Goal: Task Accomplishment & Management: Use online tool/utility

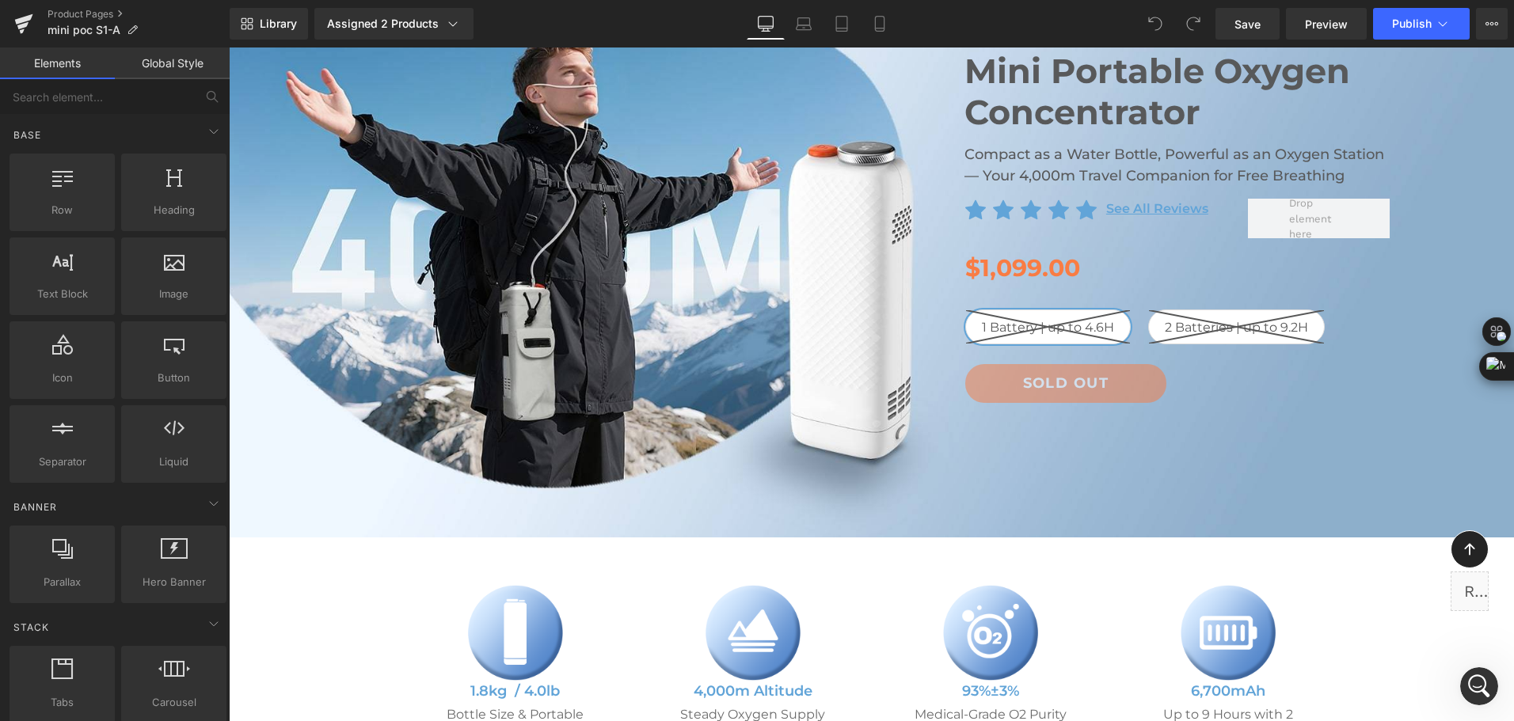
scroll to position [79, 0]
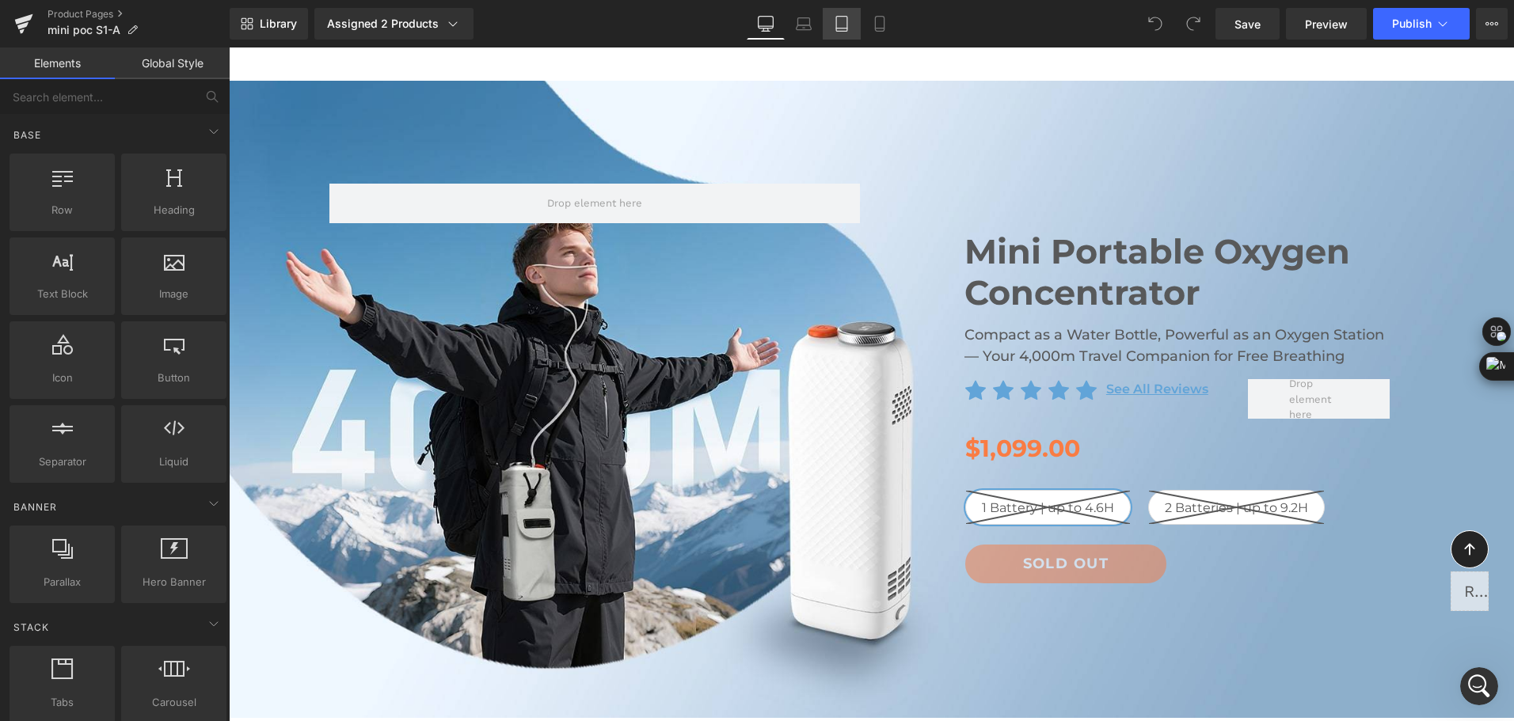
click at [858, 15] on link "Tablet" at bounding box center [842, 24] width 38 height 32
click at [869, 20] on link "Mobile" at bounding box center [880, 24] width 38 height 32
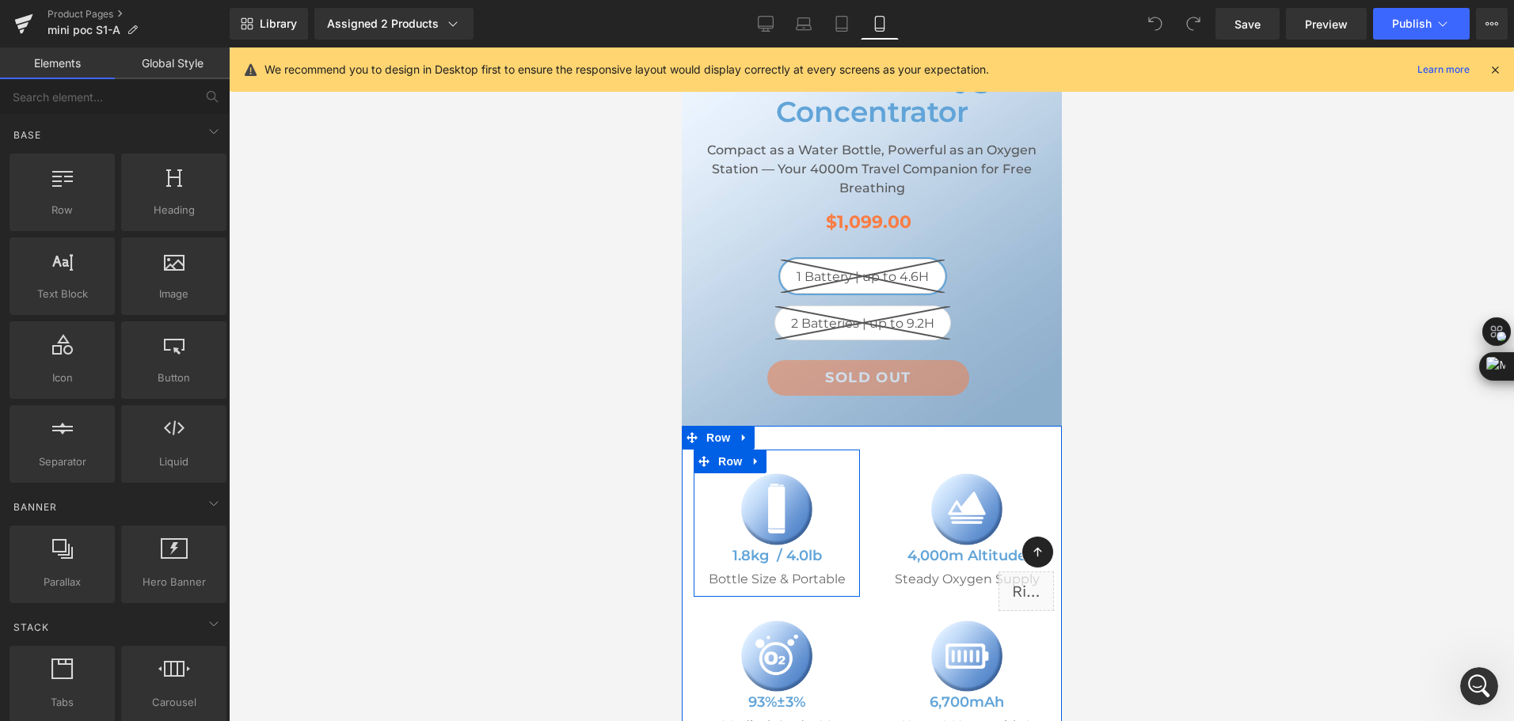
scroll to position [792, 0]
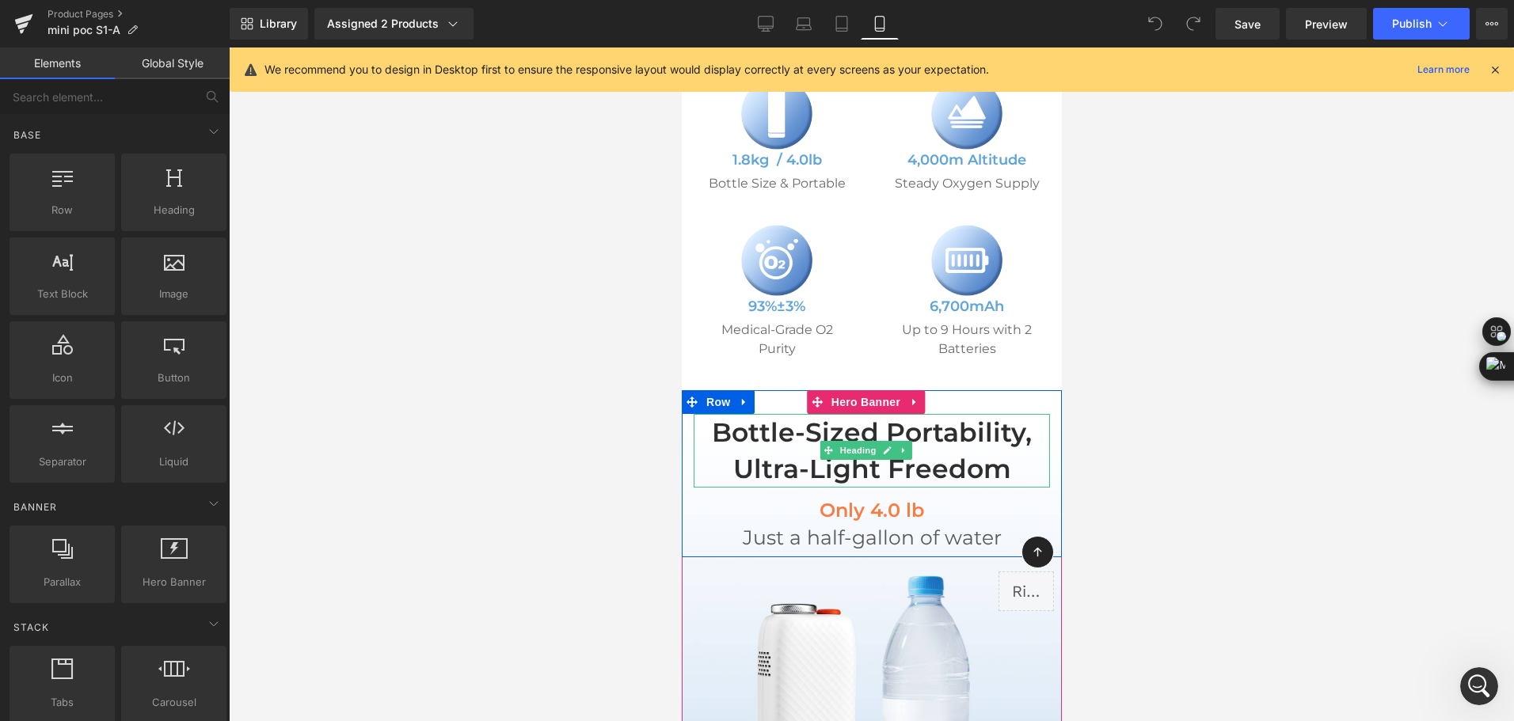
click at [775, 442] on h2 "Bottle-Sized Portability, Ultra-Light Freedom" at bounding box center [871, 450] width 356 height 73
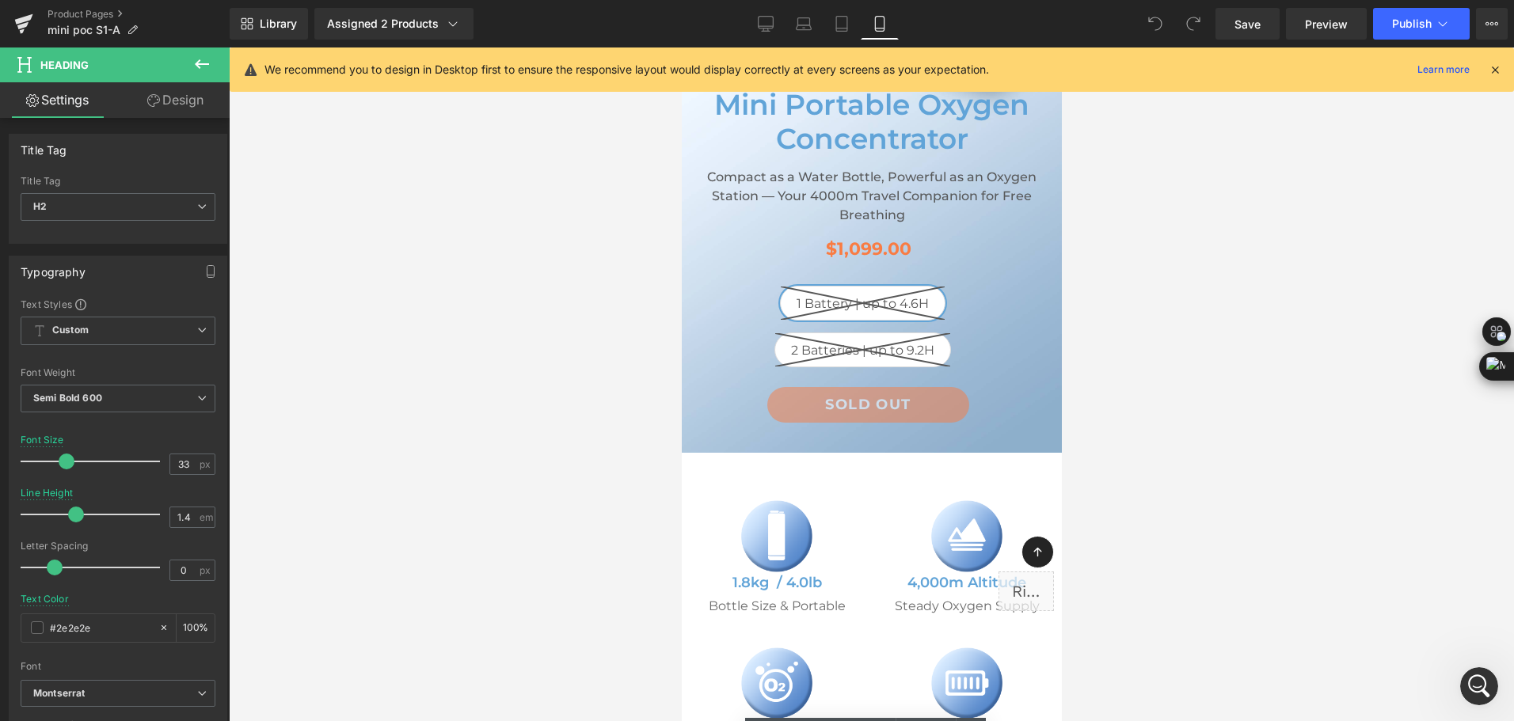
scroll to position [238, 0]
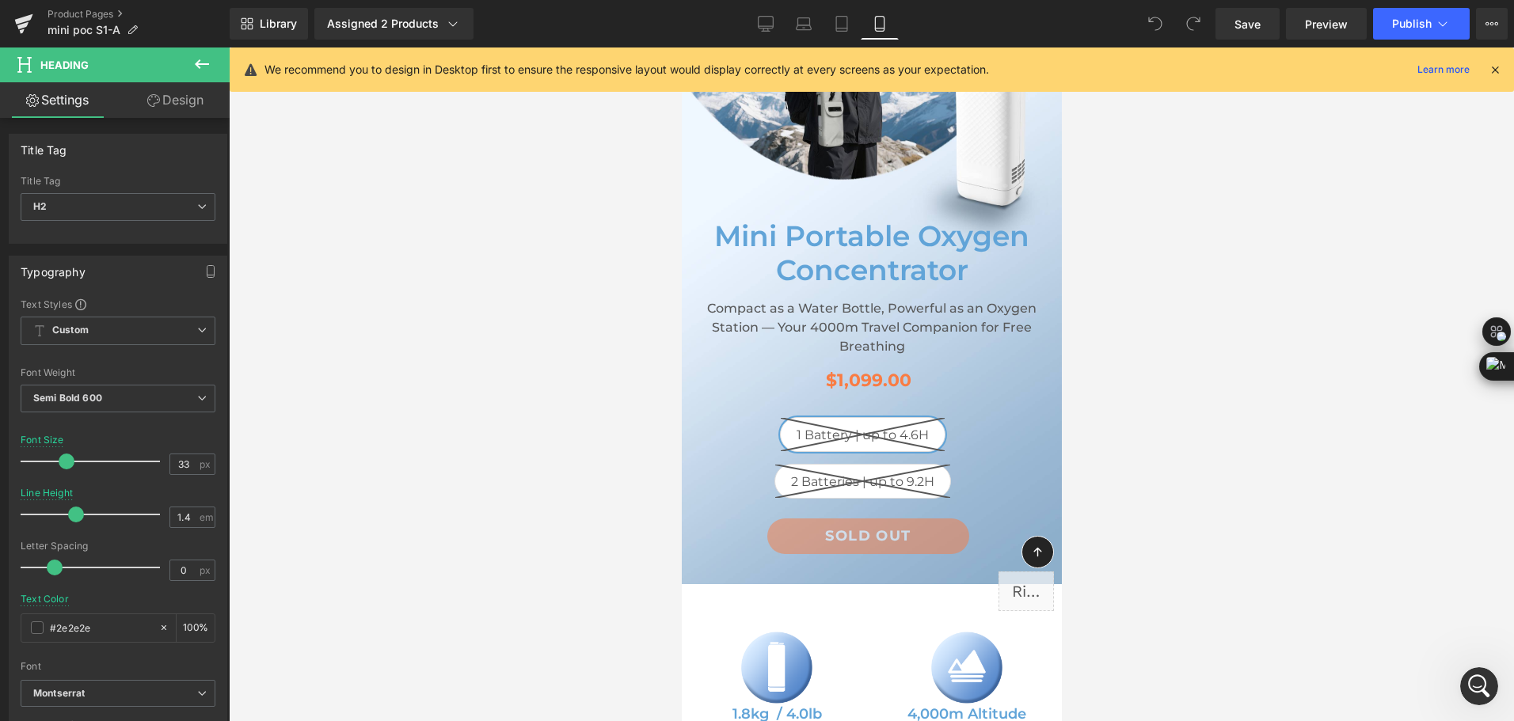
click at [764, 321] on h2 "Compact as a Water Bottle, Powerful as an Oxygen Station — Your 4000m Travel Co…" at bounding box center [871, 327] width 356 height 57
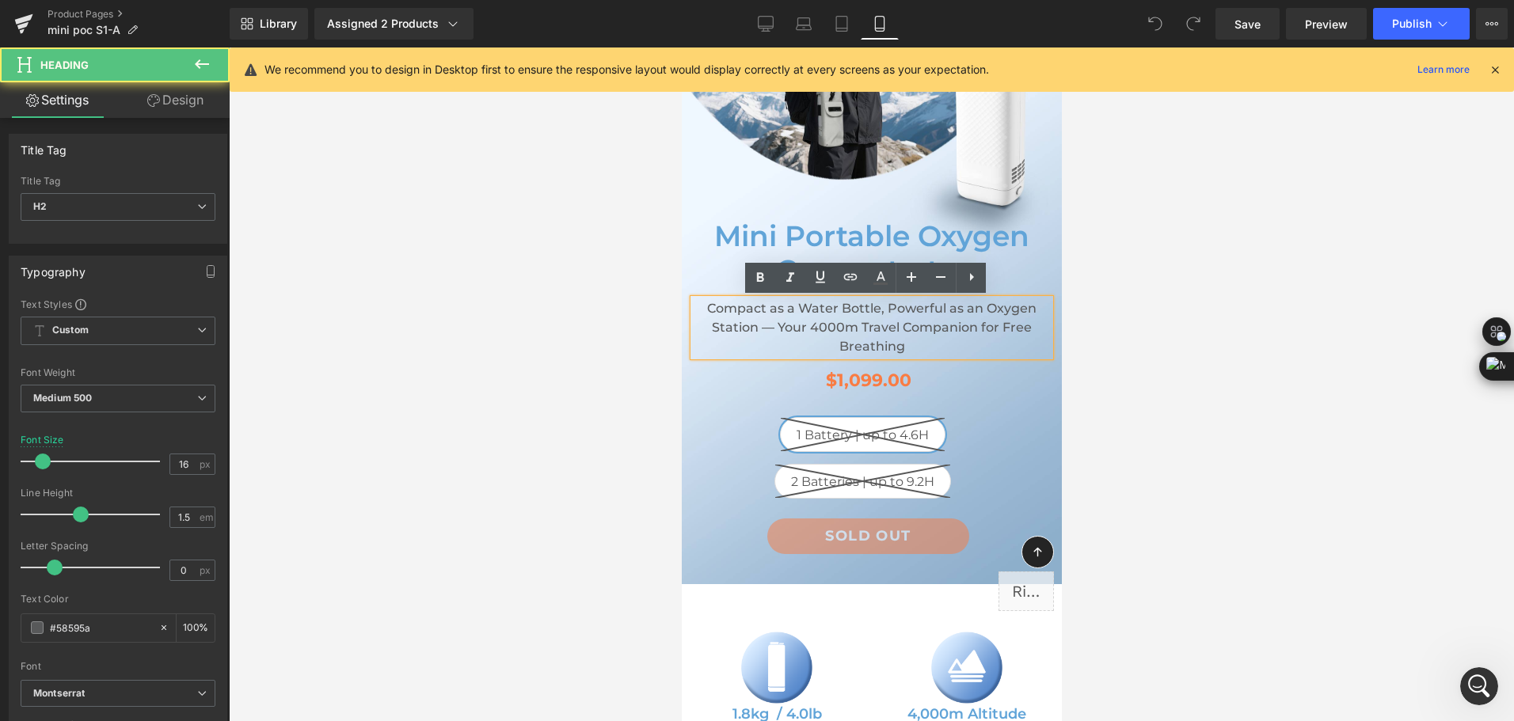
click at [765, 319] on h2 "Compact as a Water Bottle, Powerful as an Oxygen Station — Your 4000m Travel Co…" at bounding box center [871, 327] width 356 height 57
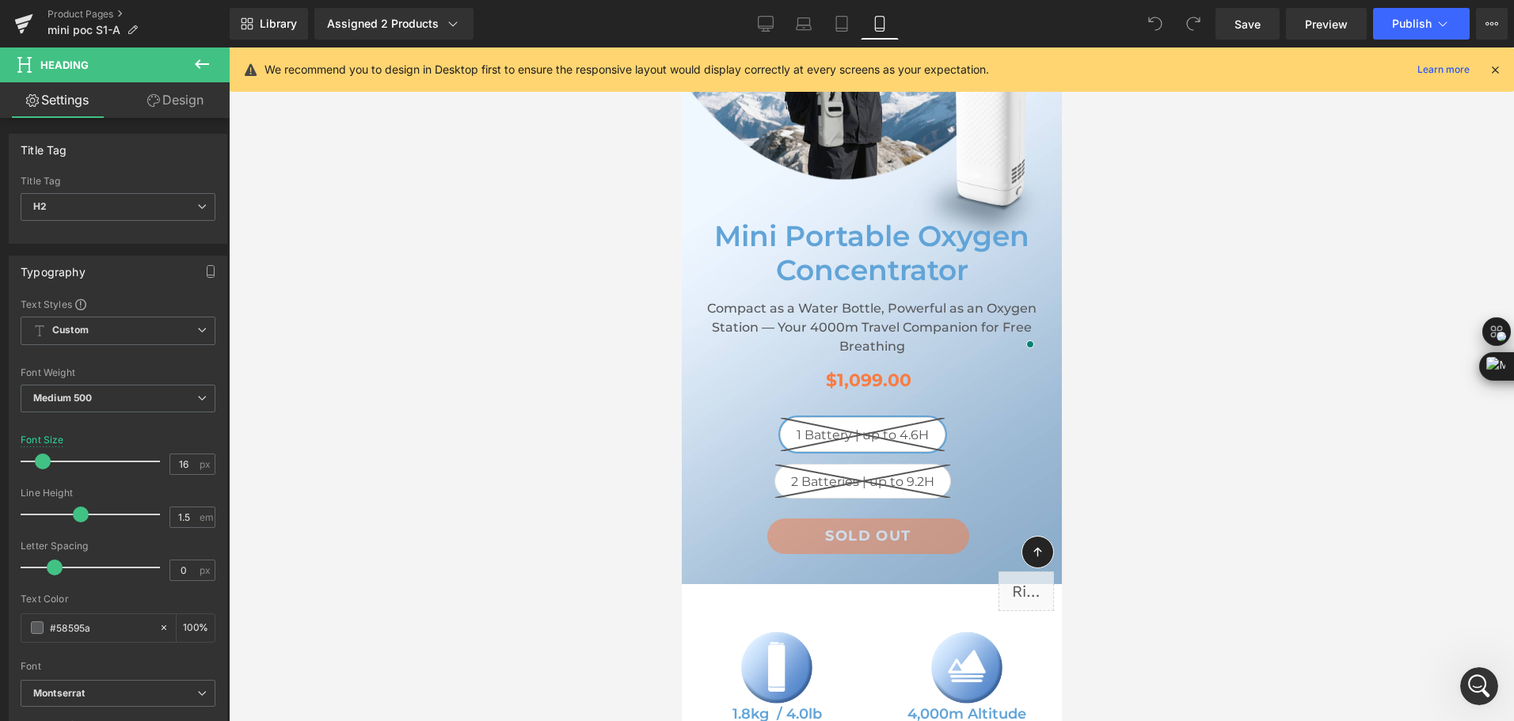
drag, startPoint x: 112, startPoint y: 631, endPoint x: -2, endPoint y: 632, distance: 114.0
click at [0, 632] on html "You are previewing how the will restyle your page. You can not edit Elements in…" at bounding box center [757, 360] width 1514 height 721
click at [797, 270] on h1 "Mini Portable Oxygen Concentrator" at bounding box center [871, 253] width 356 height 68
drag, startPoint x: 111, startPoint y: 625, endPoint x: 20, endPoint y: 629, distance: 91.1
click at [20, 629] on div "Text Styles Custom Custom Setup Global Style Custom Setup Global Style Thin 100…" at bounding box center [118, 542] width 217 height 489
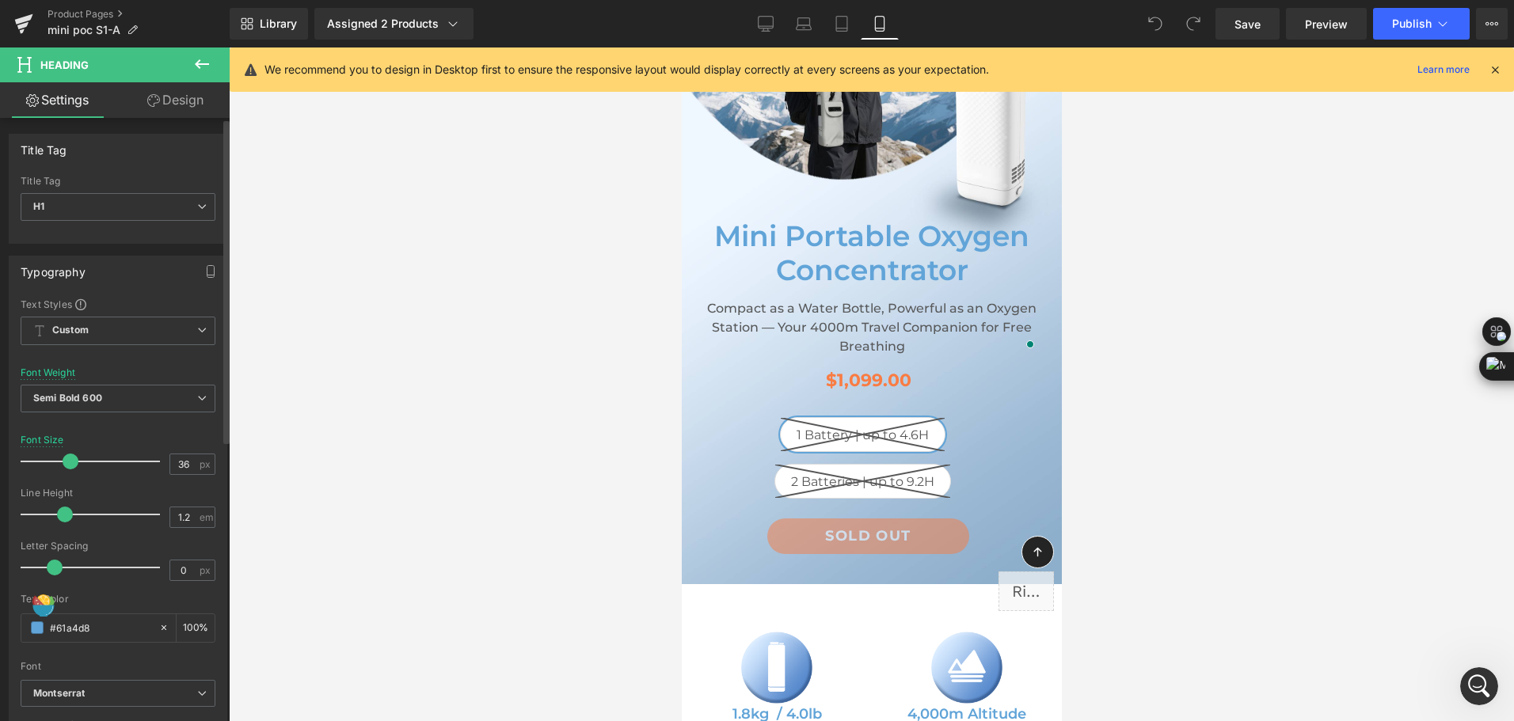
paste input "58595a"
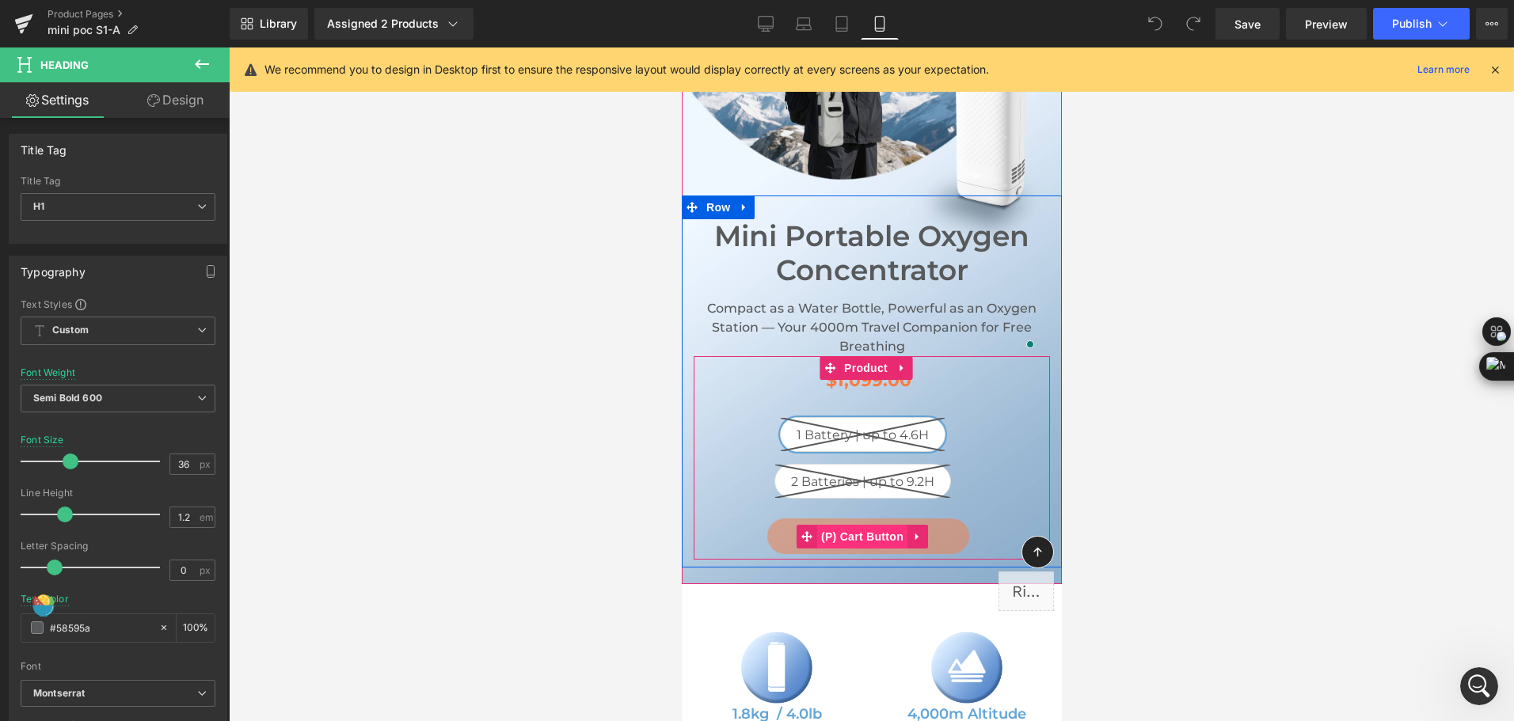
scroll to position [79, 0]
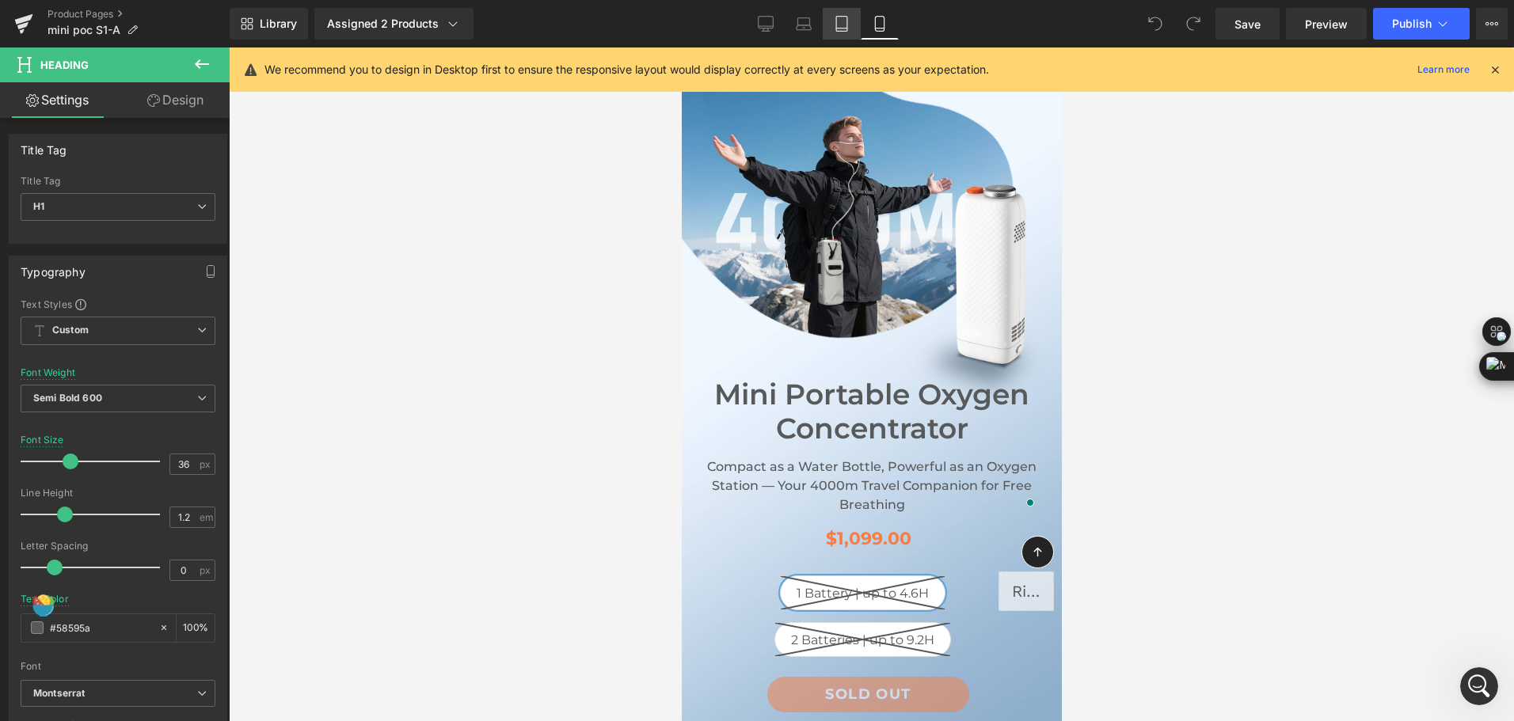
type input "#58595a"
click at [840, 29] on icon at bounding box center [841, 29] width 11 height 0
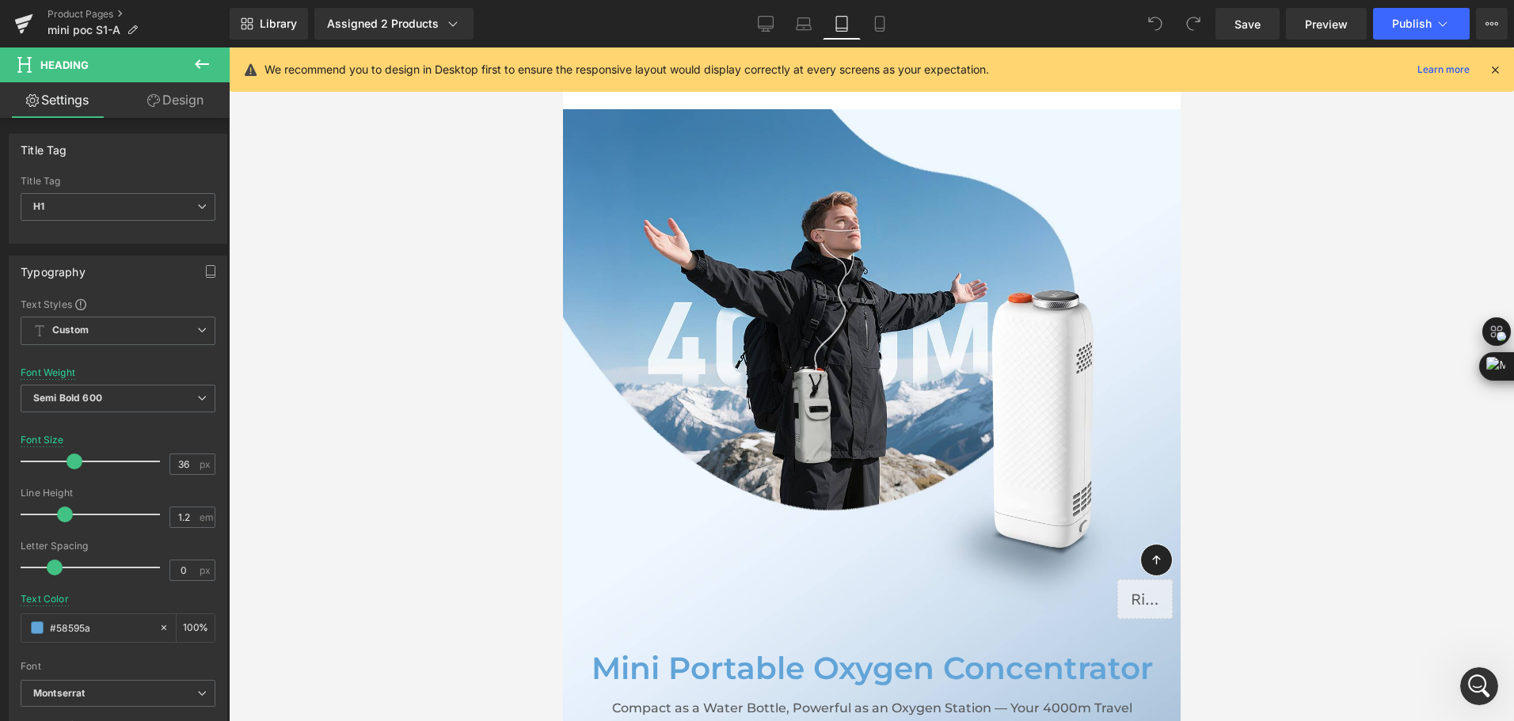
scroll to position [352, 0]
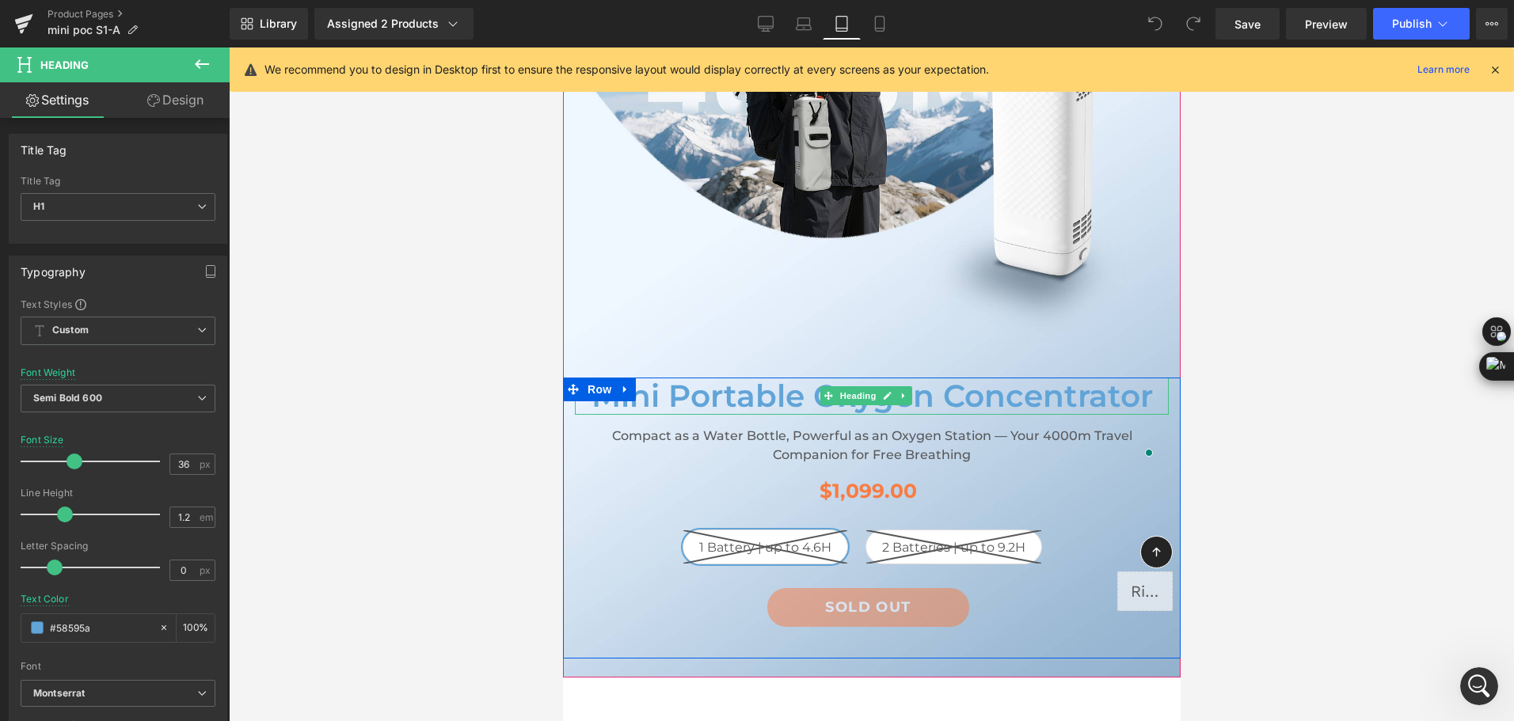
click at [692, 399] on h1 "Mini Portable Oxygen Concentrator" at bounding box center [871, 396] width 594 height 37
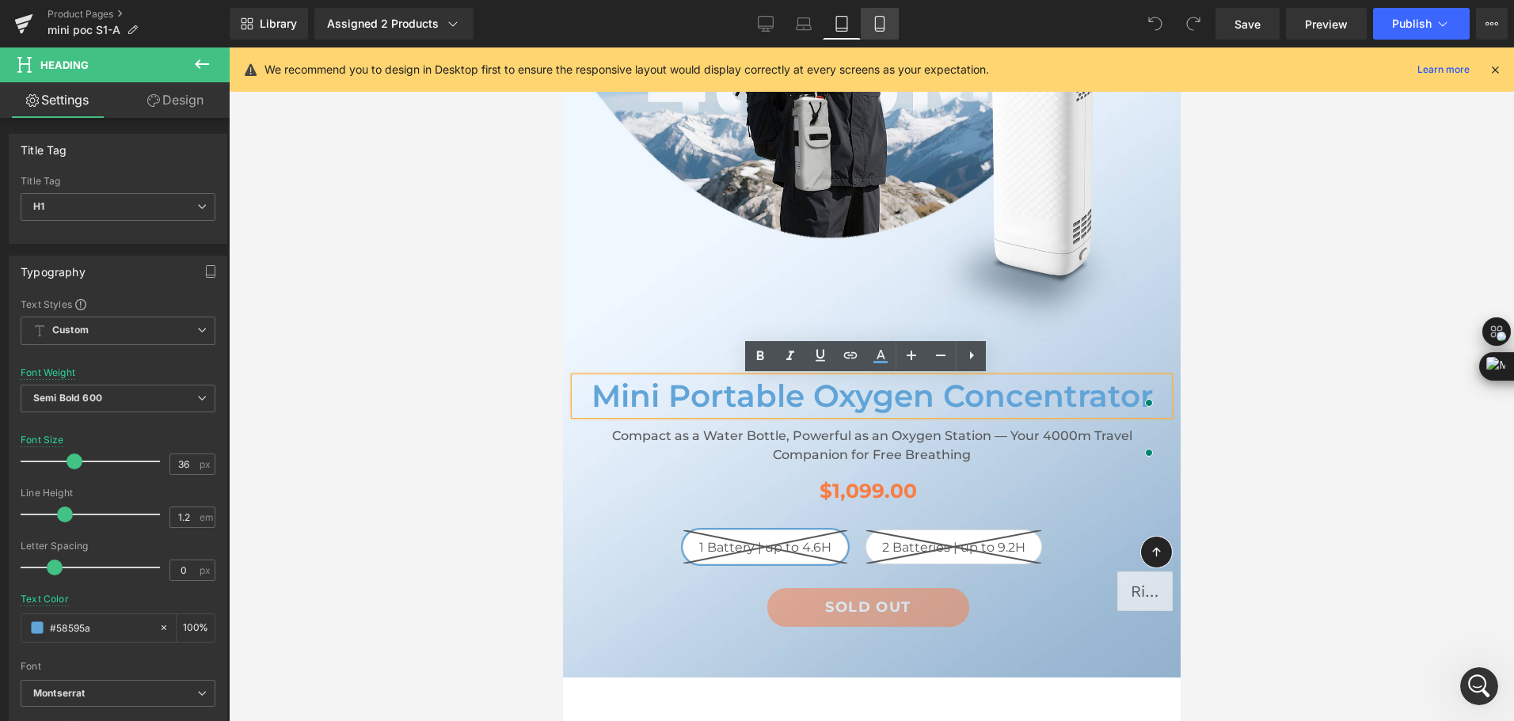
click at [872, 28] on icon at bounding box center [880, 24] width 16 height 16
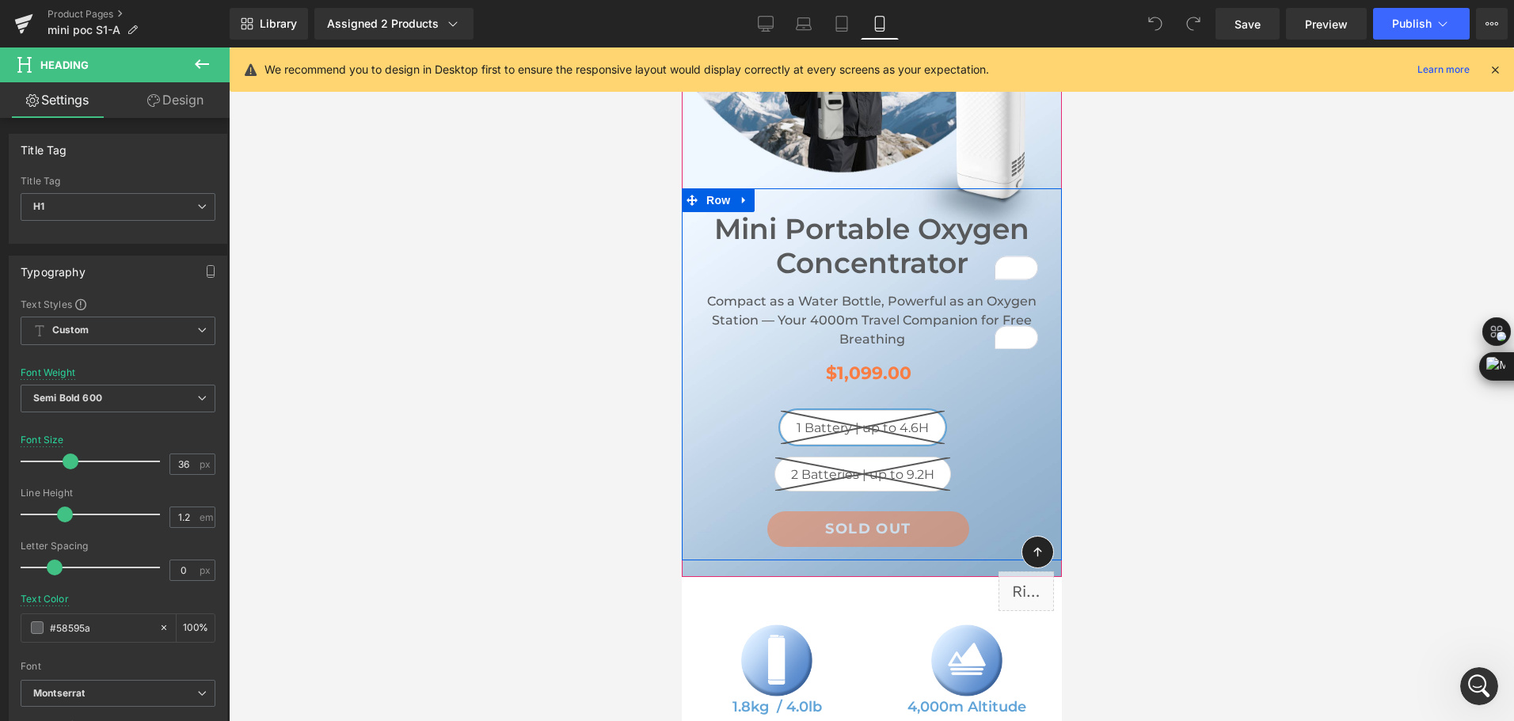
scroll to position [317, 0]
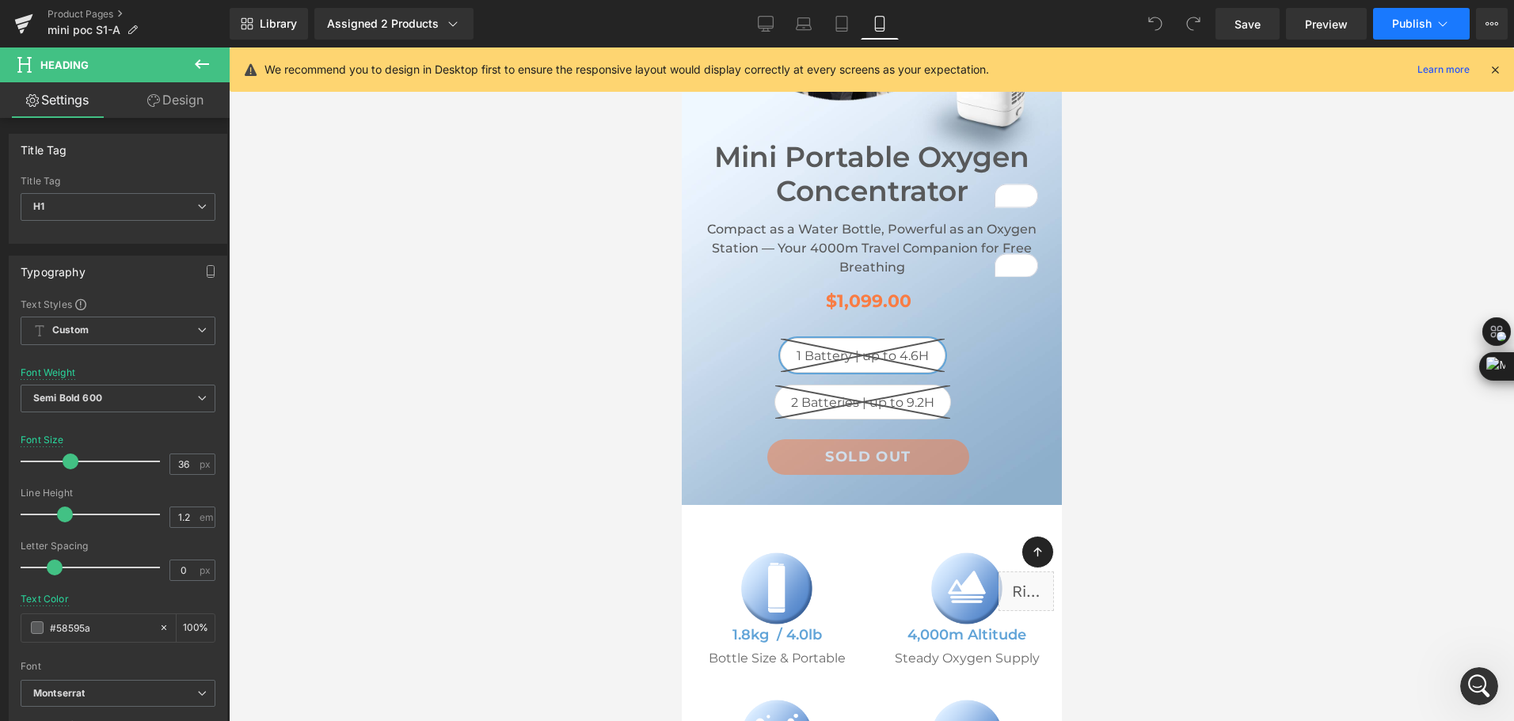
click at [1427, 21] on span "Publish" at bounding box center [1412, 23] width 40 height 13
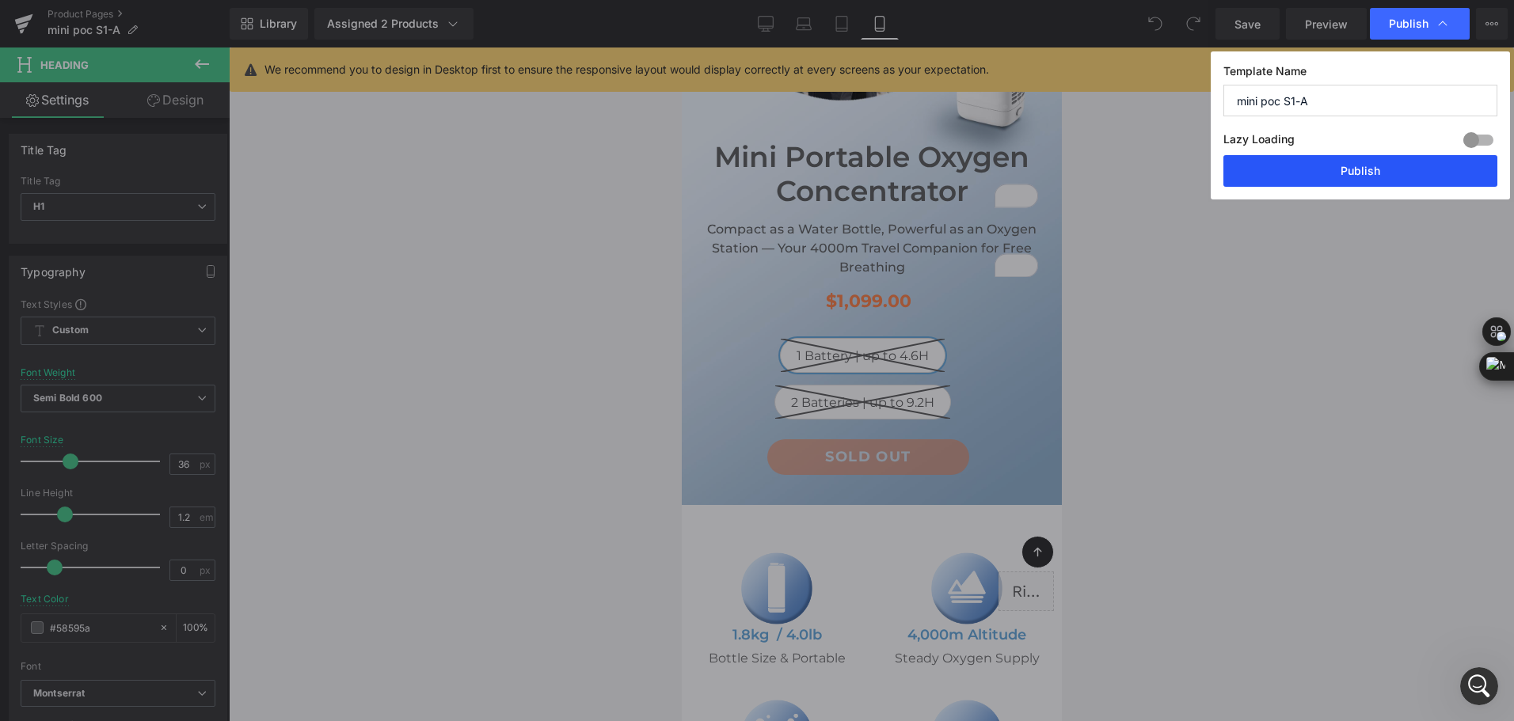
click at [1382, 175] on button "Publish" at bounding box center [1360, 171] width 274 height 32
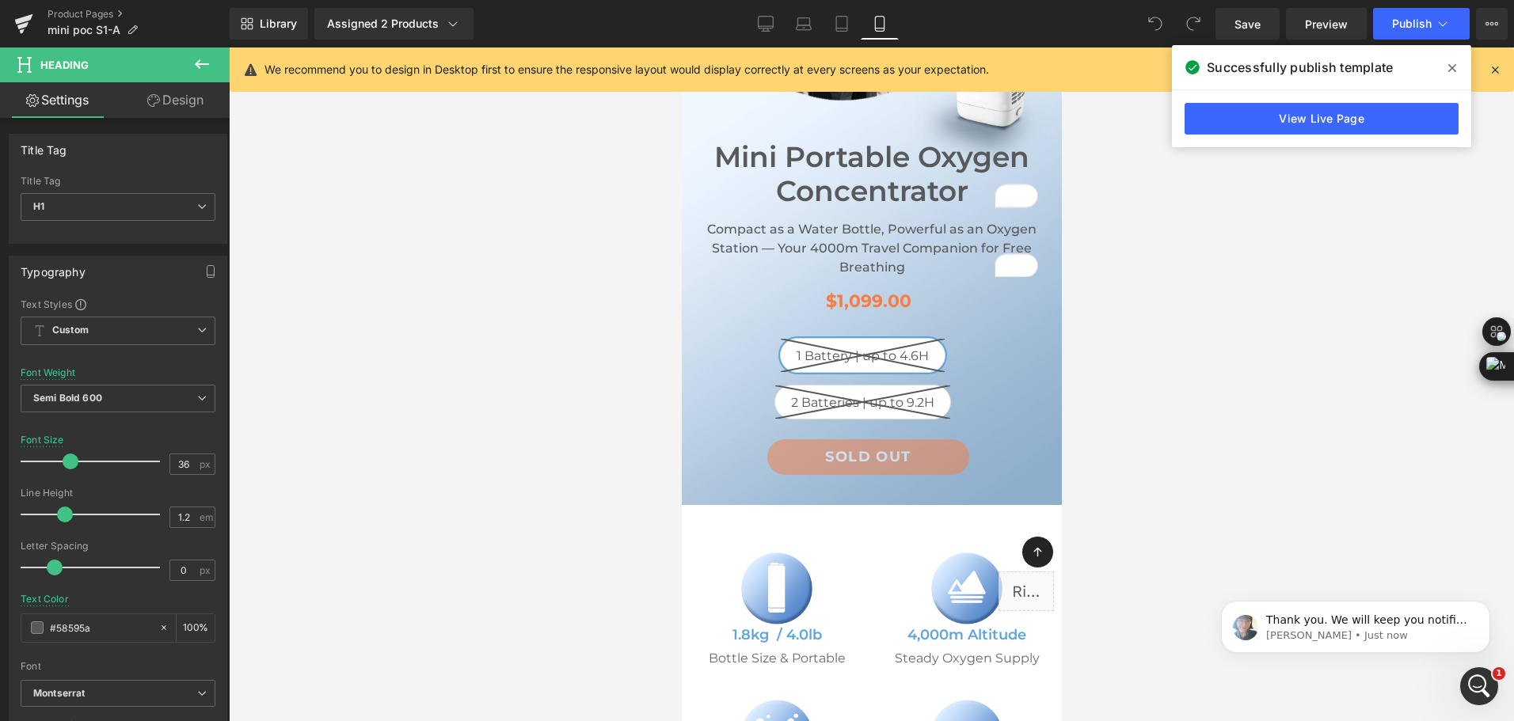
scroll to position [0, 0]
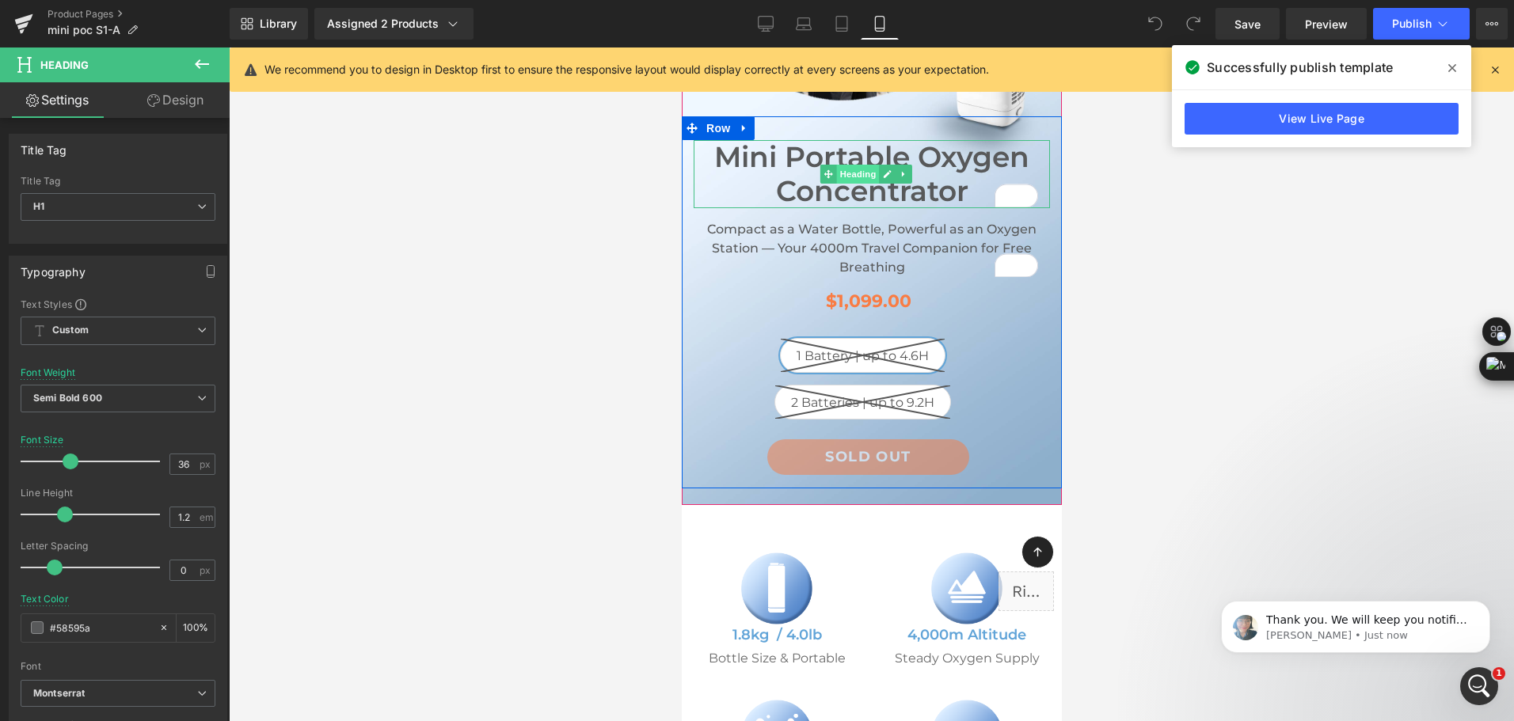
click at [877, 179] on span "Heading" at bounding box center [856, 174] width 43 height 19
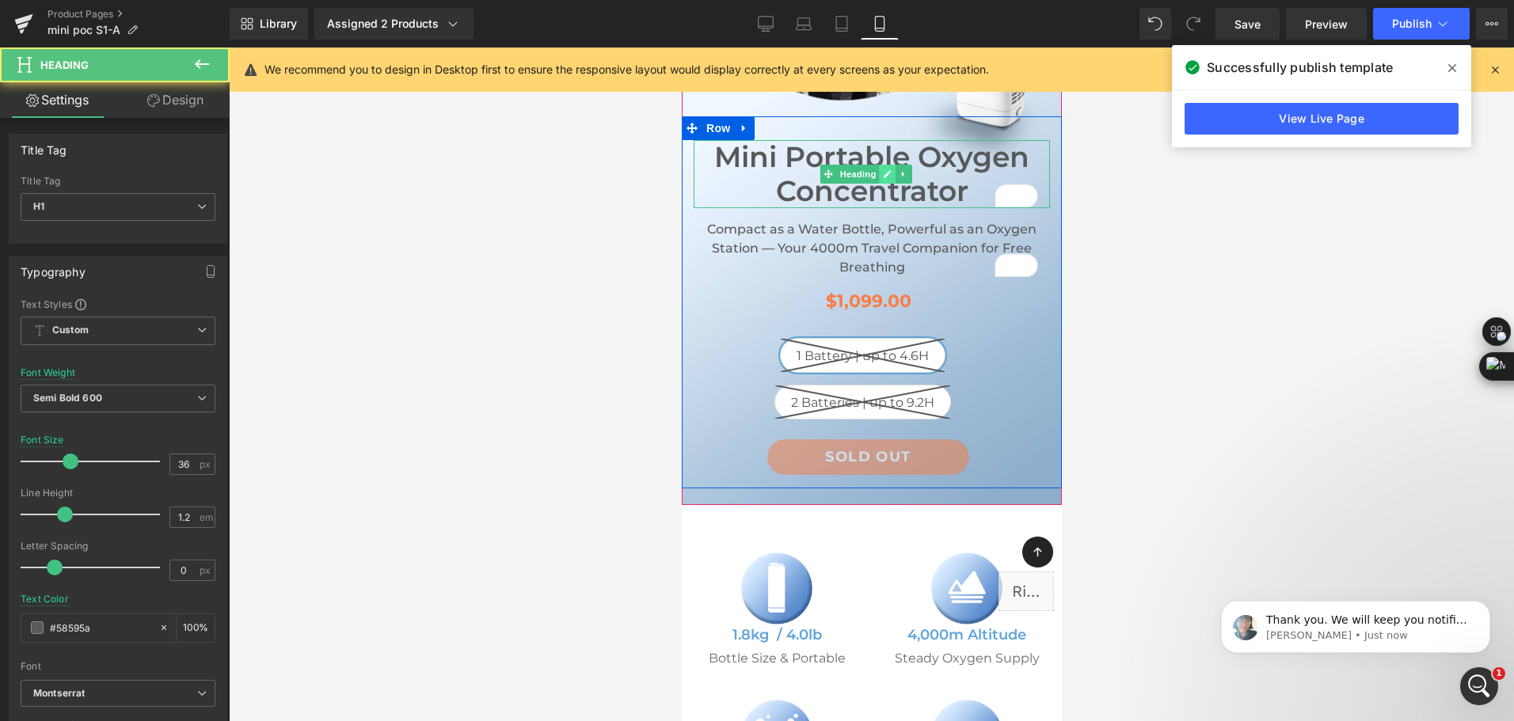
click at [884, 181] on link at bounding box center [886, 174] width 17 height 19
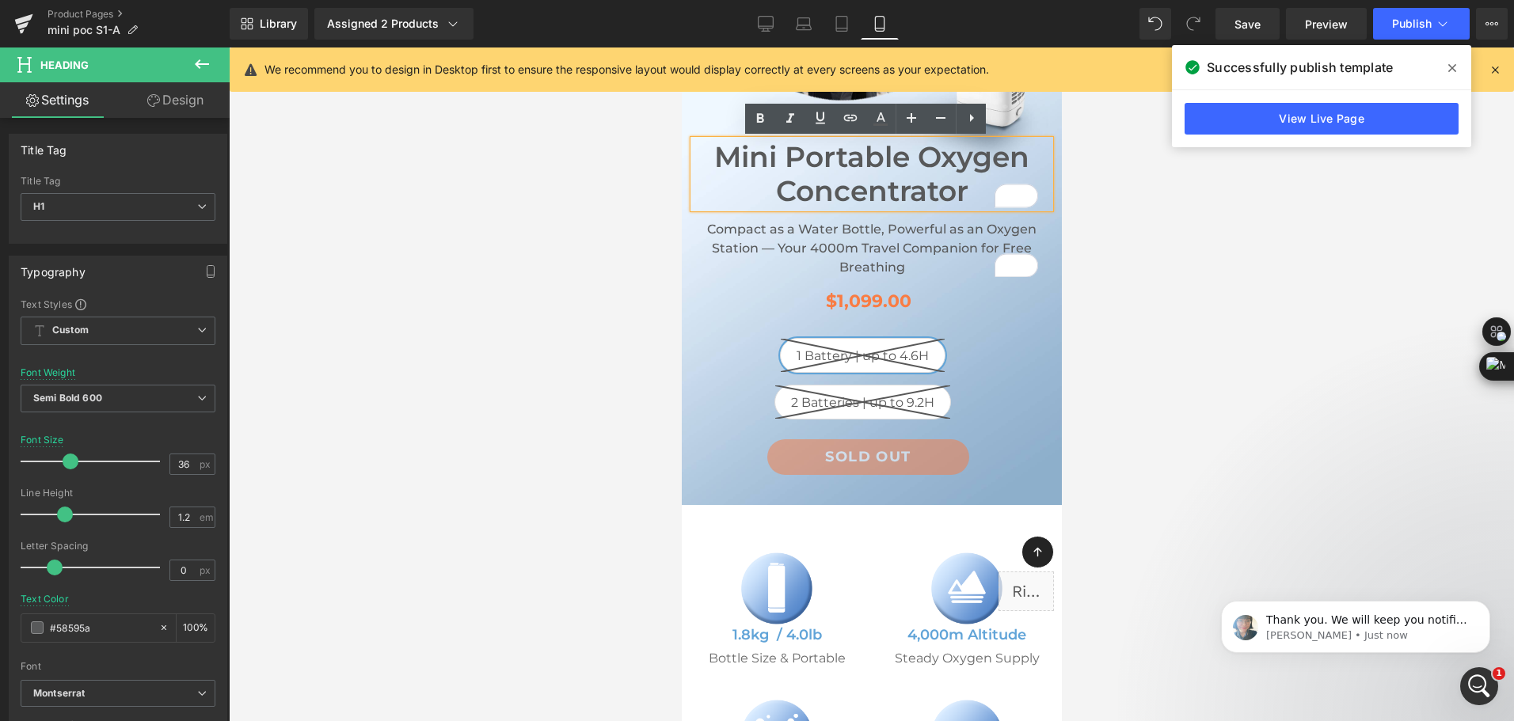
click at [884, 181] on h1 "Mini Portable Oxygen Concentrator" at bounding box center [871, 174] width 356 height 68
click at [942, 116] on icon at bounding box center [940, 117] width 19 height 19
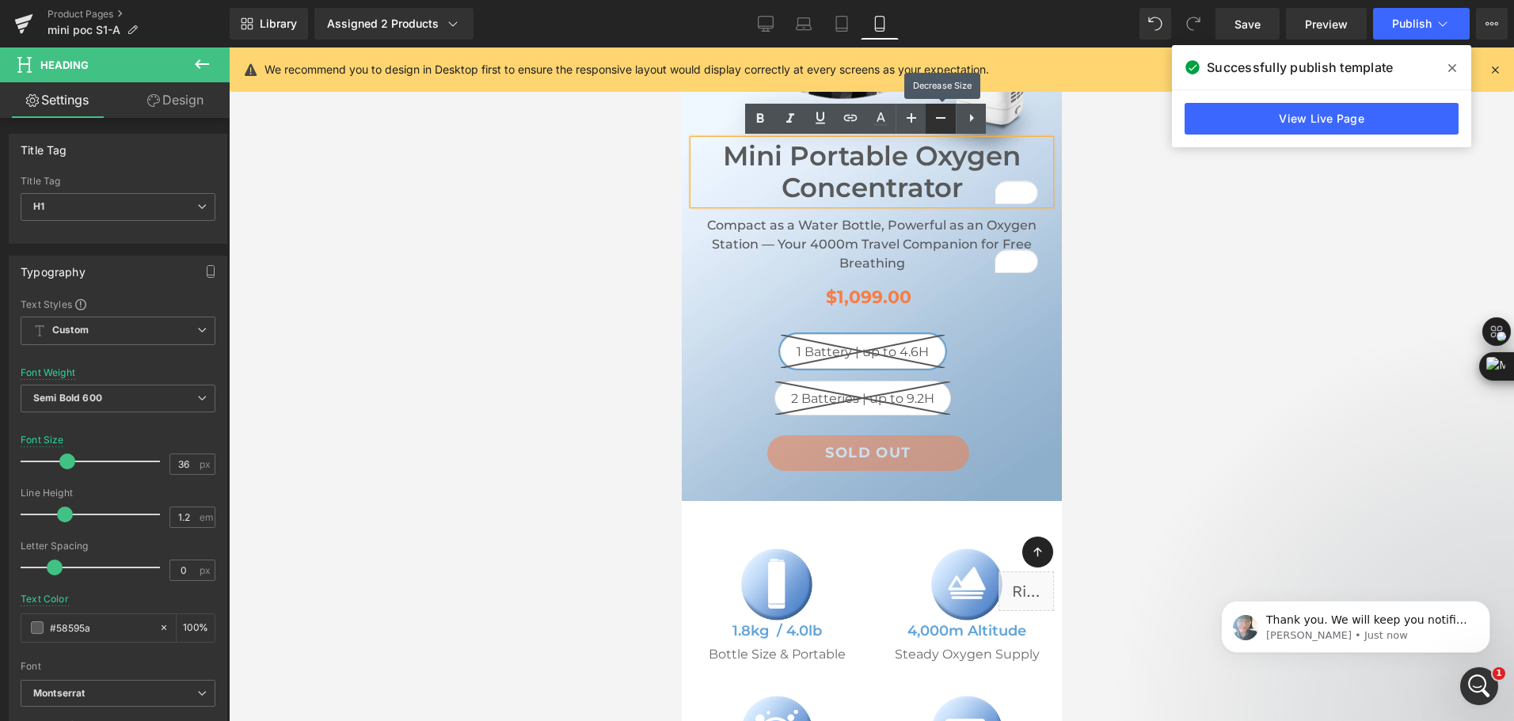
click at [942, 116] on icon at bounding box center [940, 117] width 19 height 19
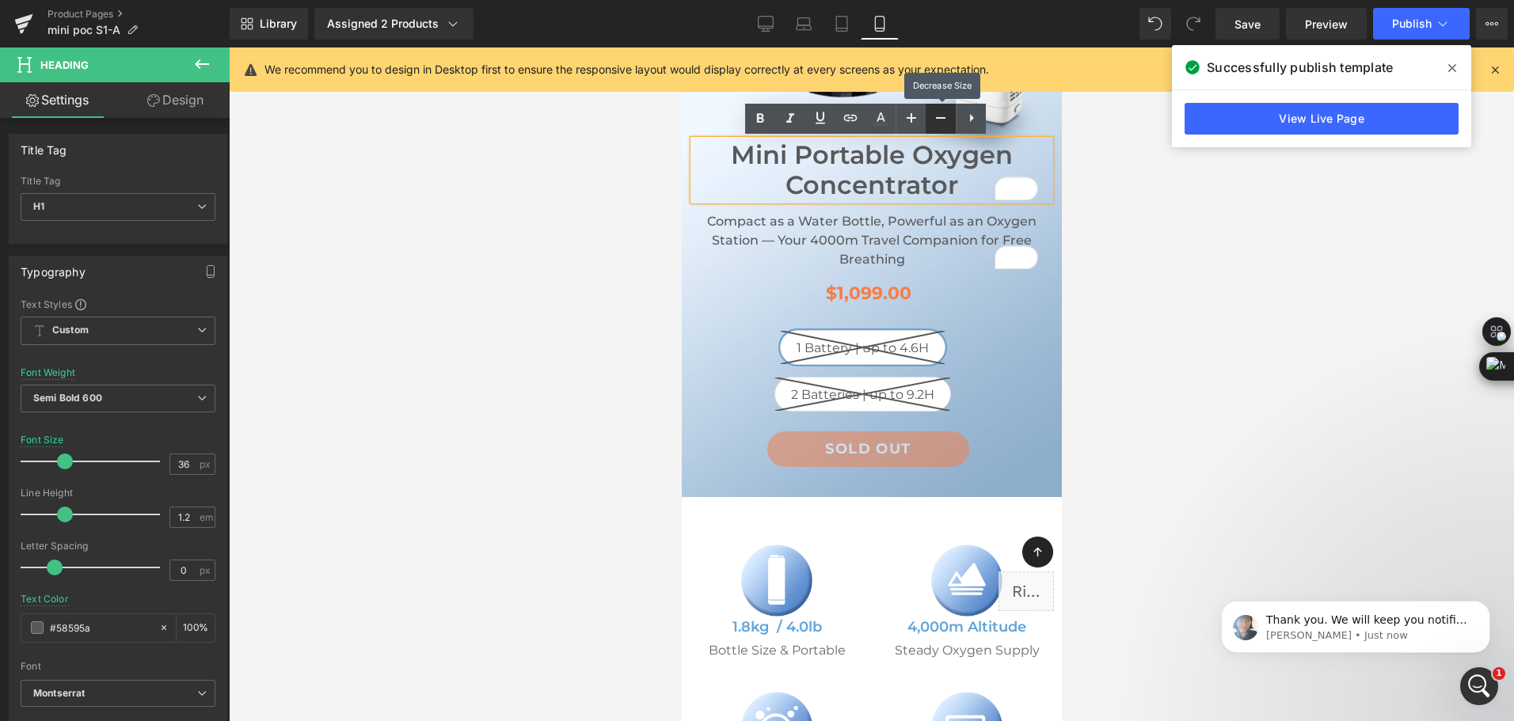
click at [942, 116] on icon at bounding box center [940, 117] width 19 height 19
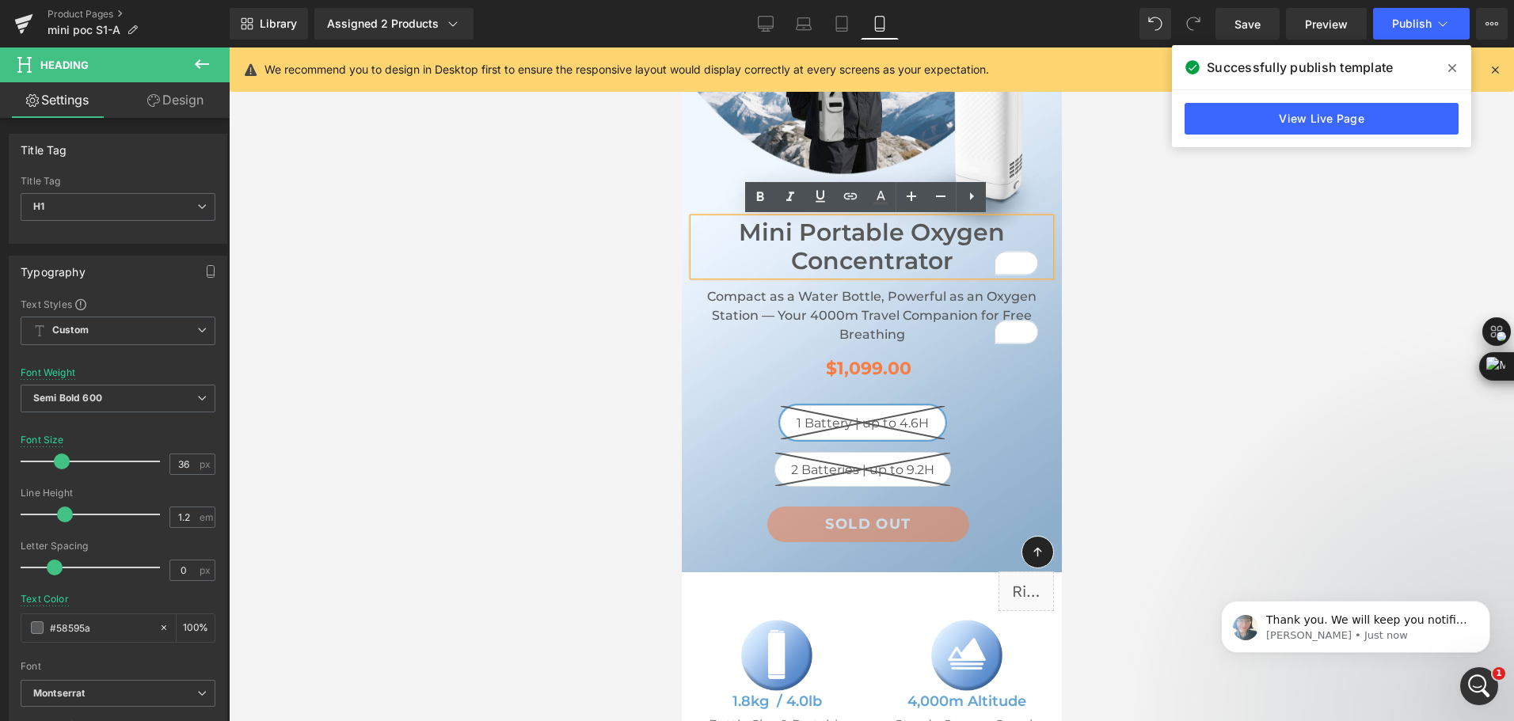
scroll to position [238, 0]
click at [852, 435] on span "(P) Swatches" at bounding box center [862, 441] width 80 height 24
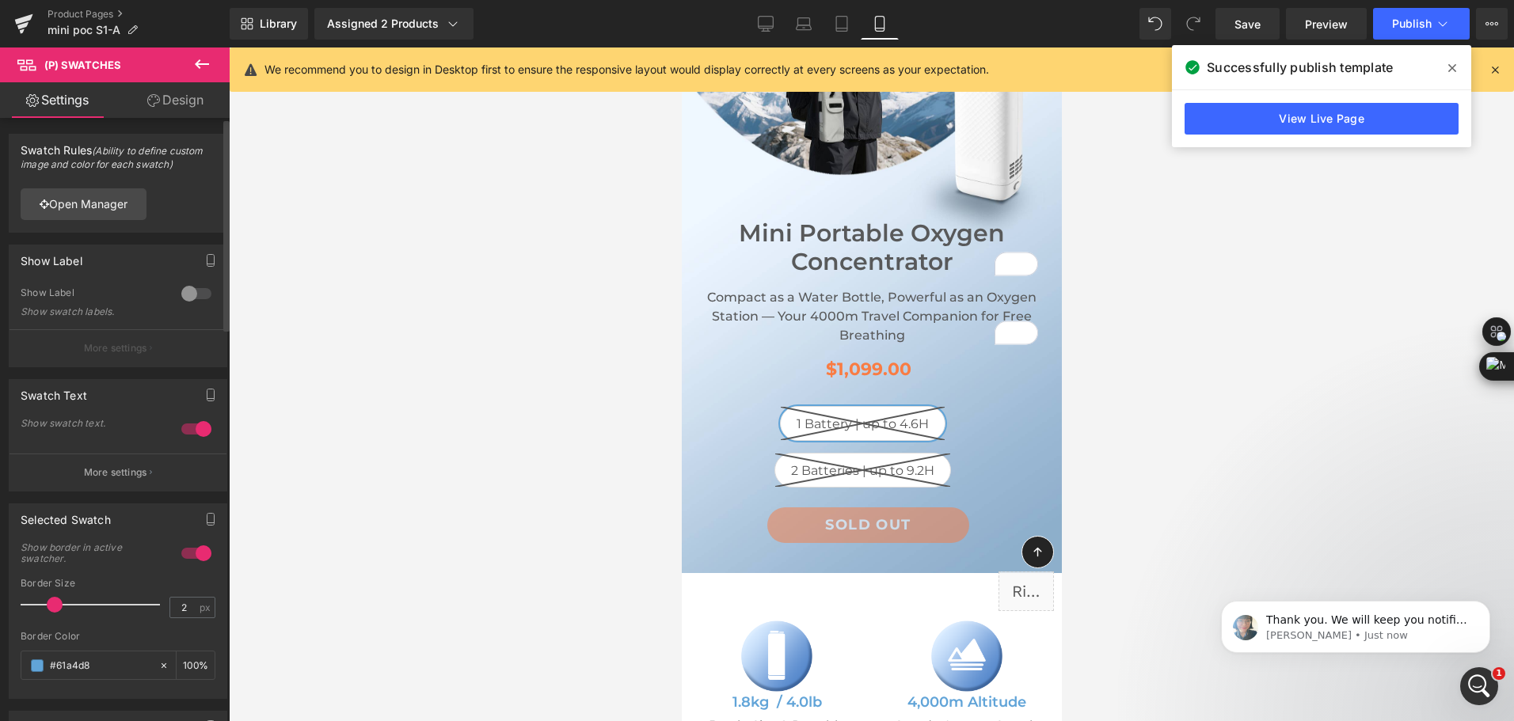
drag, startPoint x: 116, startPoint y: 664, endPoint x: 19, endPoint y: 660, distance: 96.7
click at [19, 660] on div "1 Show border in active swatcher. 2px Border Size 2 px #61a4d8 Border Color #61…" at bounding box center [118, 621] width 217 height 153
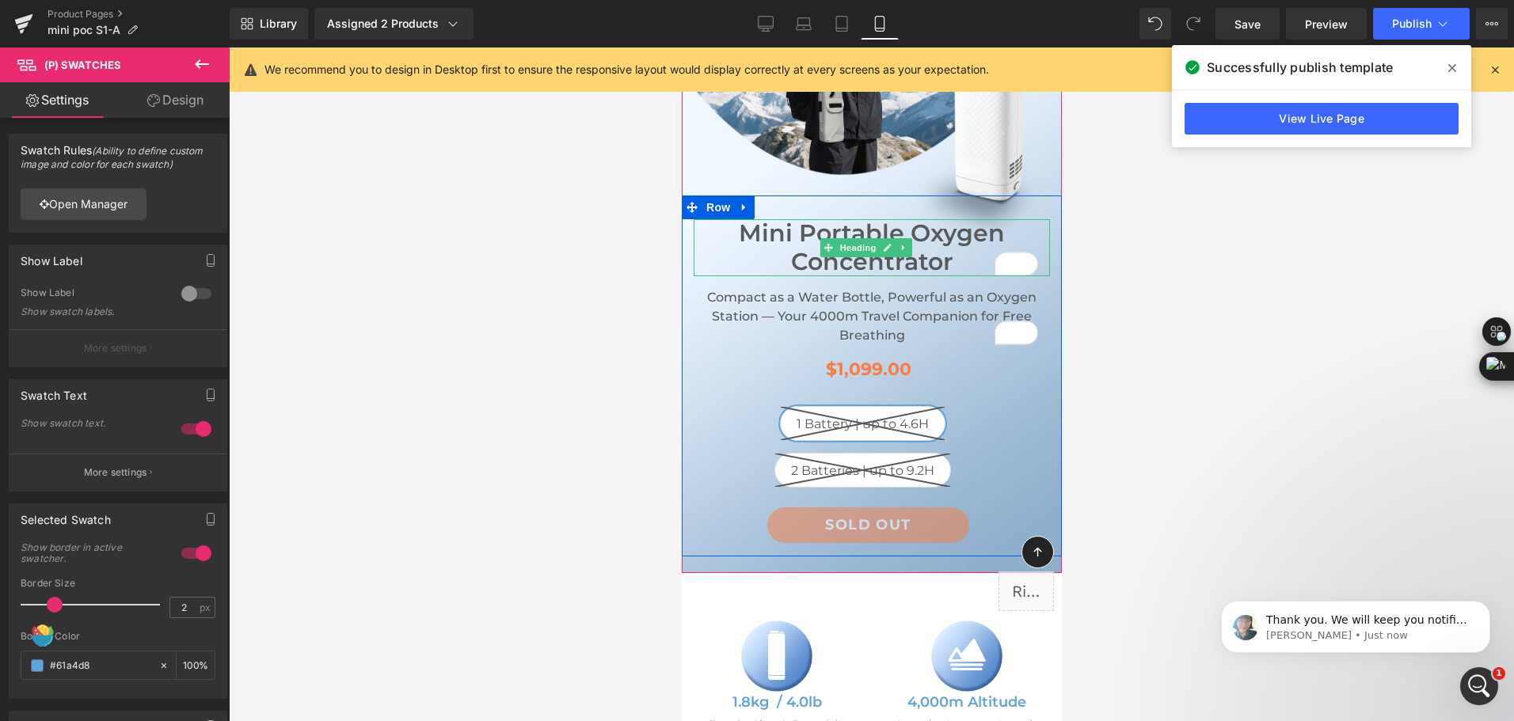
click at [801, 243] on h1 "Mini Portable Oxygen Concentrator" at bounding box center [871, 247] width 356 height 57
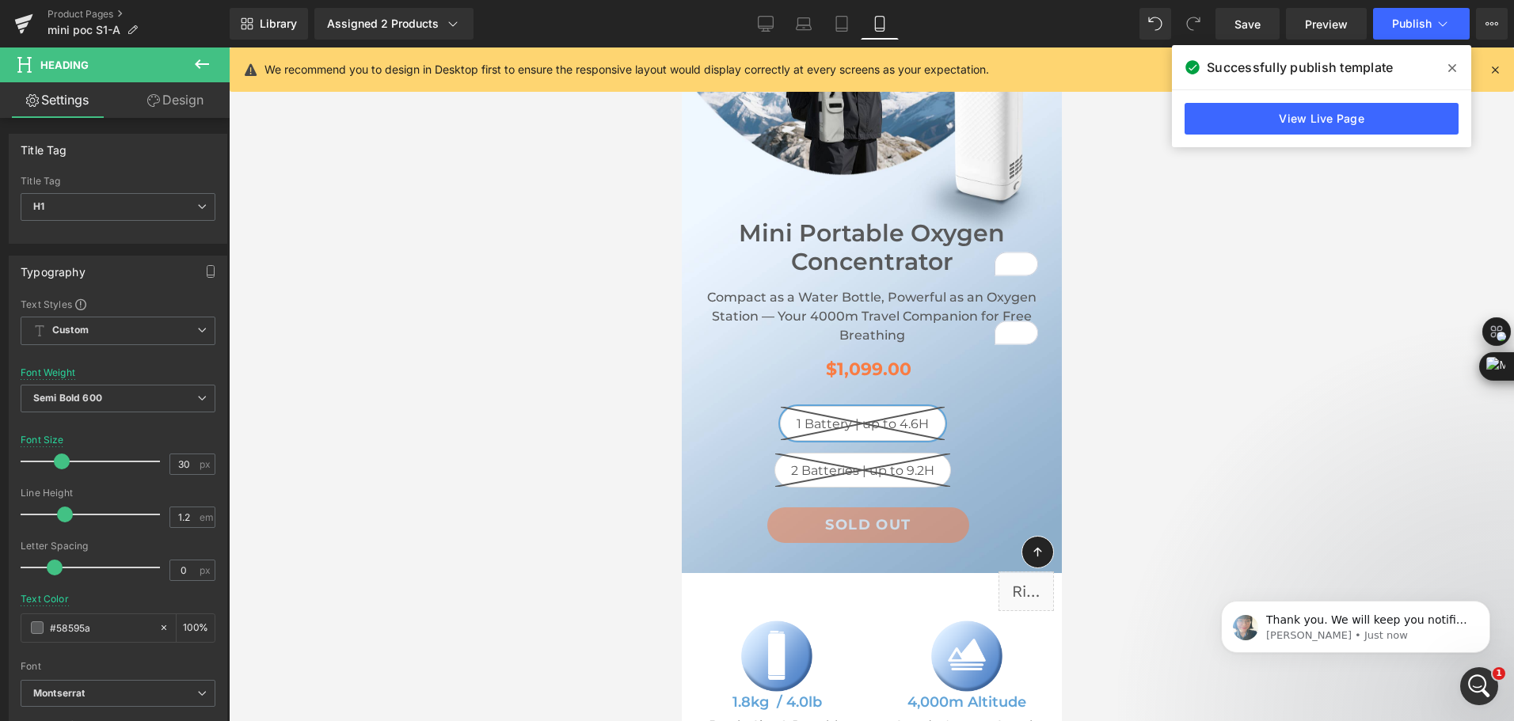
drag, startPoint x: 105, startPoint y: 632, endPoint x: -3, endPoint y: 644, distance: 108.4
click at [0, 644] on html "(P) Swatches You are previewing how the will restyle your page. You can not edi…" at bounding box center [757, 360] width 1514 height 721
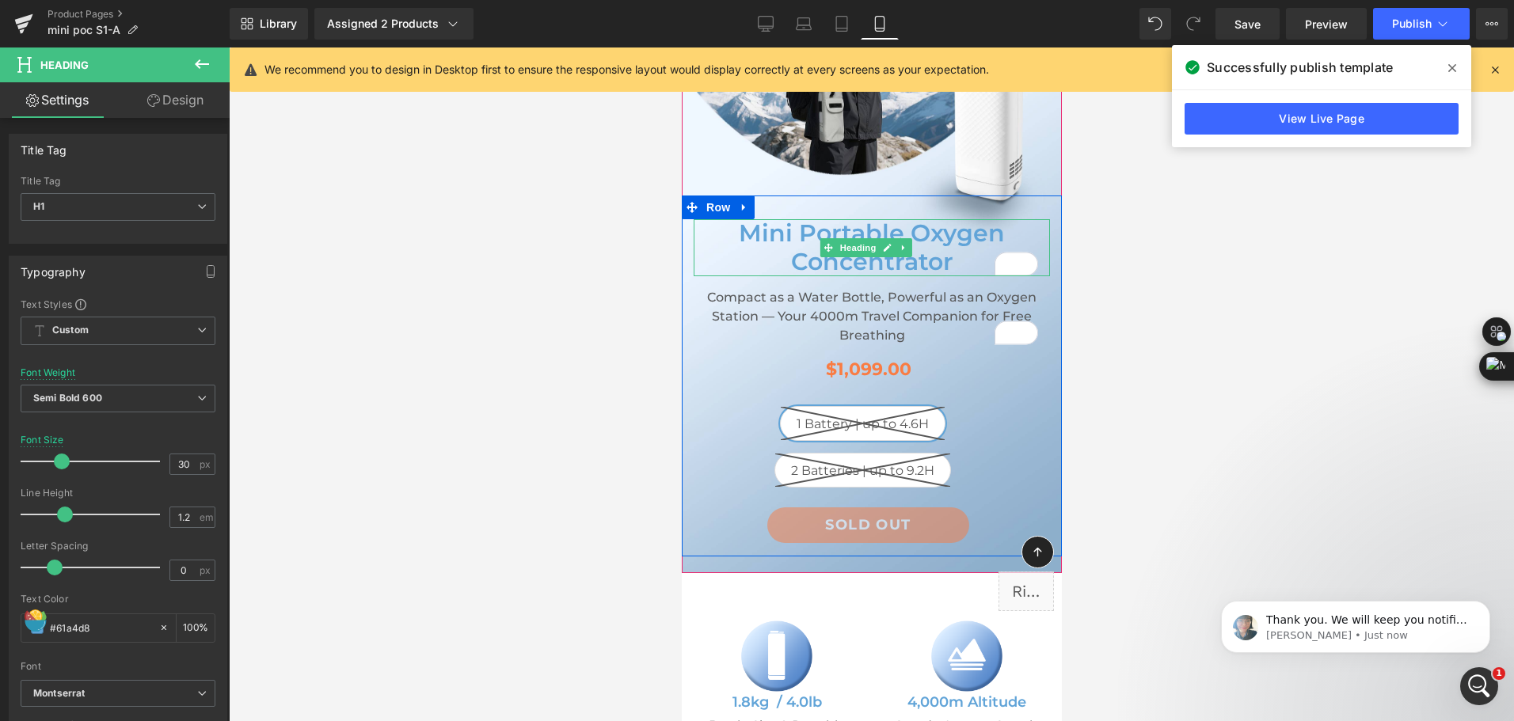
type input "#61a4d8"
click at [848, 238] on h1 "Mini Portable Oxygen Concentrator" at bounding box center [871, 247] width 356 height 57
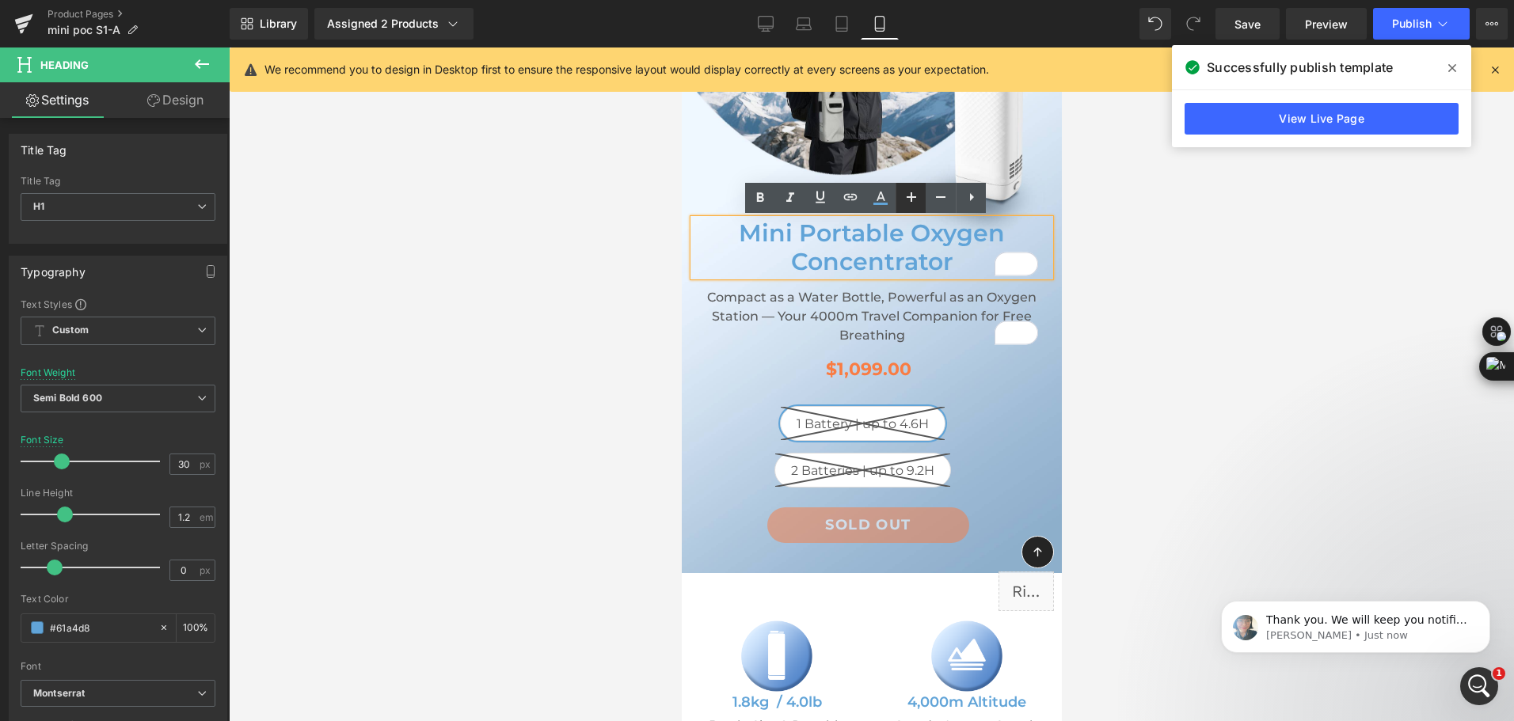
click at [910, 196] on icon at bounding box center [911, 197] width 19 height 19
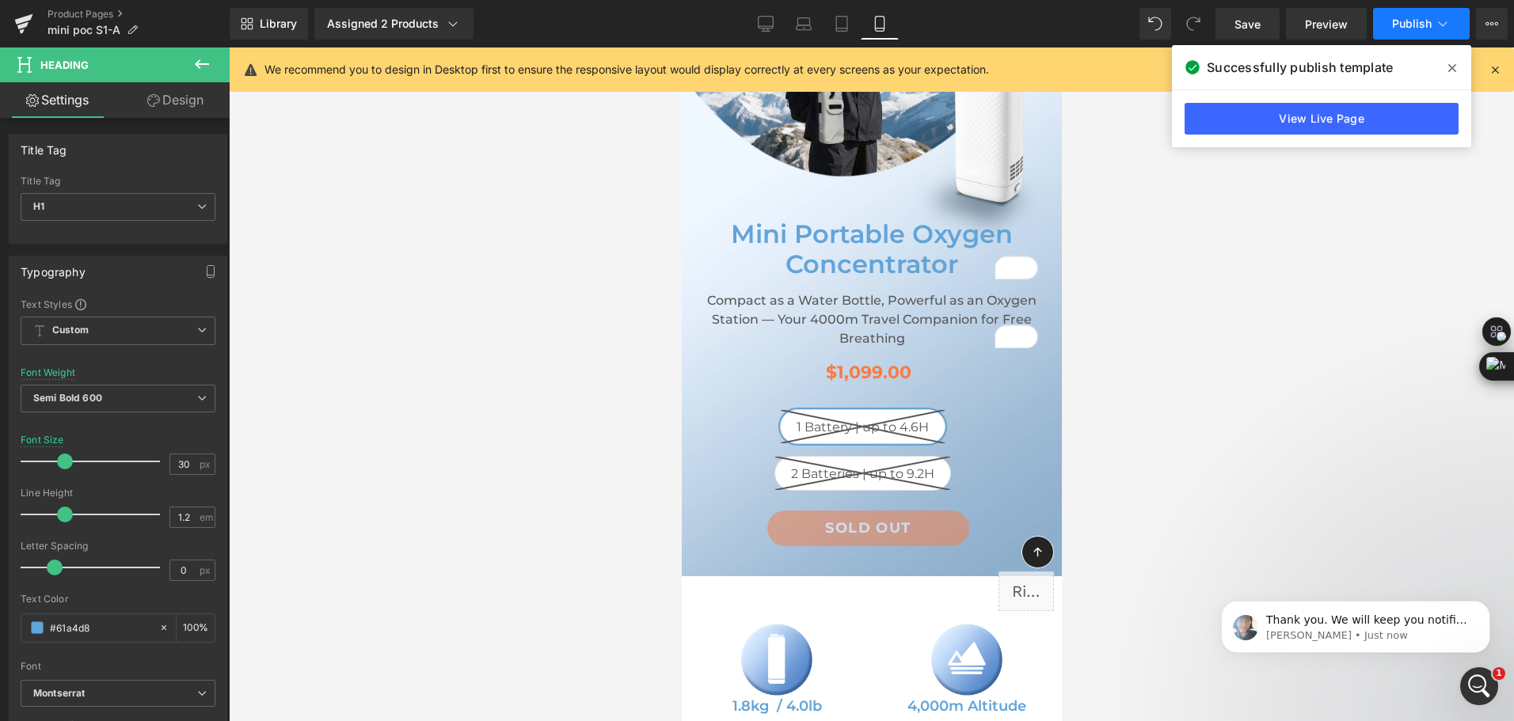
click at [1430, 22] on span "Publish" at bounding box center [1412, 23] width 40 height 13
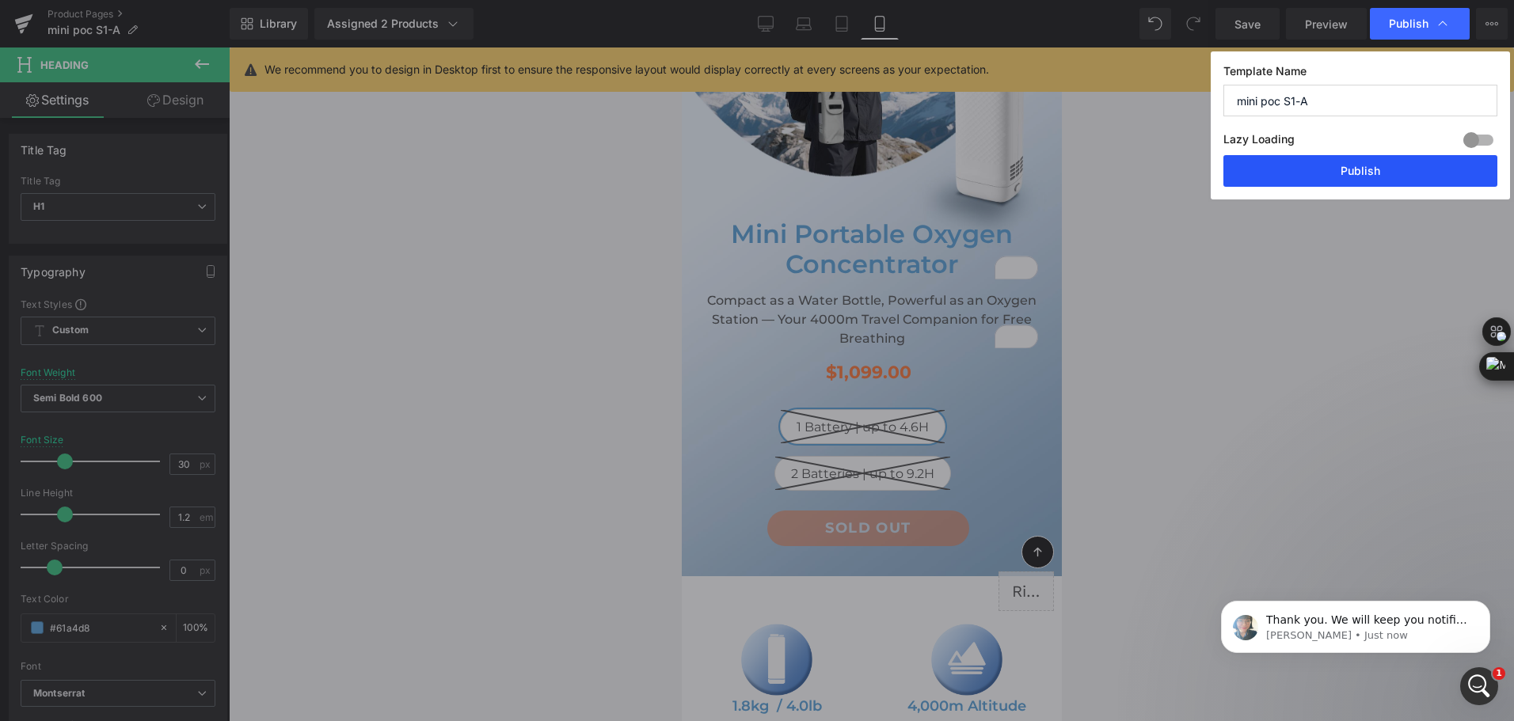
click at [1374, 173] on button "Publish" at bounding box center [1360, 171] width 274 height 32
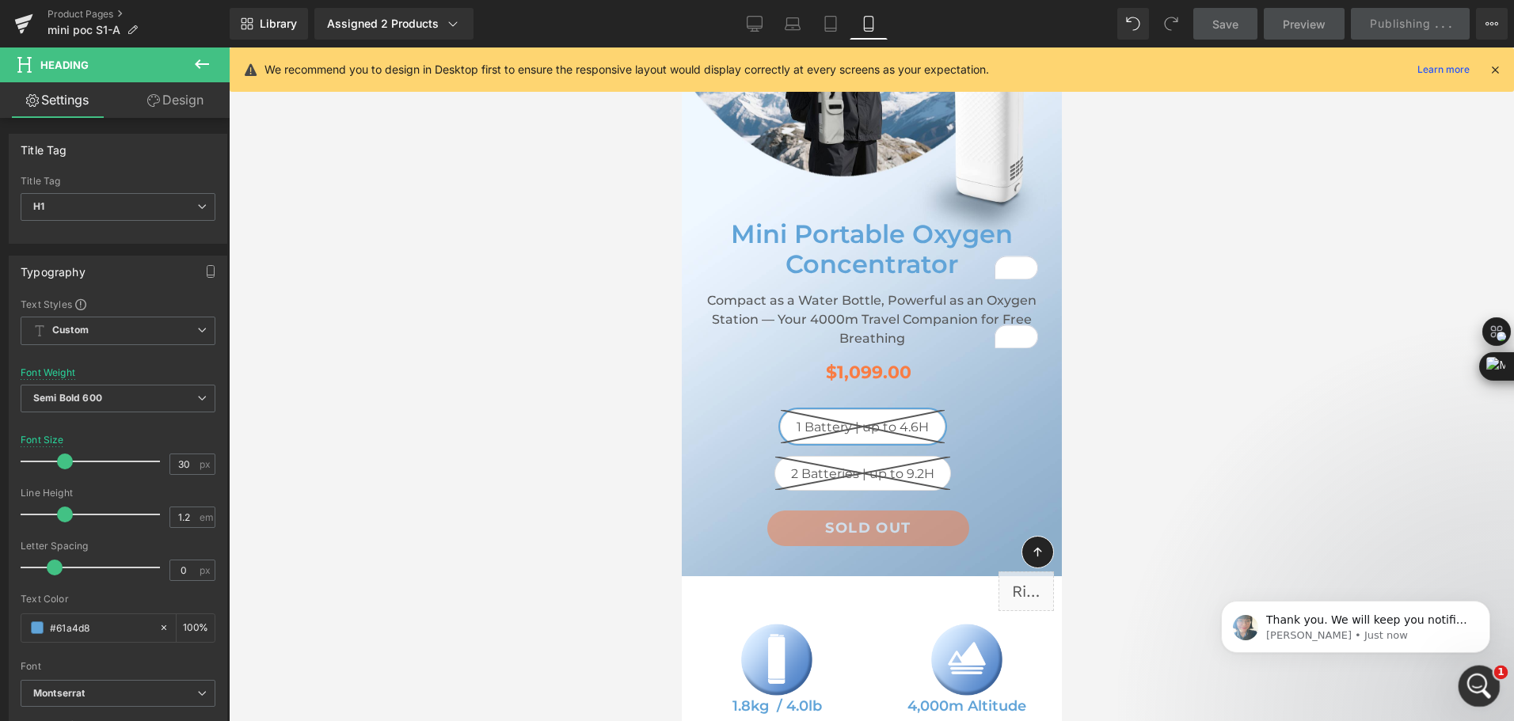
click at [1482, 688] on icon "Open Intercom Messenger" at bounding box center [1477, 684] width 26 height 26
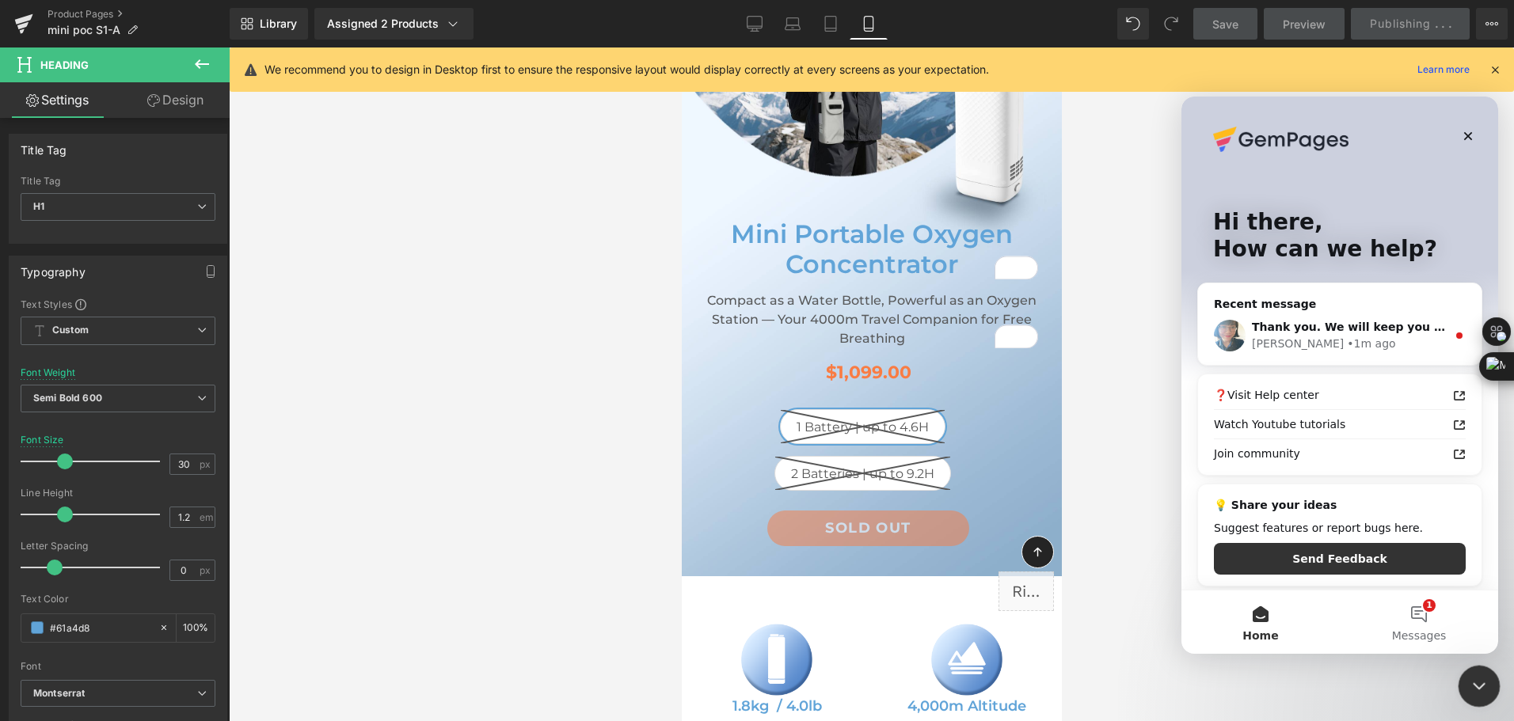
scroll to position [0, 0]
click at [1283, 331] on span "Thank you. We will keep you notified in this chatbox." at bounding box center [1417, 327] width 331 height 13
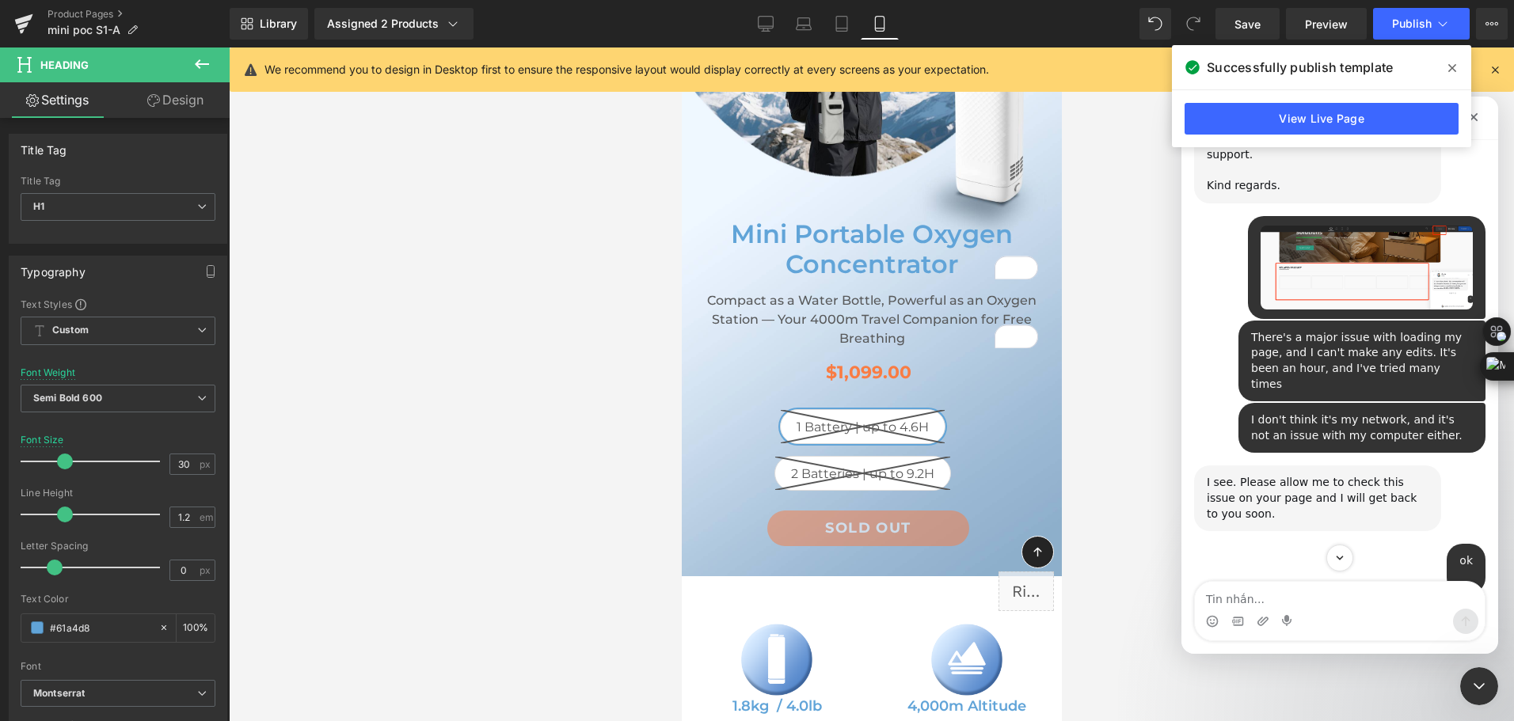
scroll to position [2613, 0]
click at [1344, 309] on img "Wellue says…" at bounding box center [1366, 267] width 212 height 84
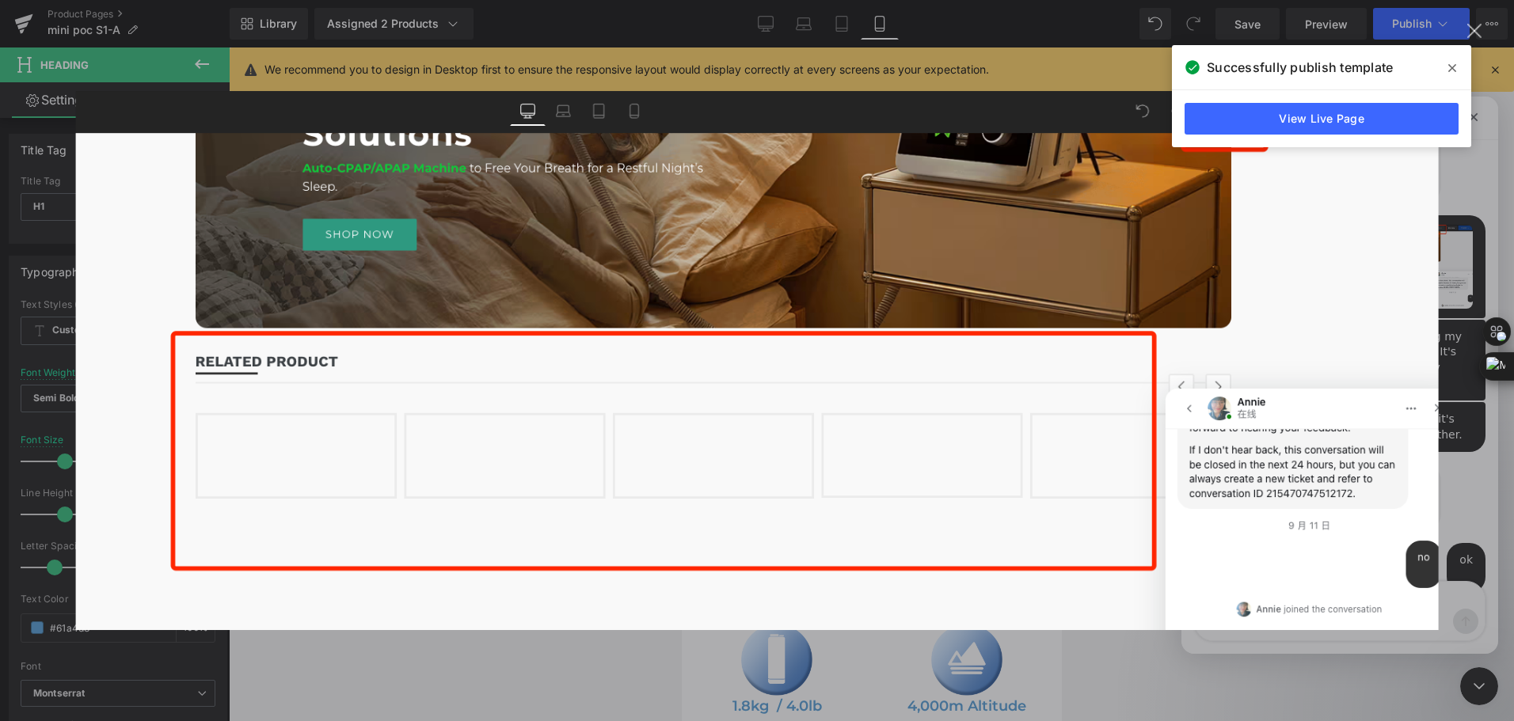
click at [1424, 292] on img "Close" at bounding box center [757, 361] width 1363 height 540
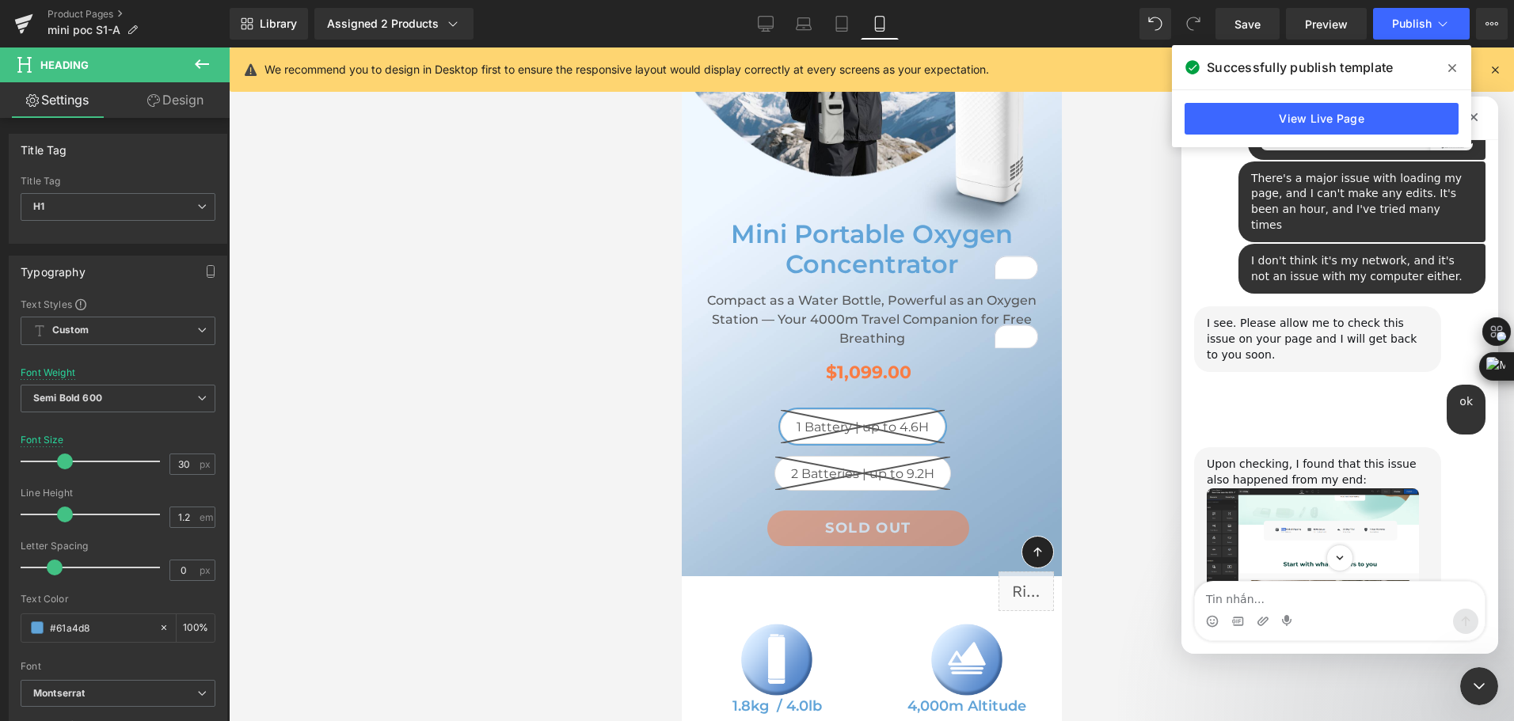
scroll to position [2929, 0]
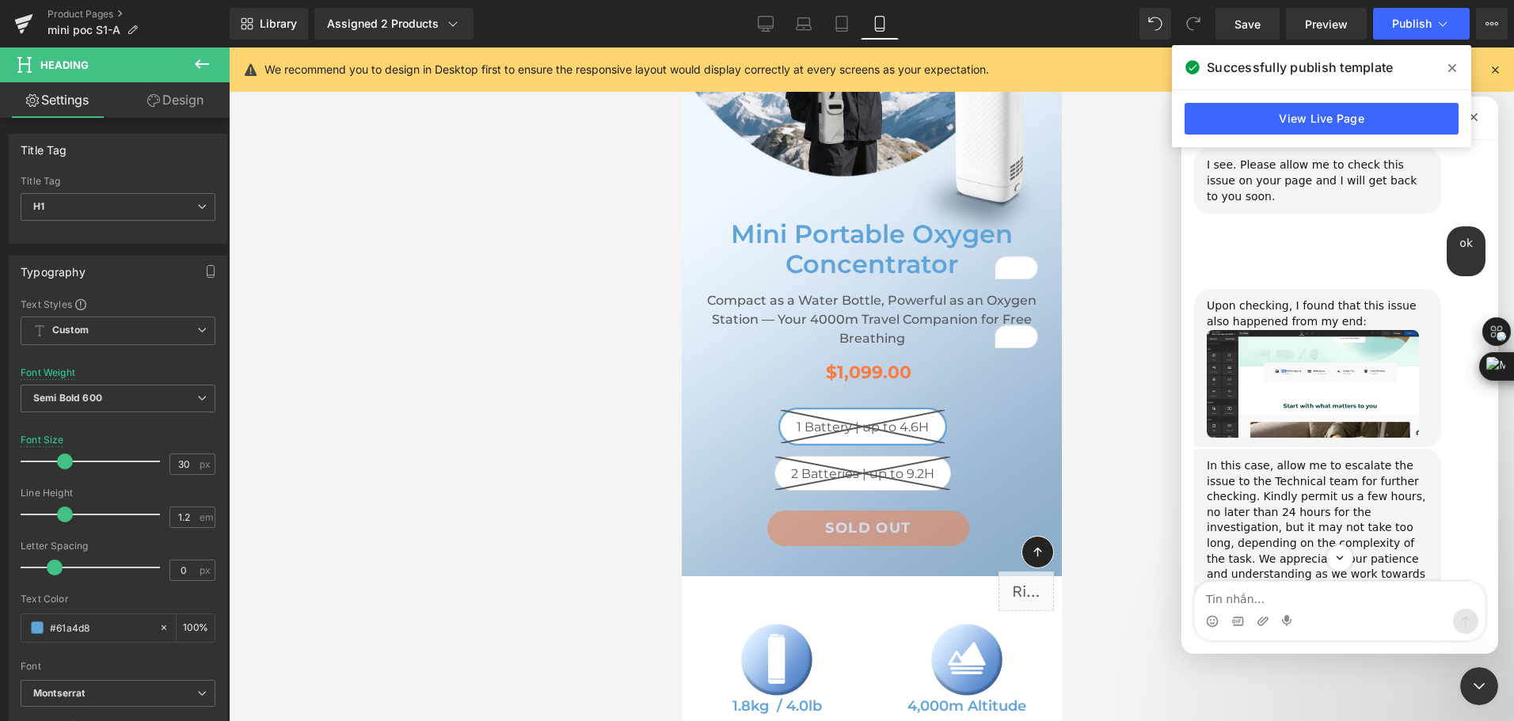
click at [1298, 419] on img "Annie says…" at bounding box center [1313, 384] width 212 height 108
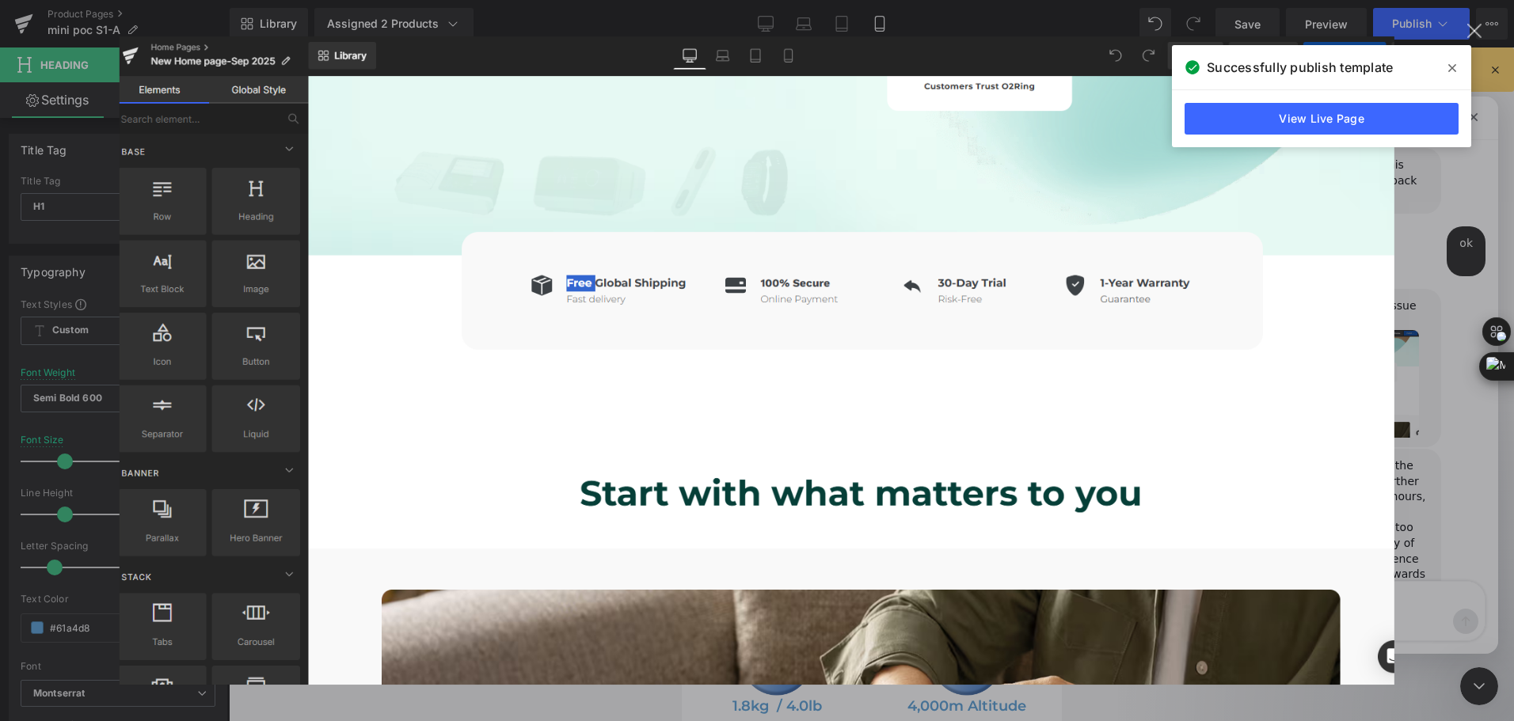
click at [1382, 410] on img "Close" at bounding box center [757, 360] width 1275 height 649
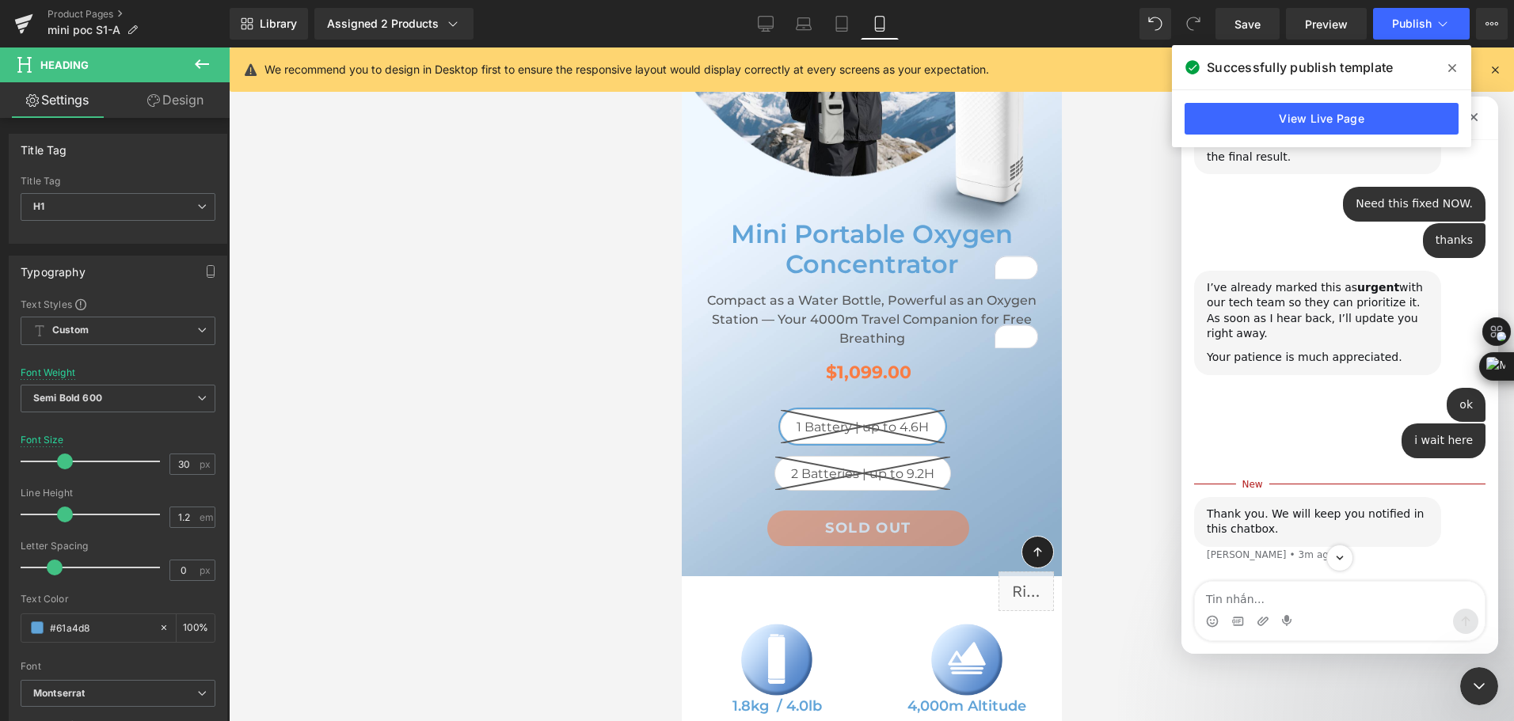
scroll to position [3378, 0]
click at [1132, 423] on div at bounding box center [757, 337] width 1514 height 674
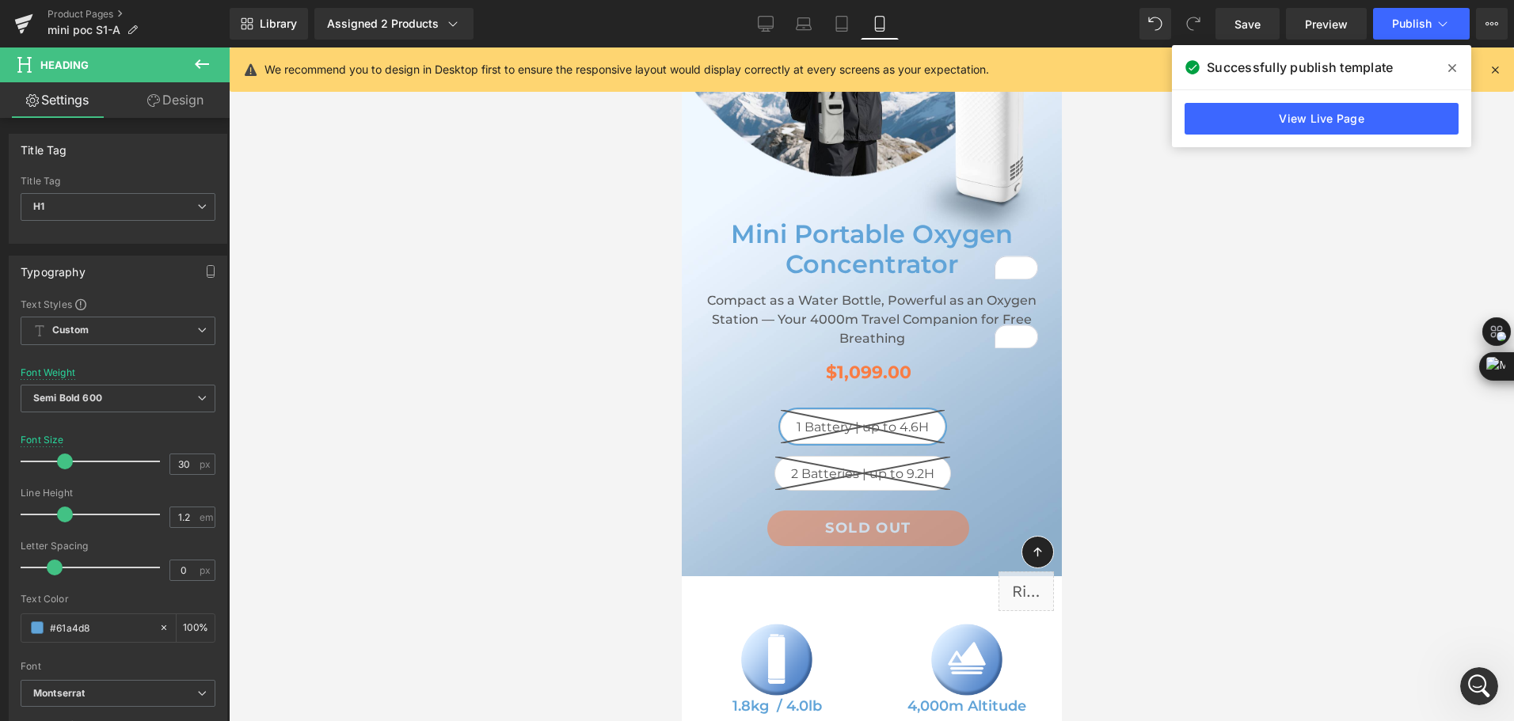
scroll to position [3352, 0]
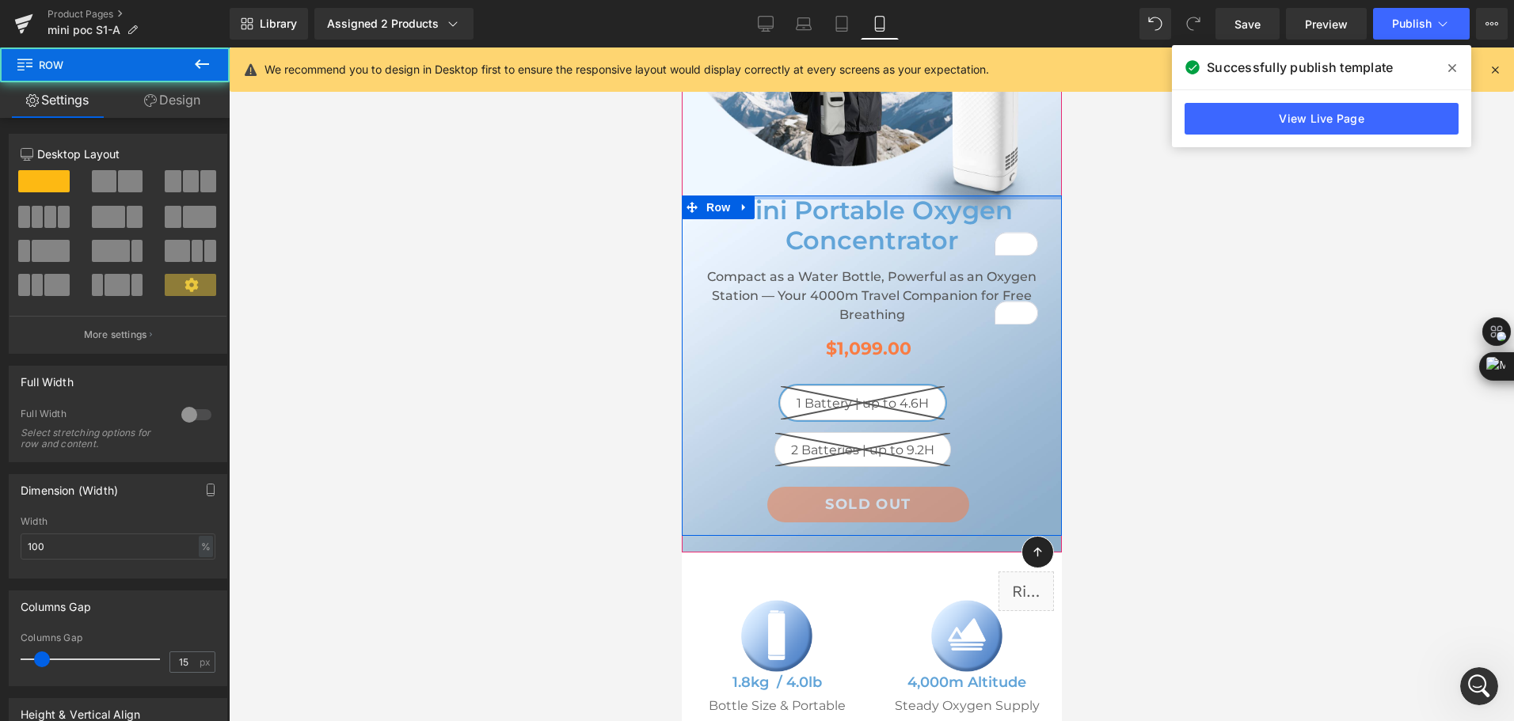
drag, startPoint x: 854, startPoint y: 197, endPoint x: 884, endPoint y: 160, distance: 47.4
click at [884, 160] on div "Mini Portable Oxygen Concentrator Heading Compact as a Water Bottle, Powerful a…" at bounding box center [871, 219] width 380 height 667
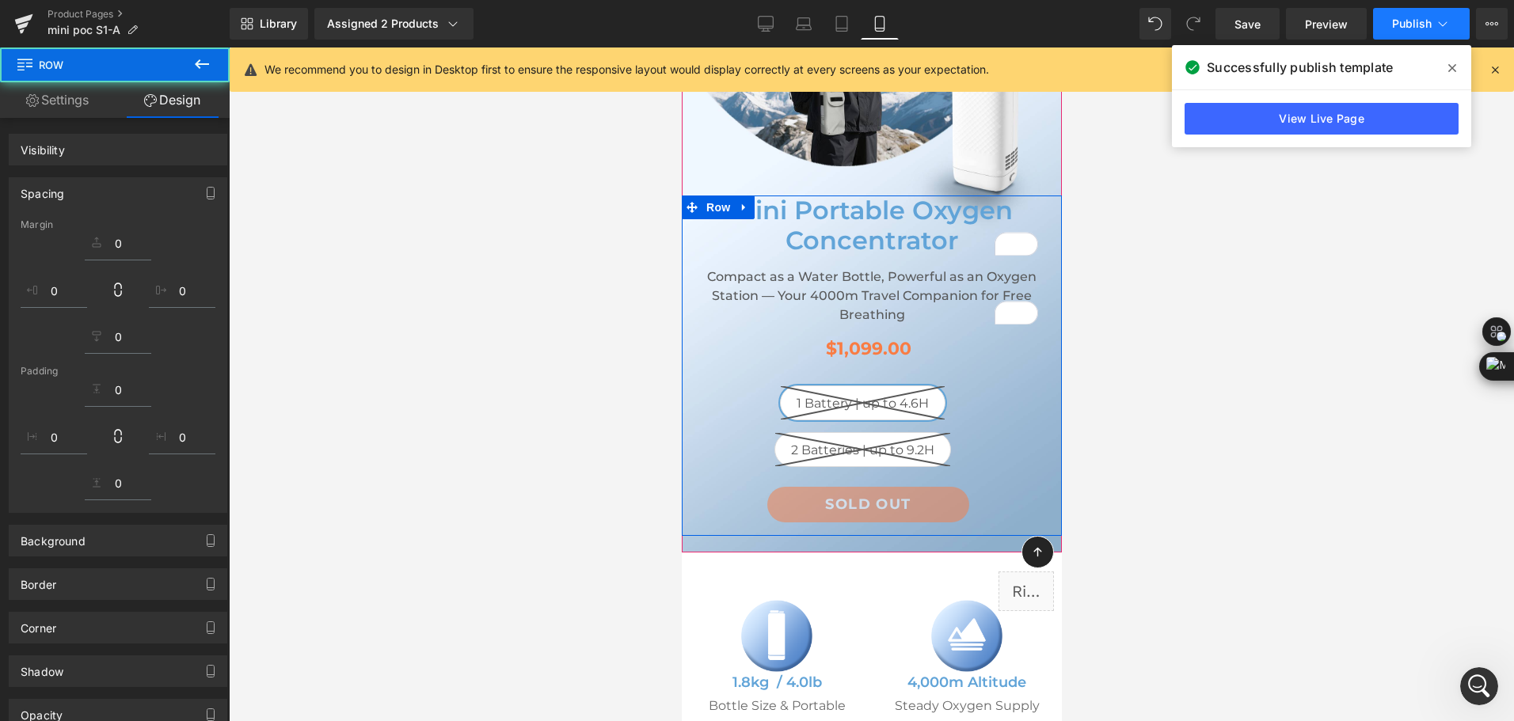
click at [1425, 23] on span "Publish" at bounding box center [1412, 23] width 40 height 13
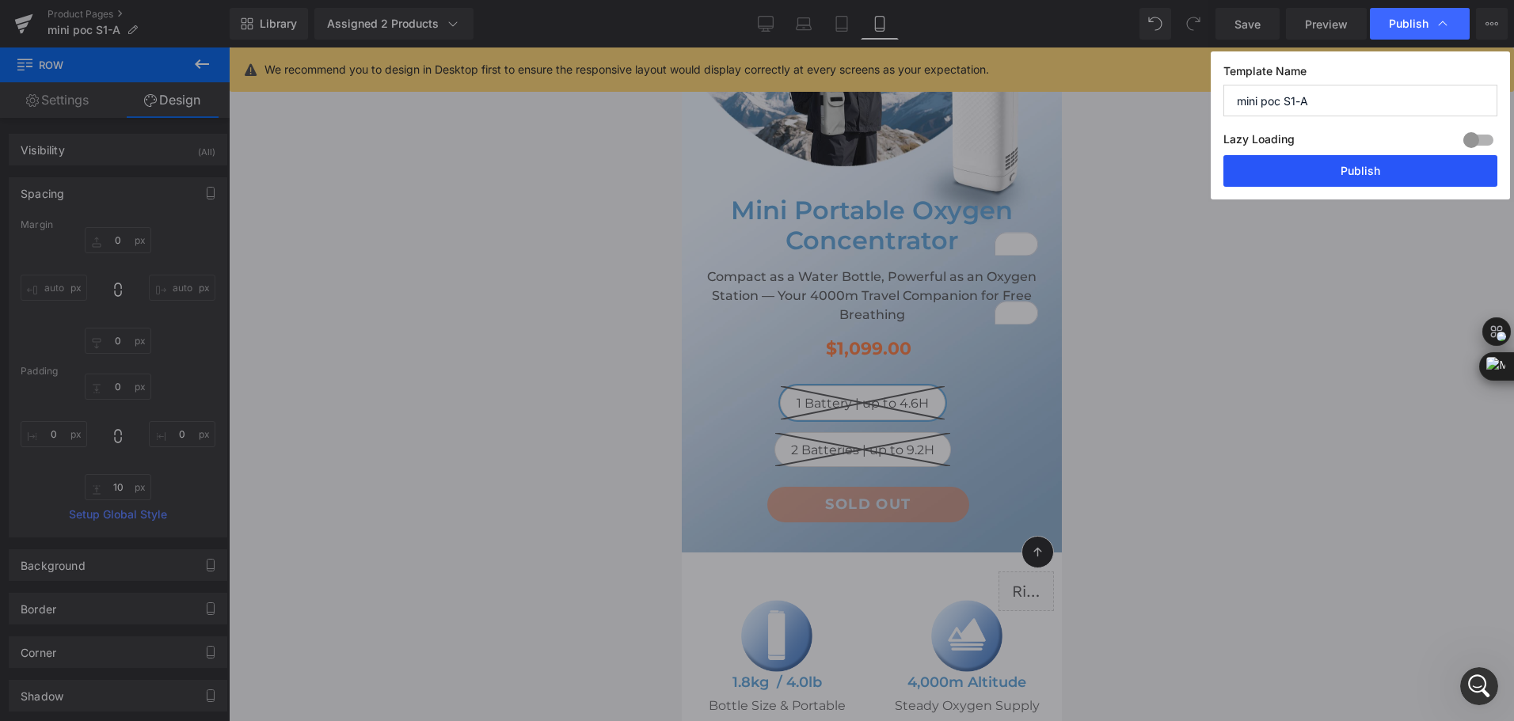
click at [1398, 169] on button "Publish" at bounding box center [1360, 171] width 274 height 32
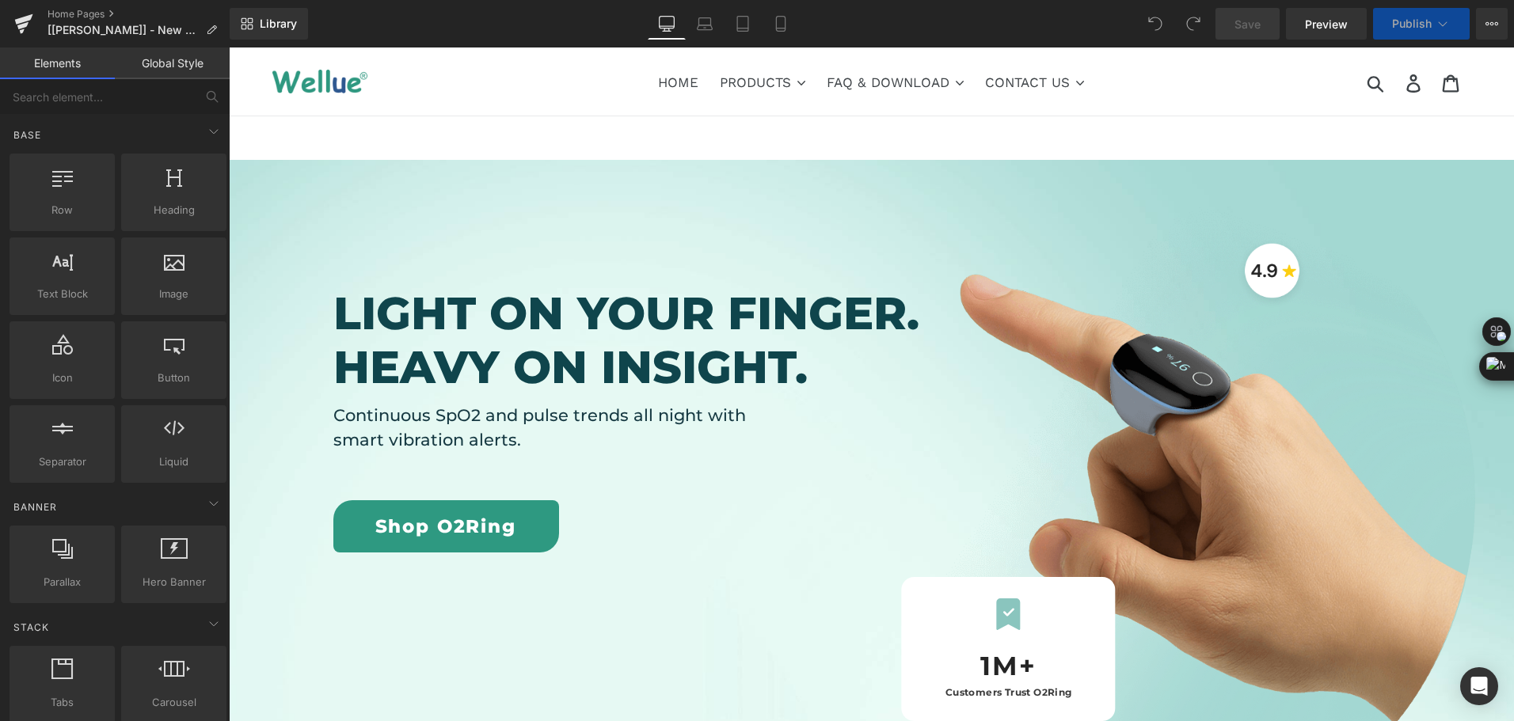
click at [1037, 32] on div "Library Desktop Desktop Laptop Tablet Mobile Save Preview Publish Scheduled Vie…" at bounding box center [872, 24] width 1284 height 32
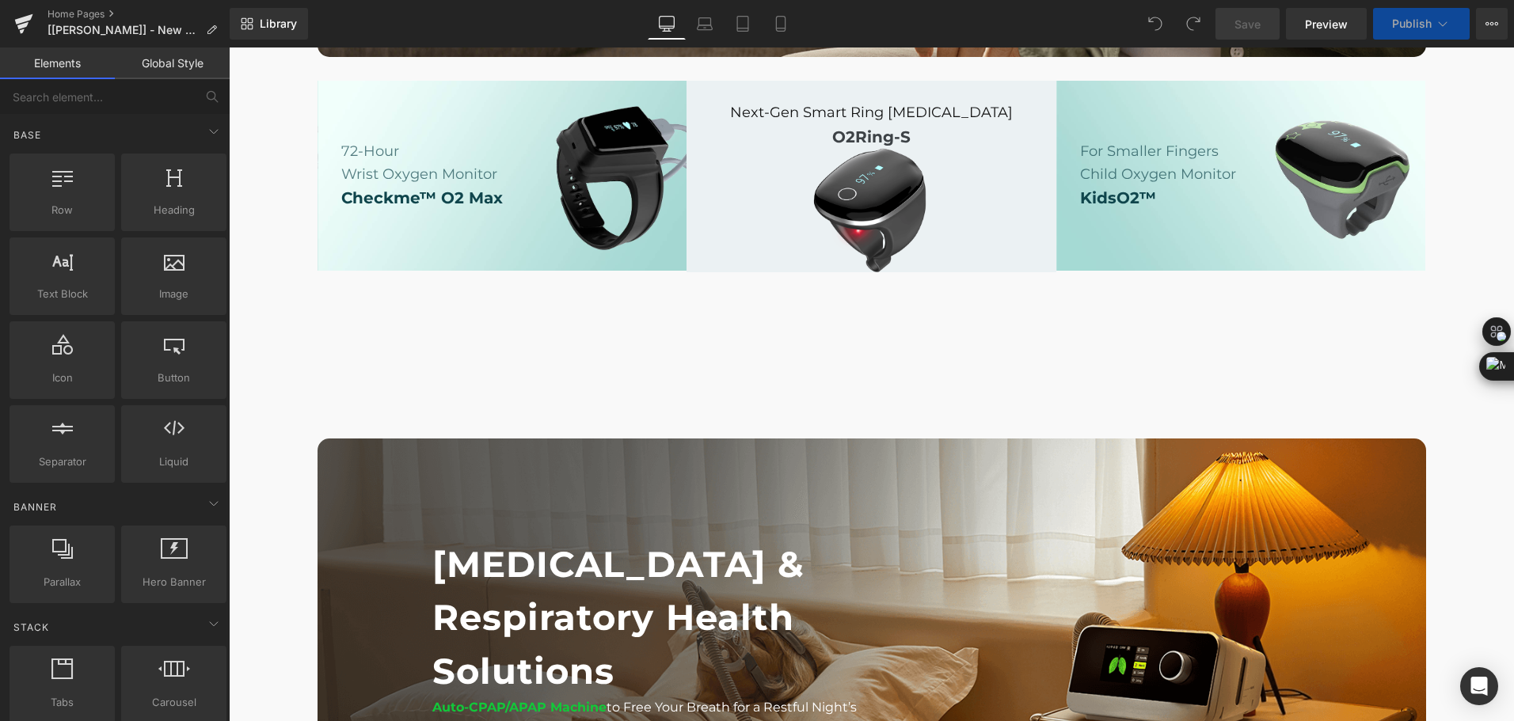
scroll to position [1583, 0]
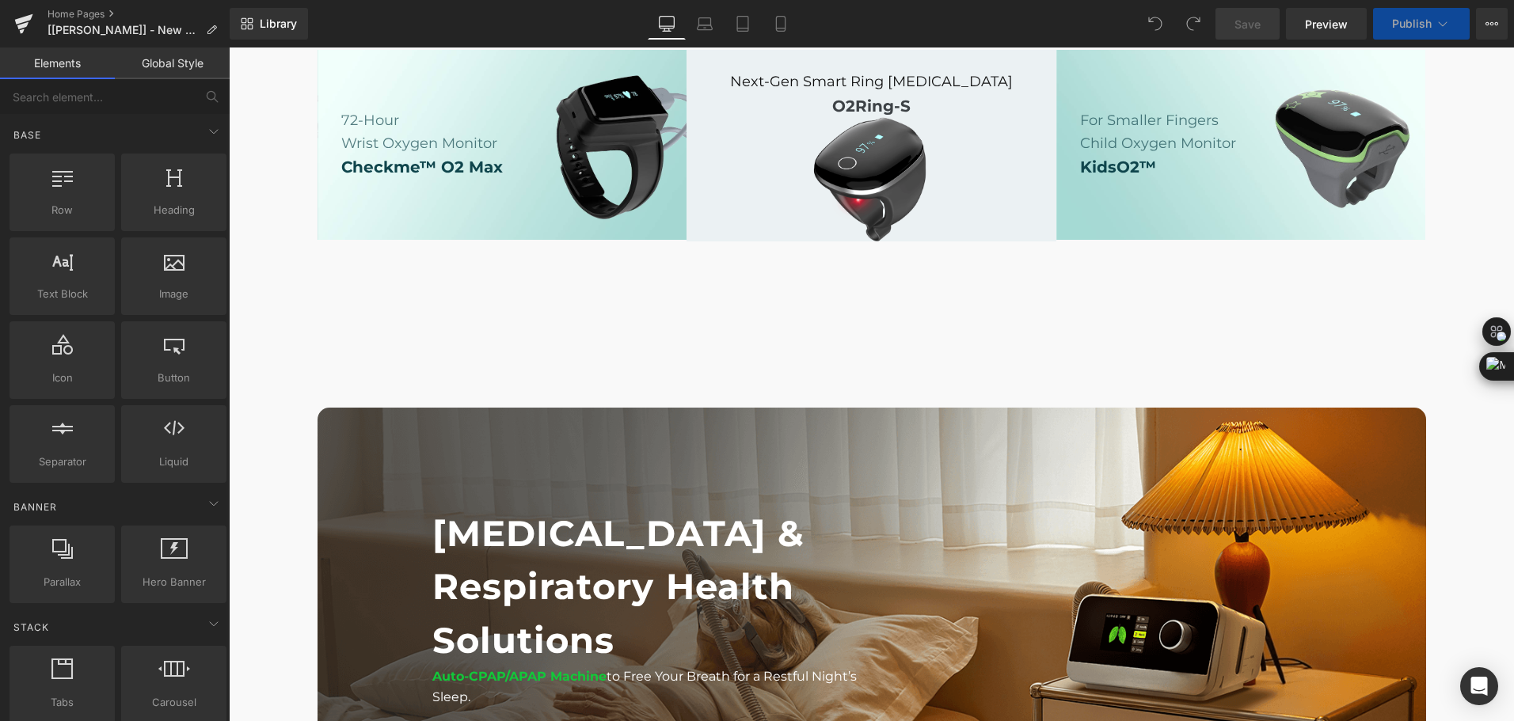
click at [1081, 241] on div at bounding box center [1241, 145] width 370 height 191
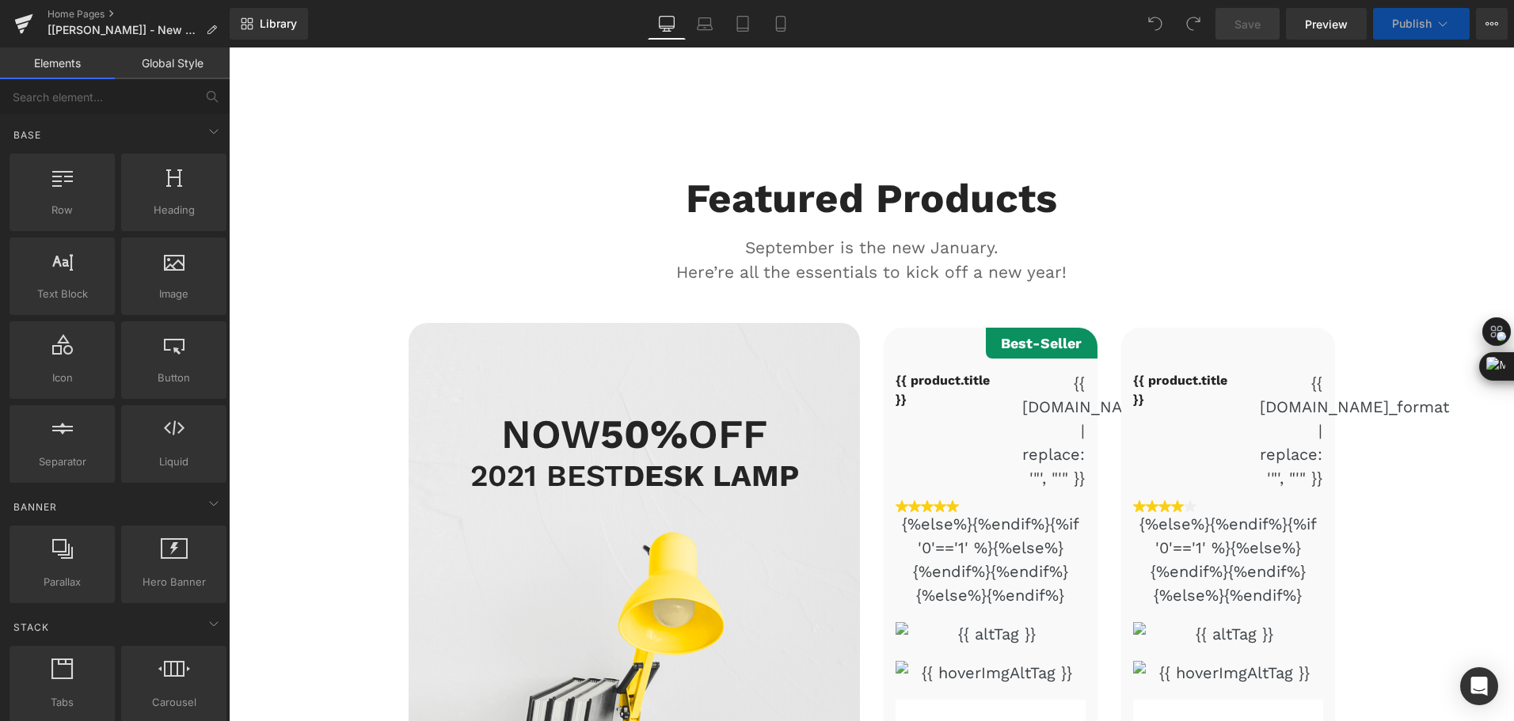
scroll to position [6511, 0]
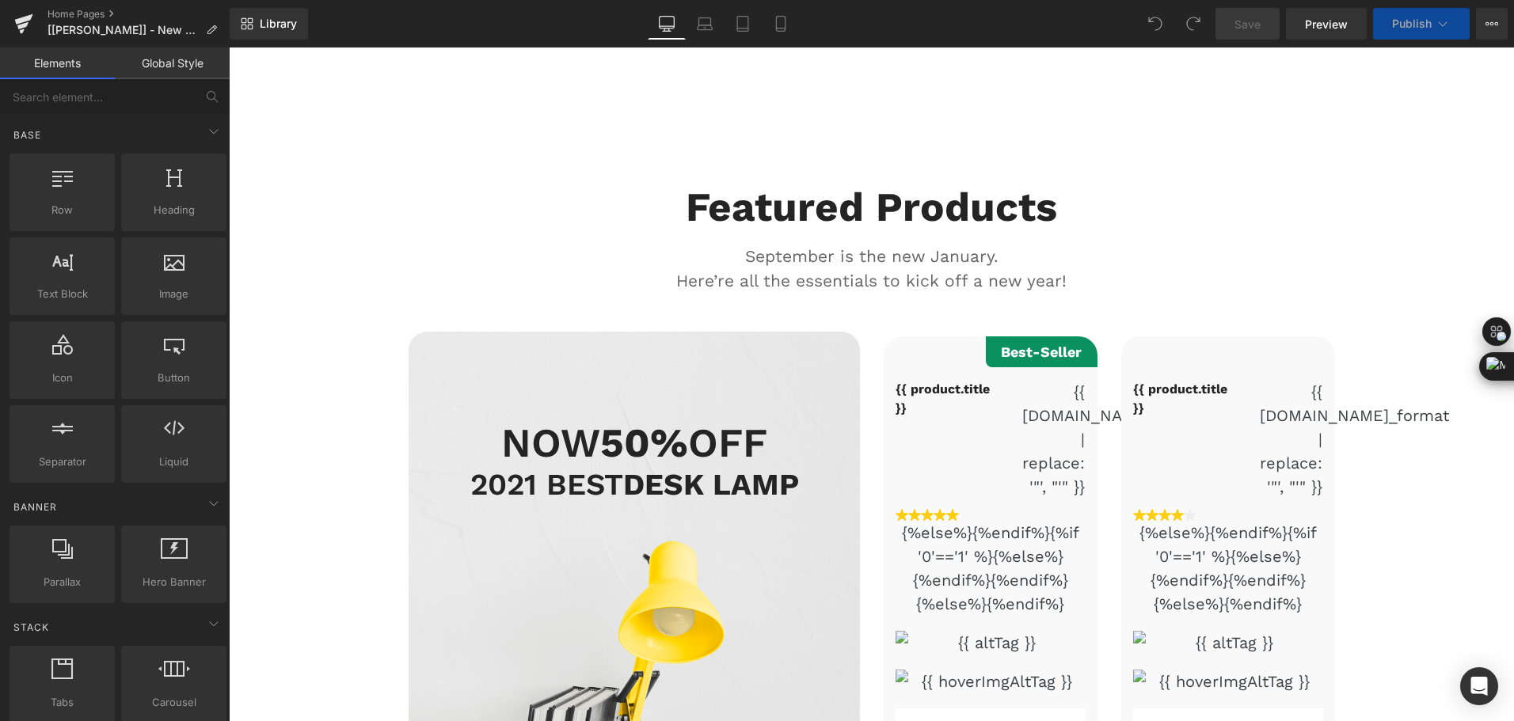
click at [618, 375] on div "NOW 50% OFF 2021 BEST DESK LAMP CHECK IT OUT" at bounding box center [634, 716] width 451 height 769
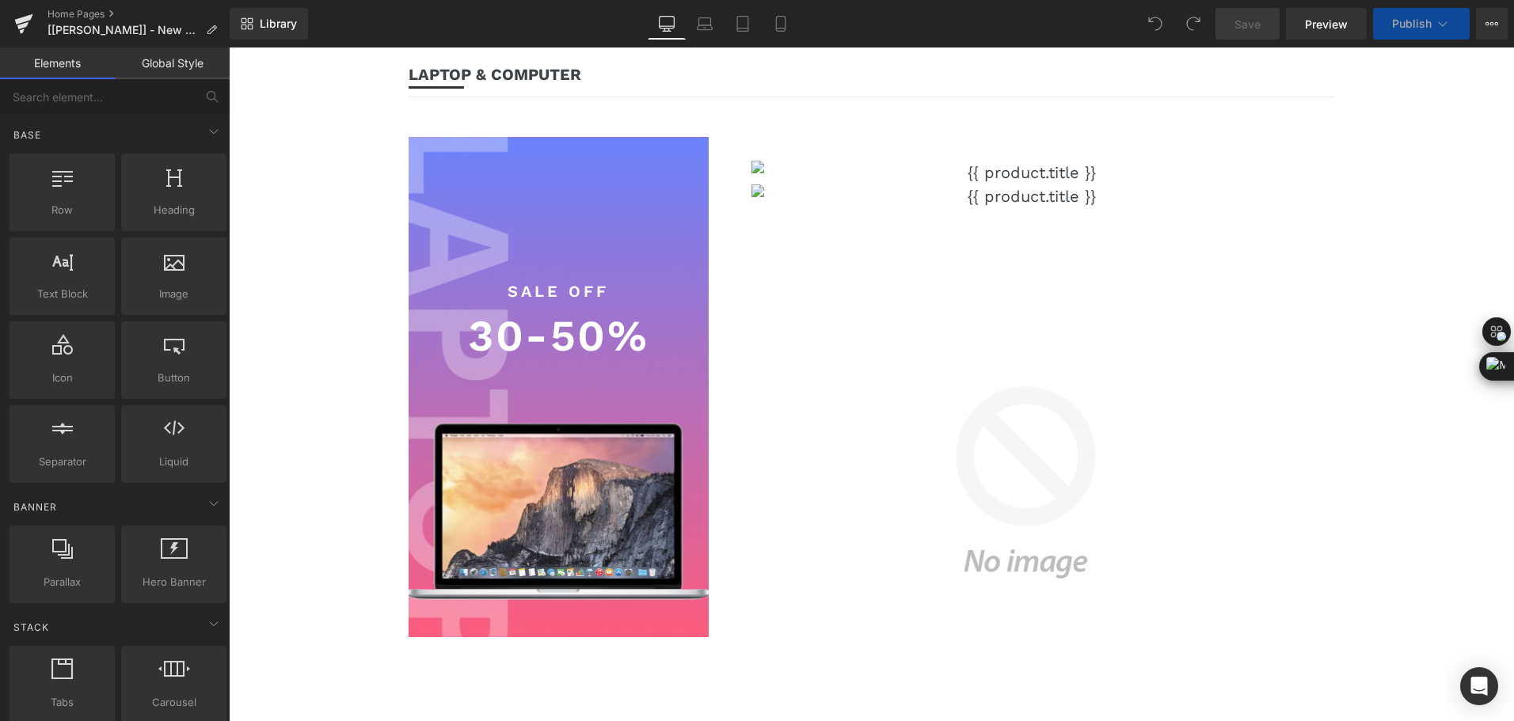
scroll to position [5403, 0]
click at [642, 304] on h1 "30-50%" at bounding box center [558, 337] width 277 height 66
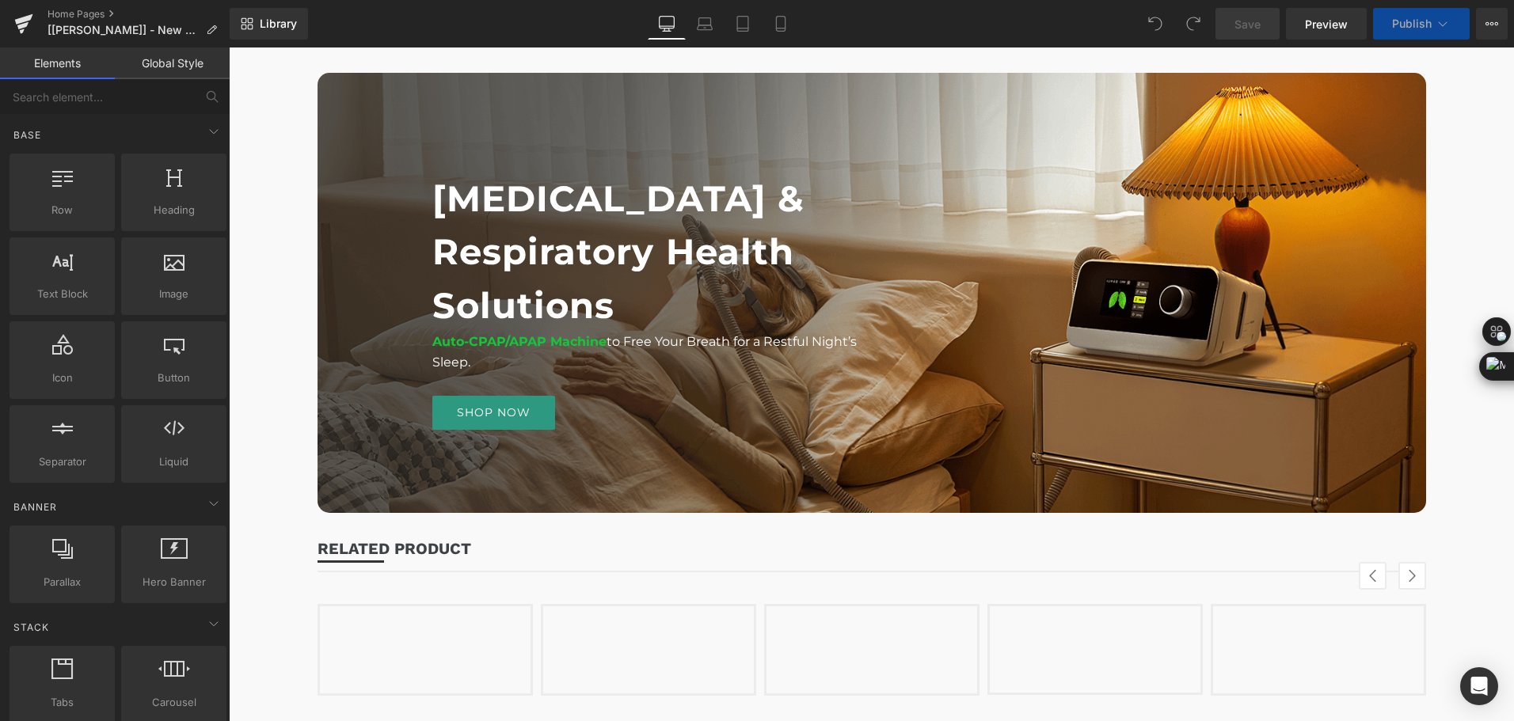
scroll to position [1919, 0]
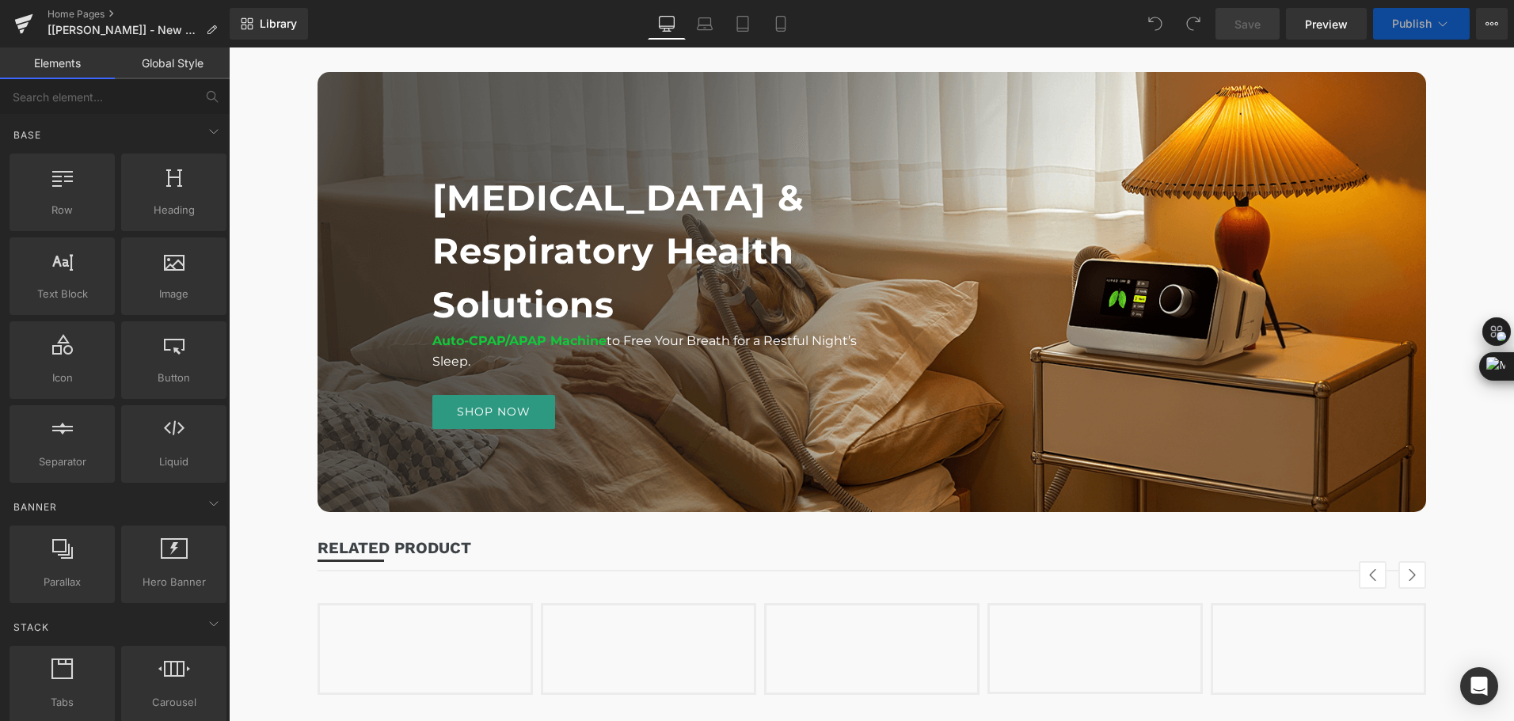
click at [539, 298] on h1 "Sleep Apnea & Respiratory Health Solutions" at bounding box center [651, 251] width 439 height 161
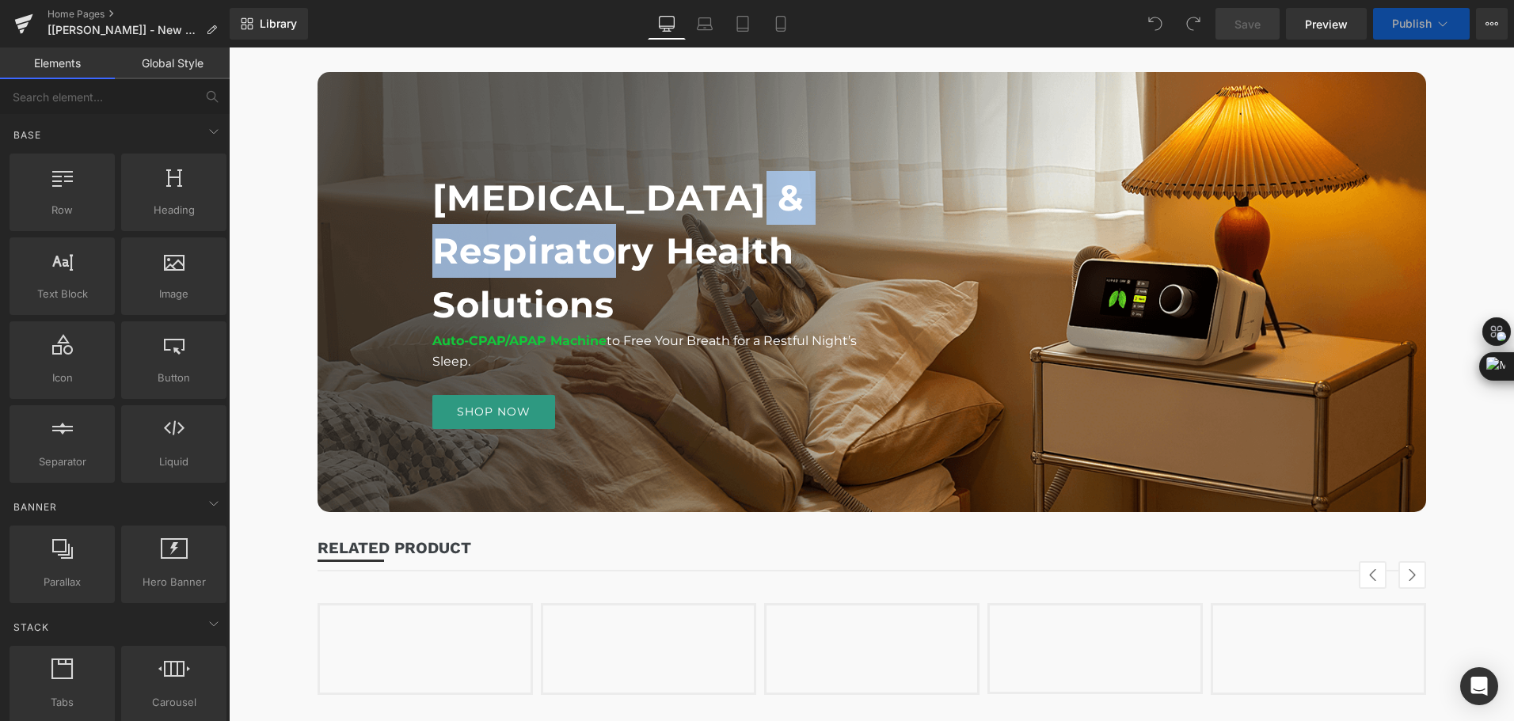
click at [539, 298] on h1 "Sleep Apnea & Respiratory Health Solutions" at bounding box center [651, 251] width 439 height 161
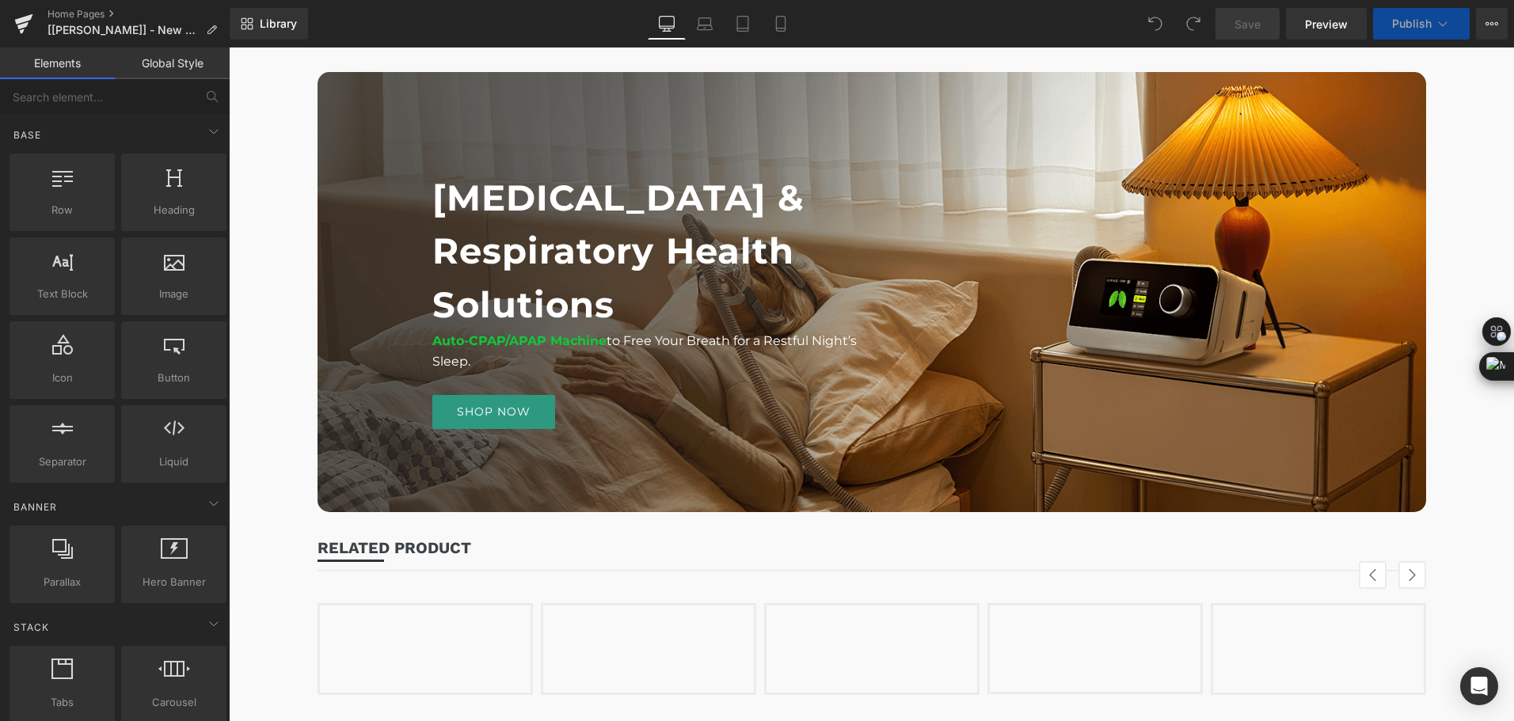
click at [538, 299] on h1 "Sleep Apnea & Respiratory Health Solutions" at bounding box center [651, 251] width 439 height 161
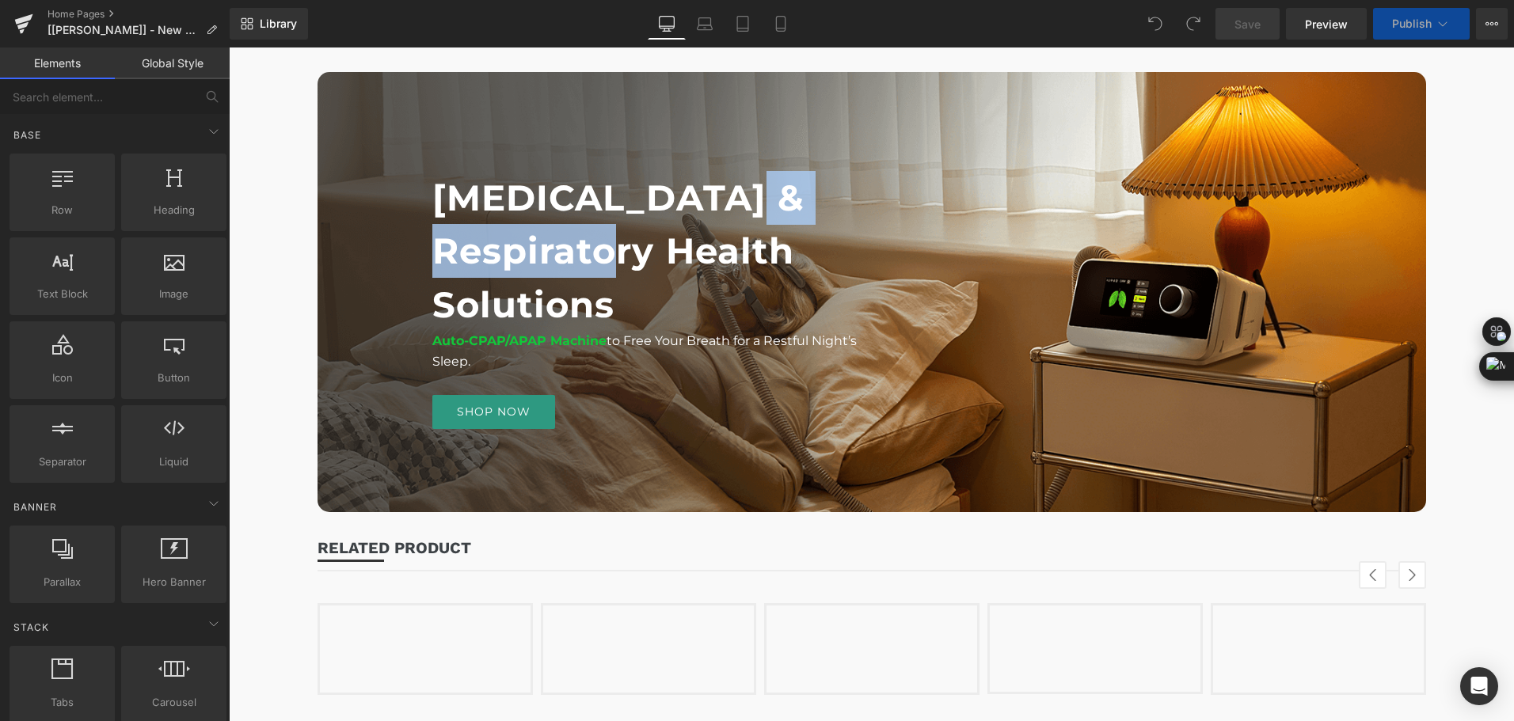
click at [538, 299] on h1 "Sleep Apnea & Respiratory Health Solutions" at bounding box center [651, 251] width 439 height 161
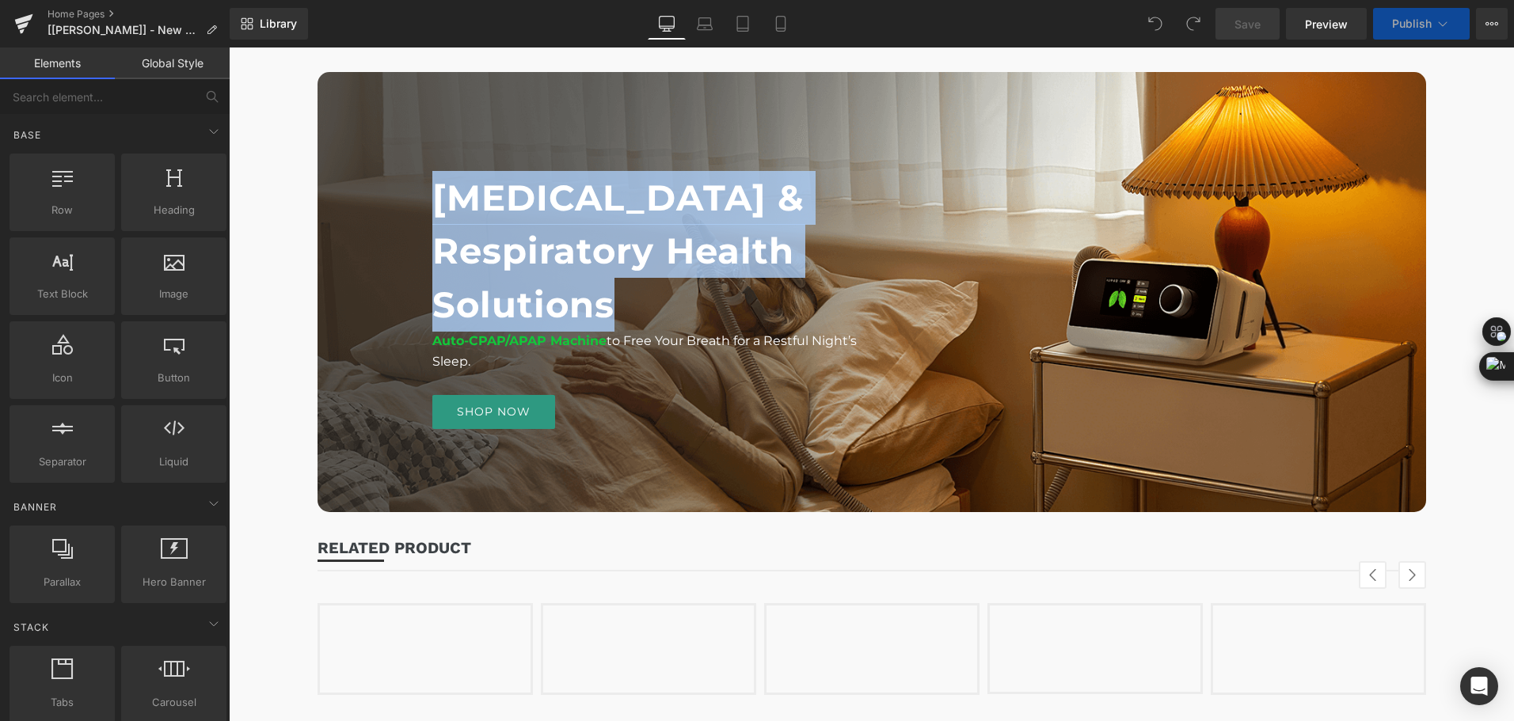
click at [538, 299] on h1 "Sleep Apnea & Respiratory Health Solutions" at bounding box center [651, 251] width 439 height 161
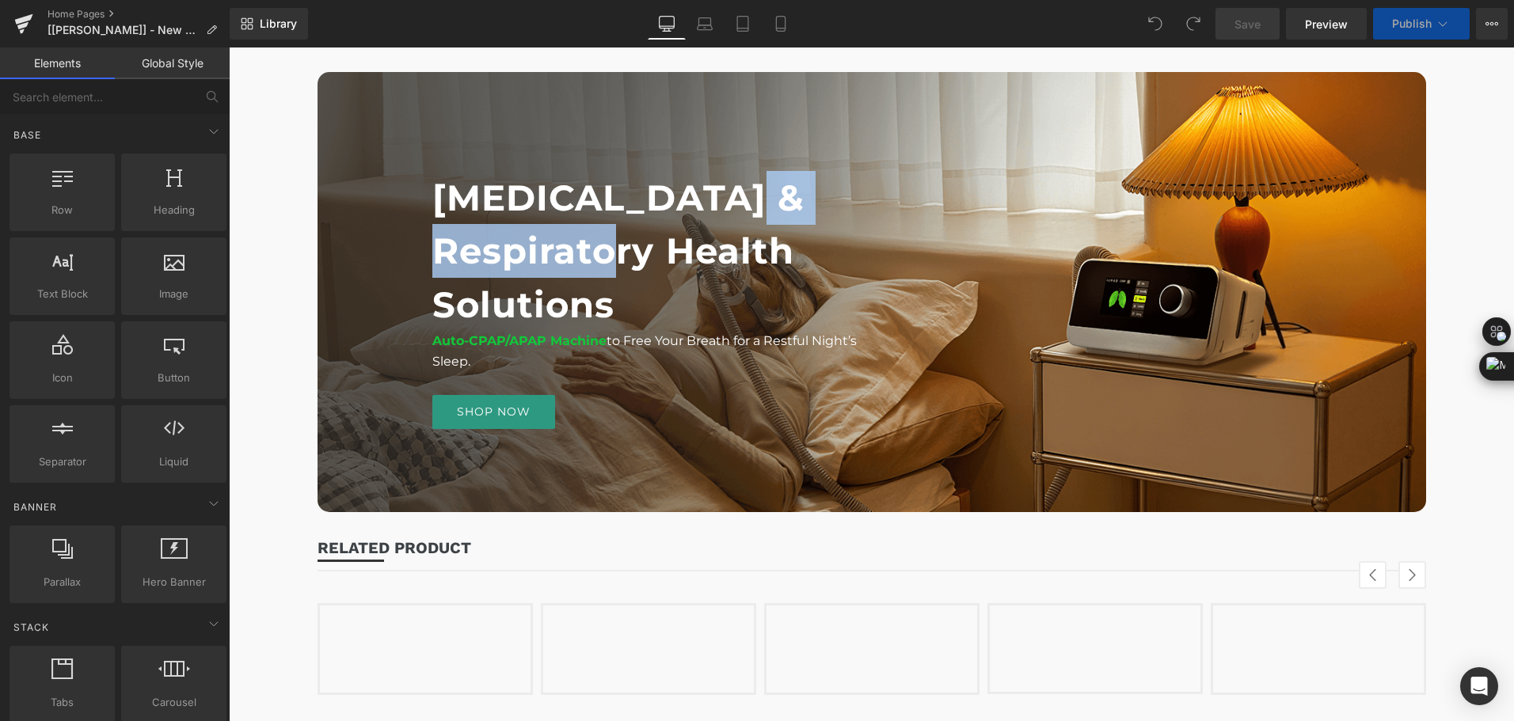
click at [538, 299] on h1 "Sleep Apnea & Respiratory Health Solutions" at bounding box center [651, 251] width 439 height 161
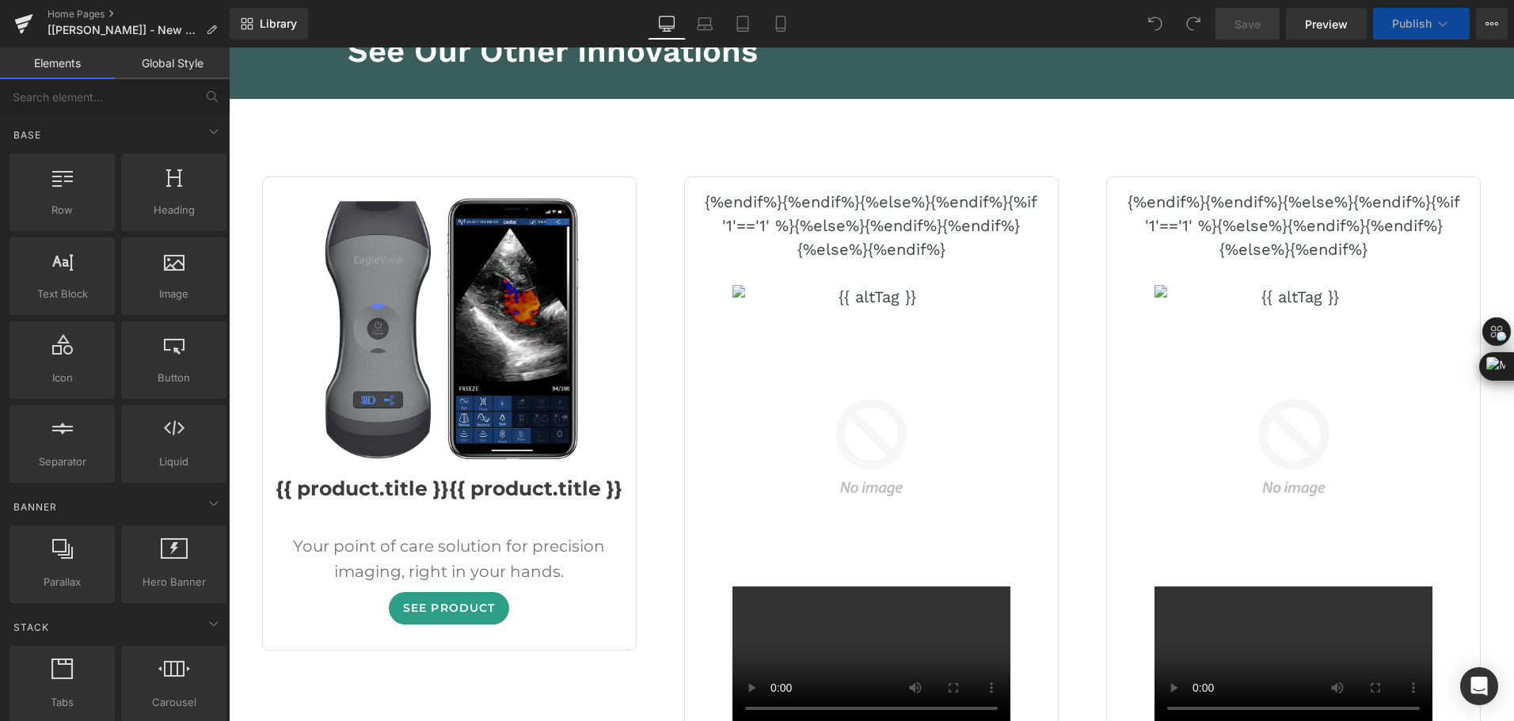
scroll to position [3404, 0]
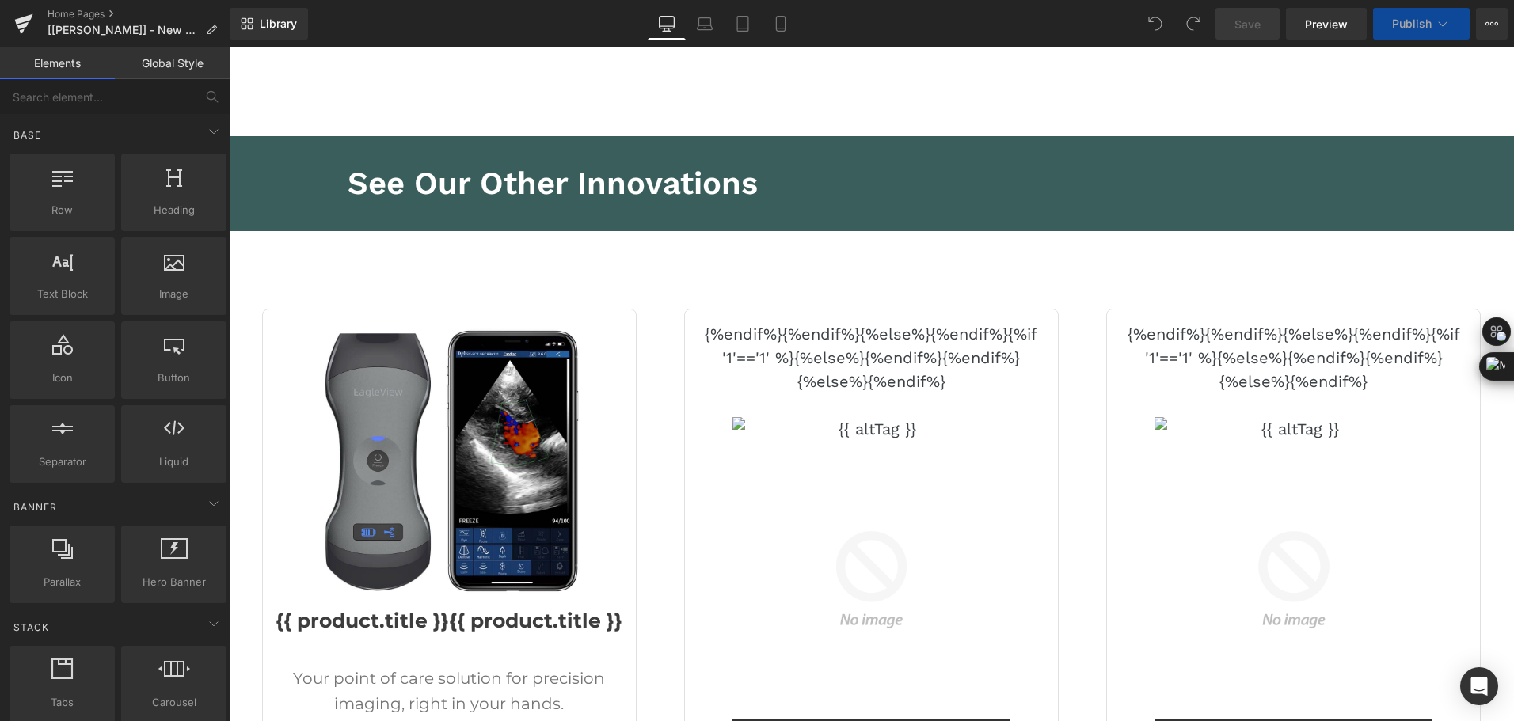
click at [1095, 19] on div "Library Desktop Desktop Laptop Tablet Mobile Save Preview Publish Scheduled Vie…" at bounding box center [872, 24] width 1284 height 32
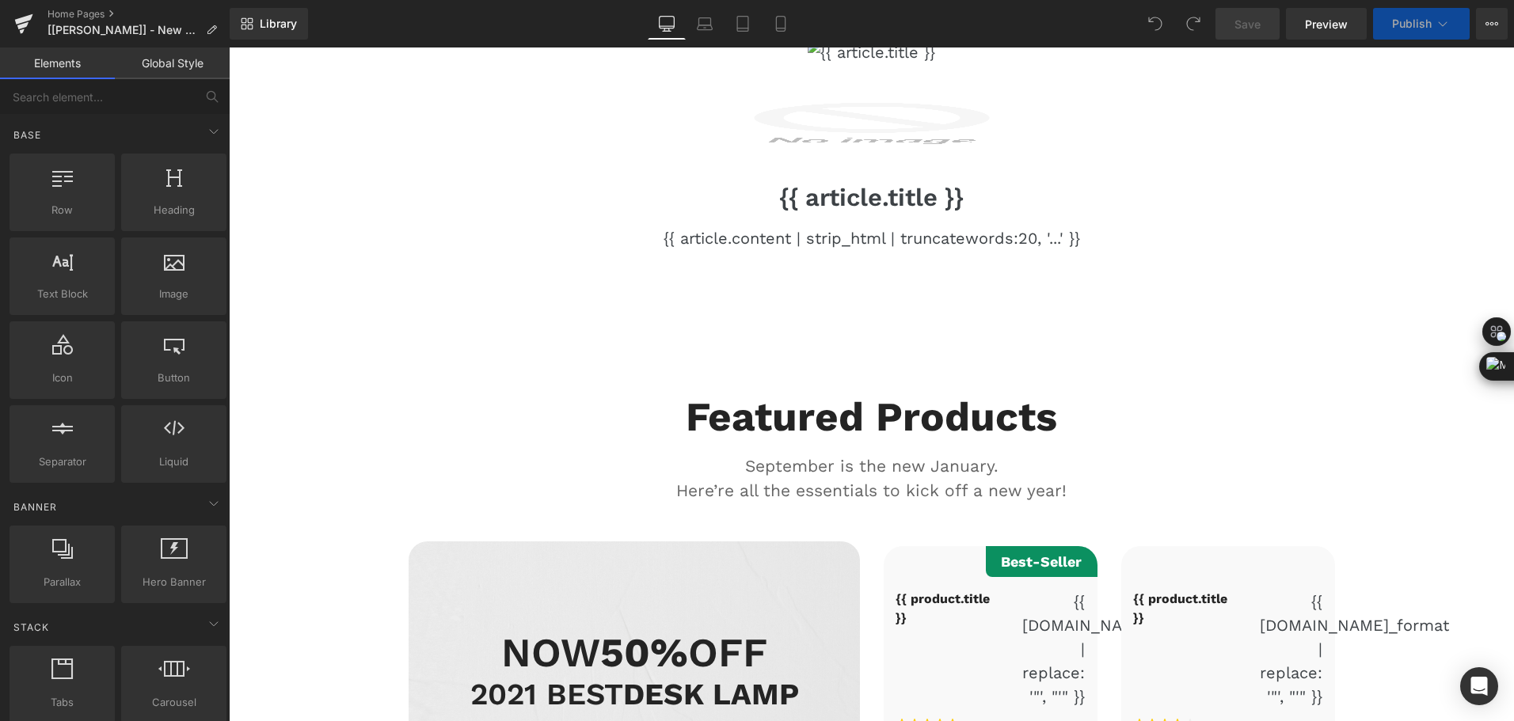
scroll to position [6274, 0]
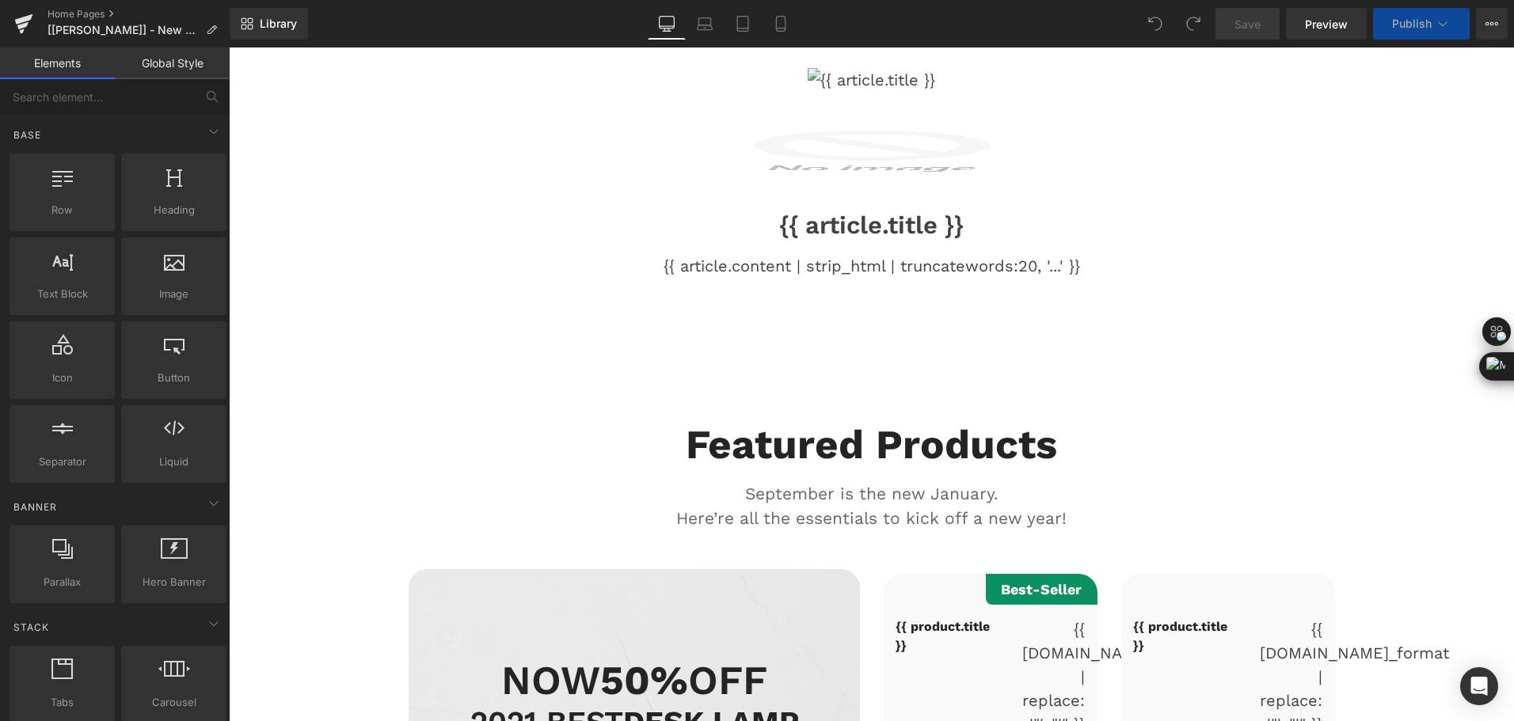
drag, startPoint x: 895, startPoint y: 41, endPoint x: 866, endPoint y: 36, distance: 28.9
click at [895, 41] on div "Library Desktop Desktop Laptop Tablet Mobile Save Preview Publish Scheduled Vie…" at bounding box center [872, 24] width 1284 height 48
click at [781, 29] on icon at bounding box center [780, 29] width 9 height 0
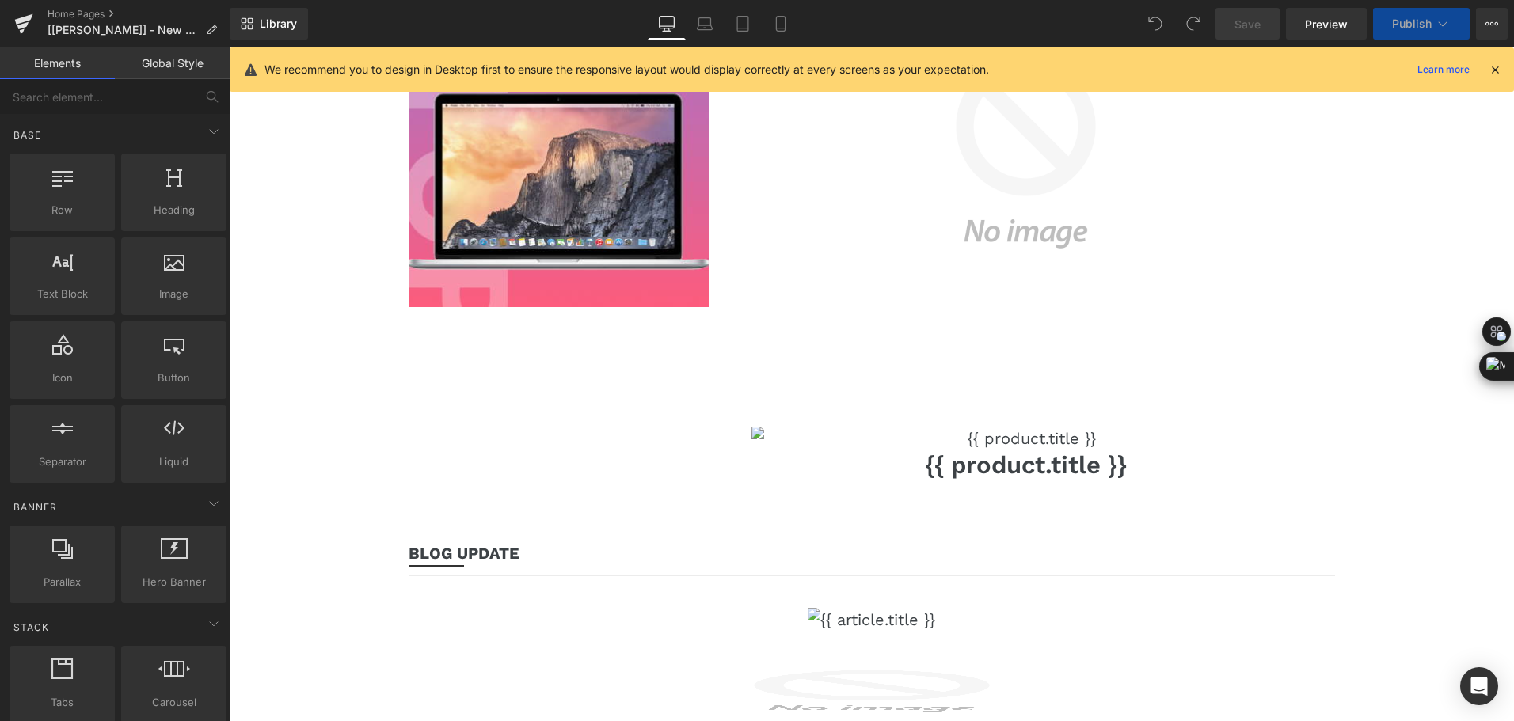
scroll to position [5561, 0]
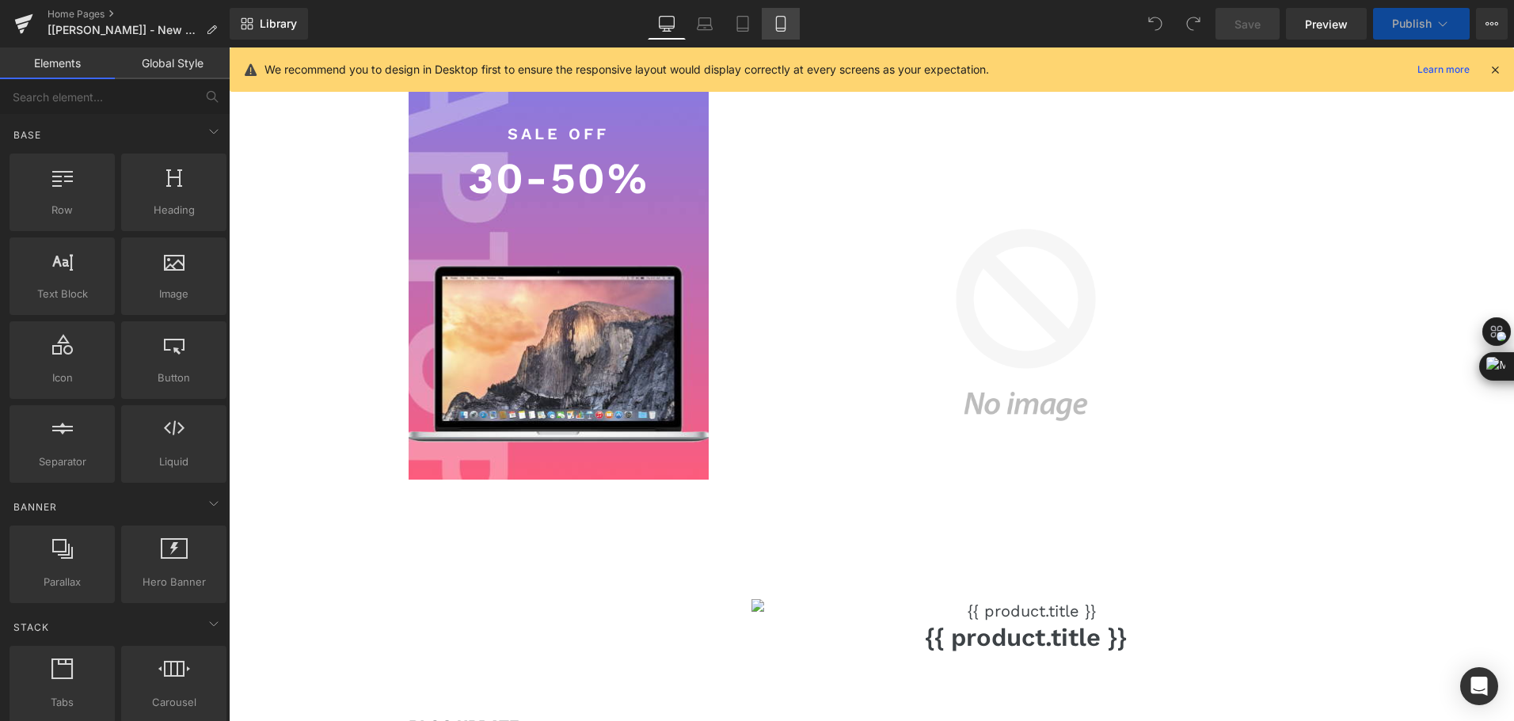
click at [781, 34] on link "Mobile" at bounding box center [781, 24] width 38 height 32
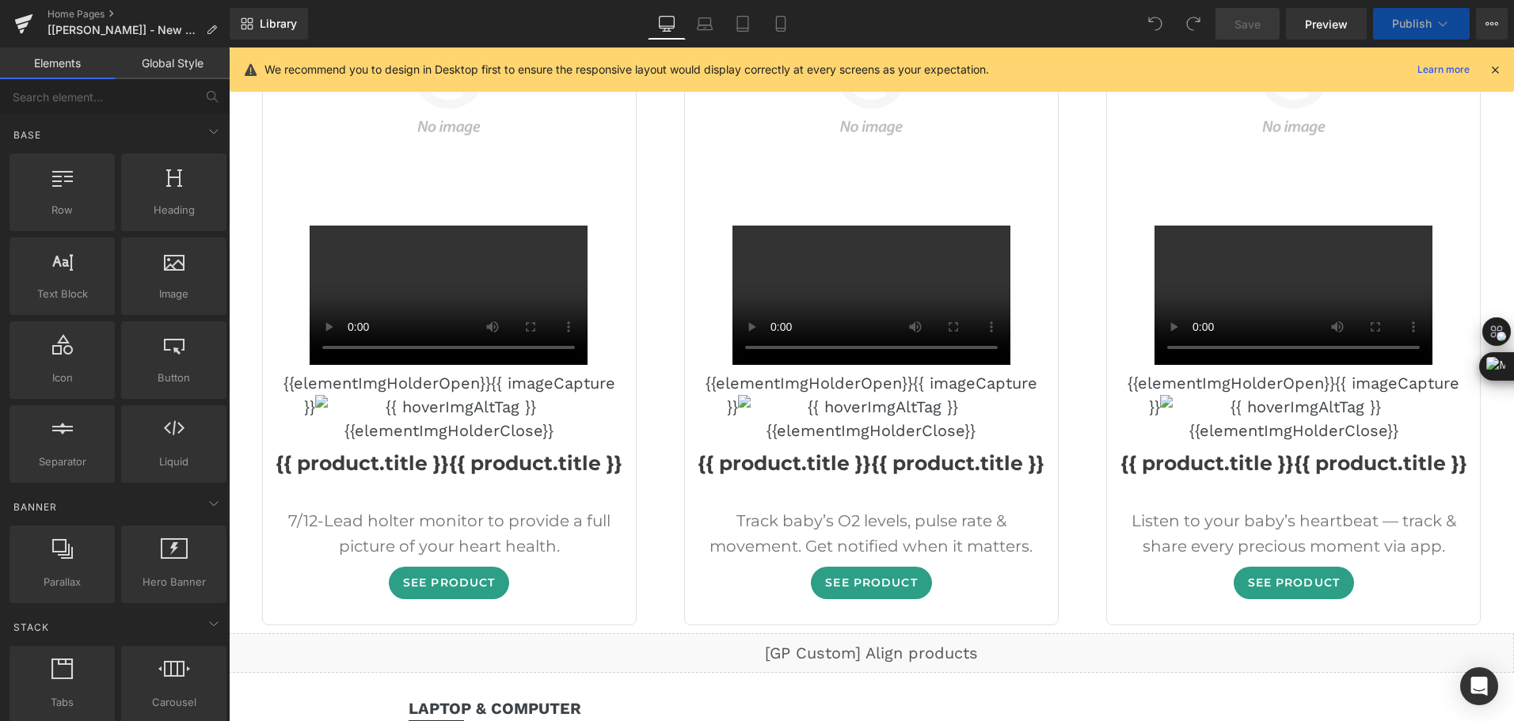
scroll to position [4373, 0]
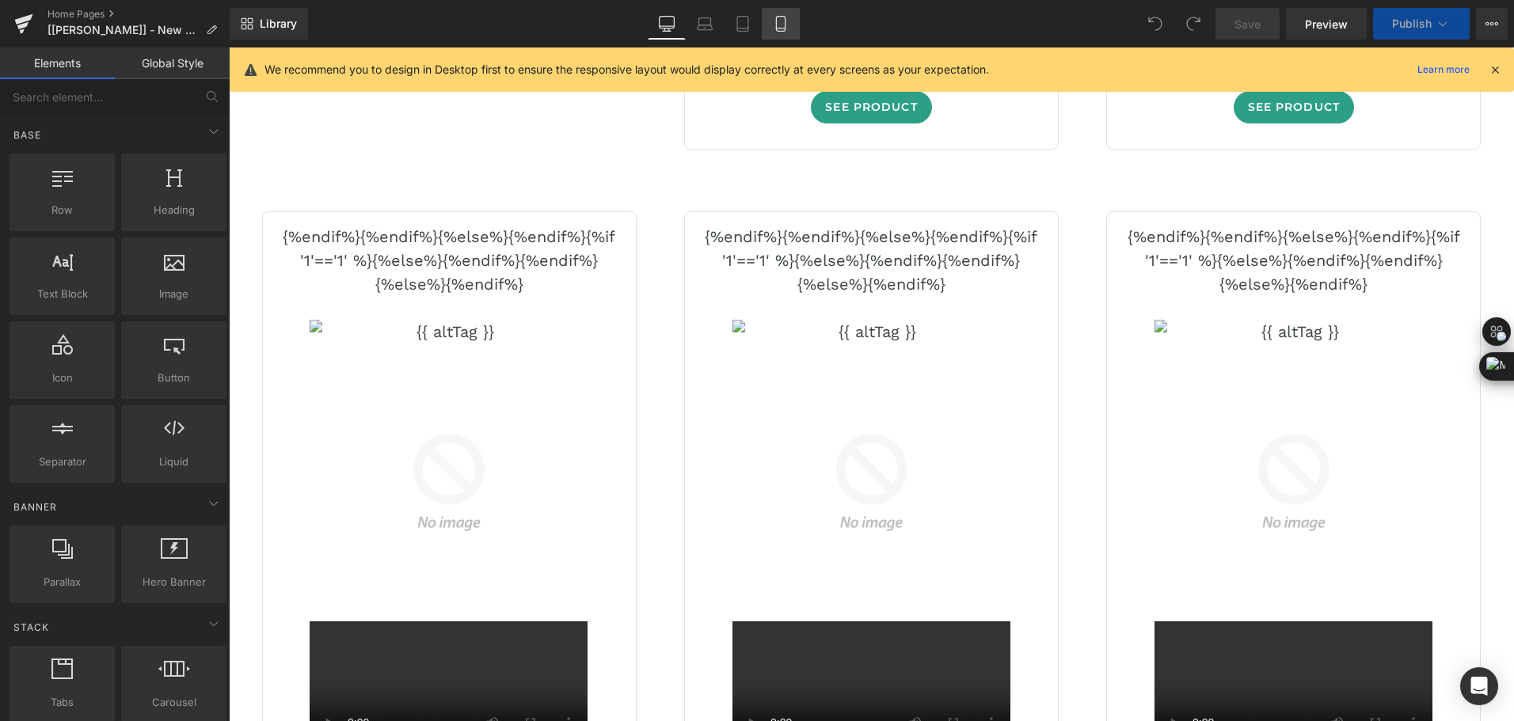
click at [788, 34] on link "Mobile" at bounding box center [781, 24] width 38 height 32
click at [796, 32] on link "Mobile" at bounding box center [781, 24] width 38 height 32
click at [918, 6] on div "Library Desktop Desktop Laptop Tablet Mobile Save Preview Publish Scheduled Vie…" at bounding box center [872, 24] width 1284 height 48
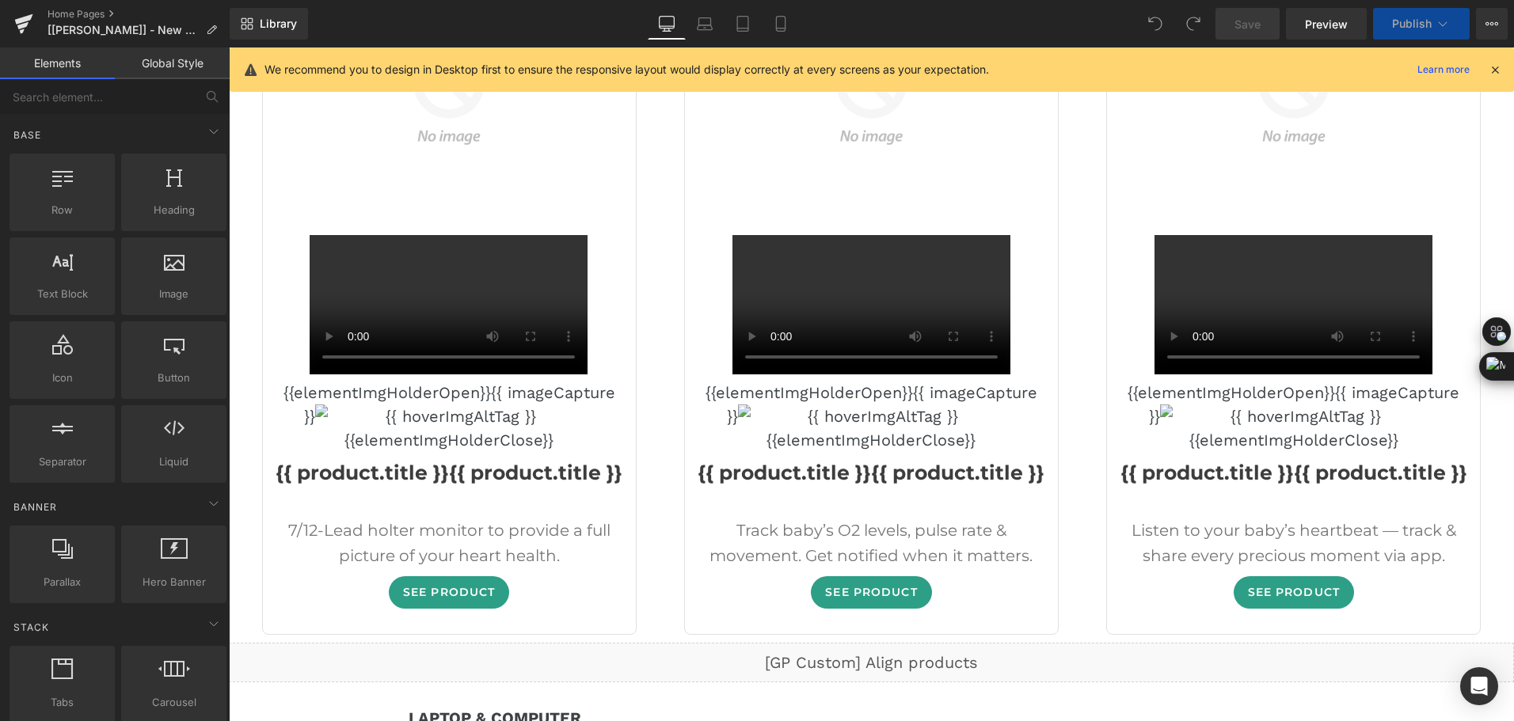
scroll to position [4532, 0]
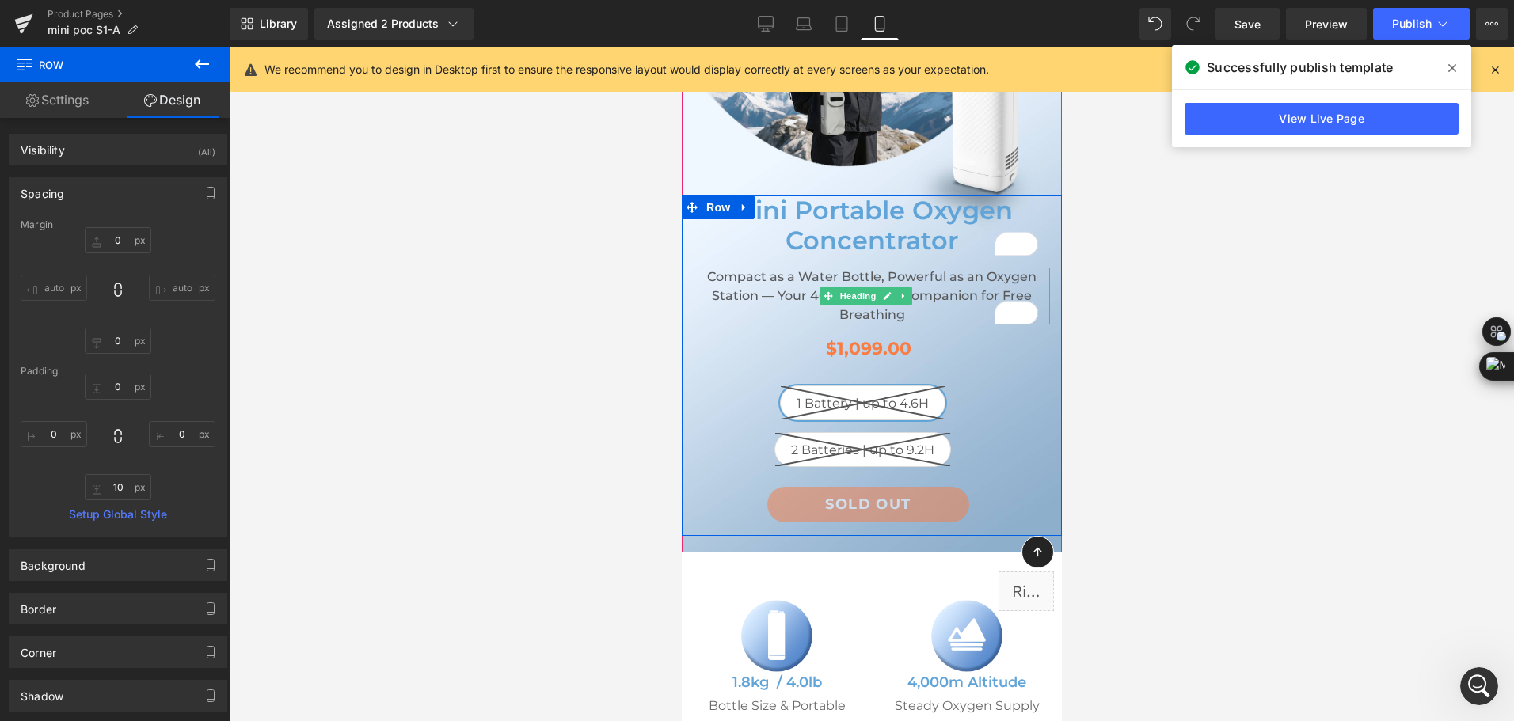
scroll to position [3860, 0]
click at [807, 289] on h2 "Compact as a Water Bottle, Powerful as an Oxygen Station — Your 4000m Travel Co…" at bounding box center [871, 296] width 356 height 57
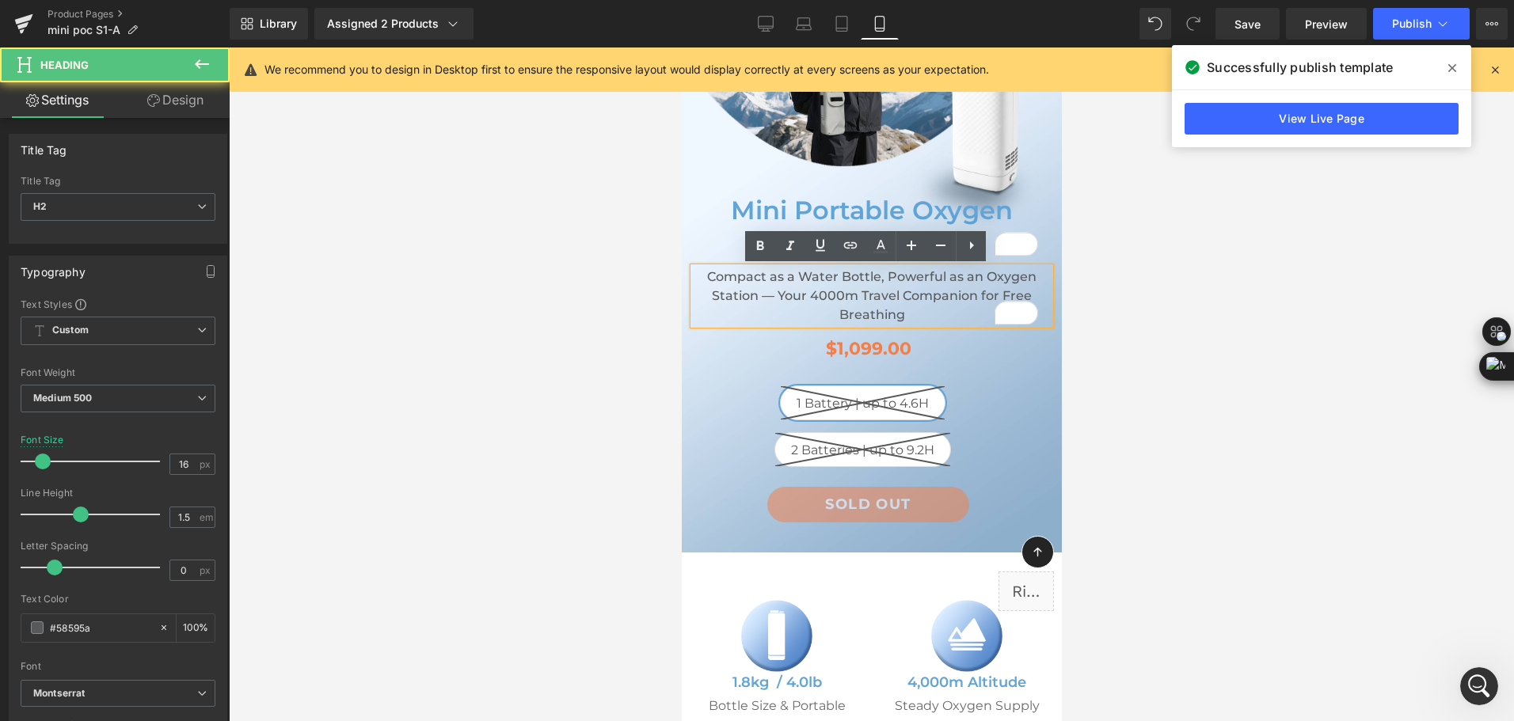
click at [805, 289] on h2 "Compact as a Water Bottle, Powerful as an Oxygen Station — Your 4000m Travel Co…" at bounding box center [871, 296] width 356 height 57
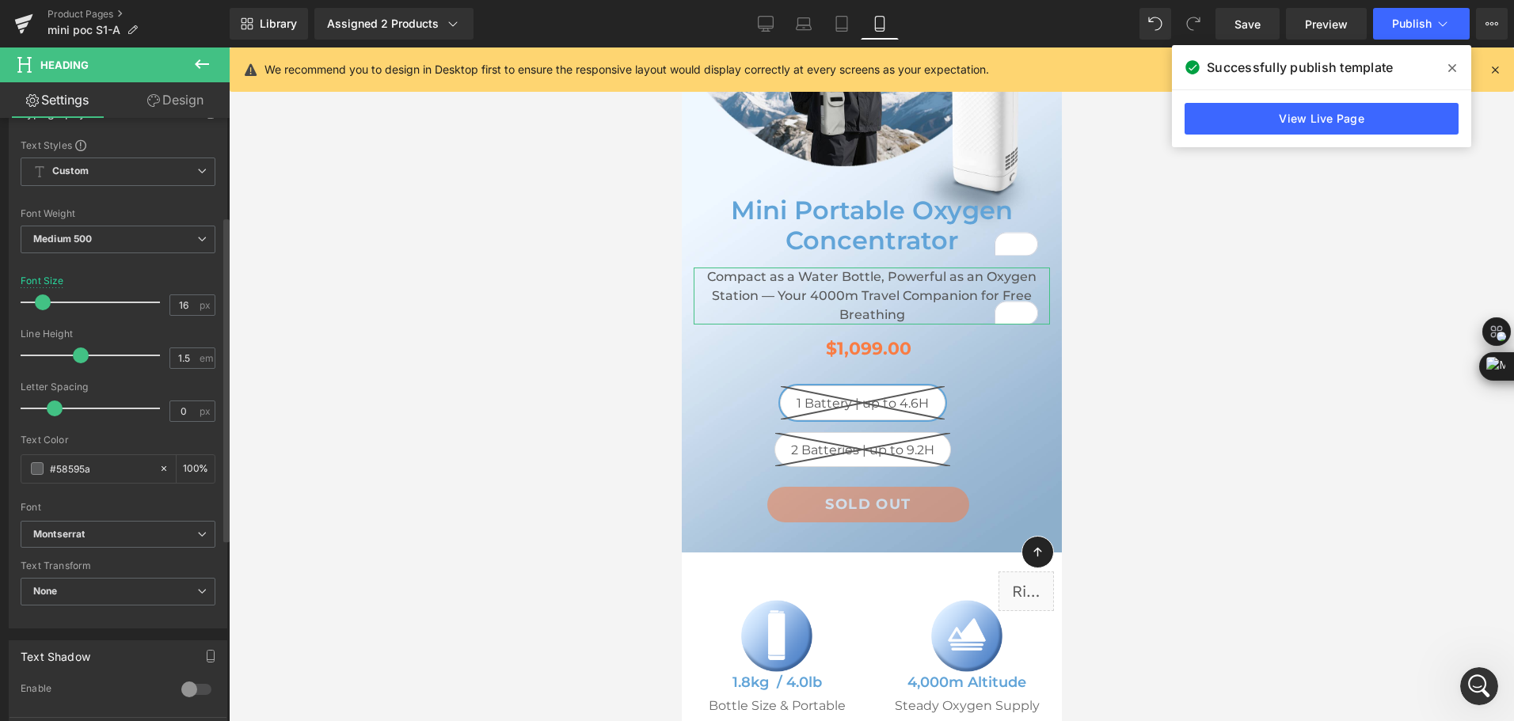
scroll to position [238, 0]
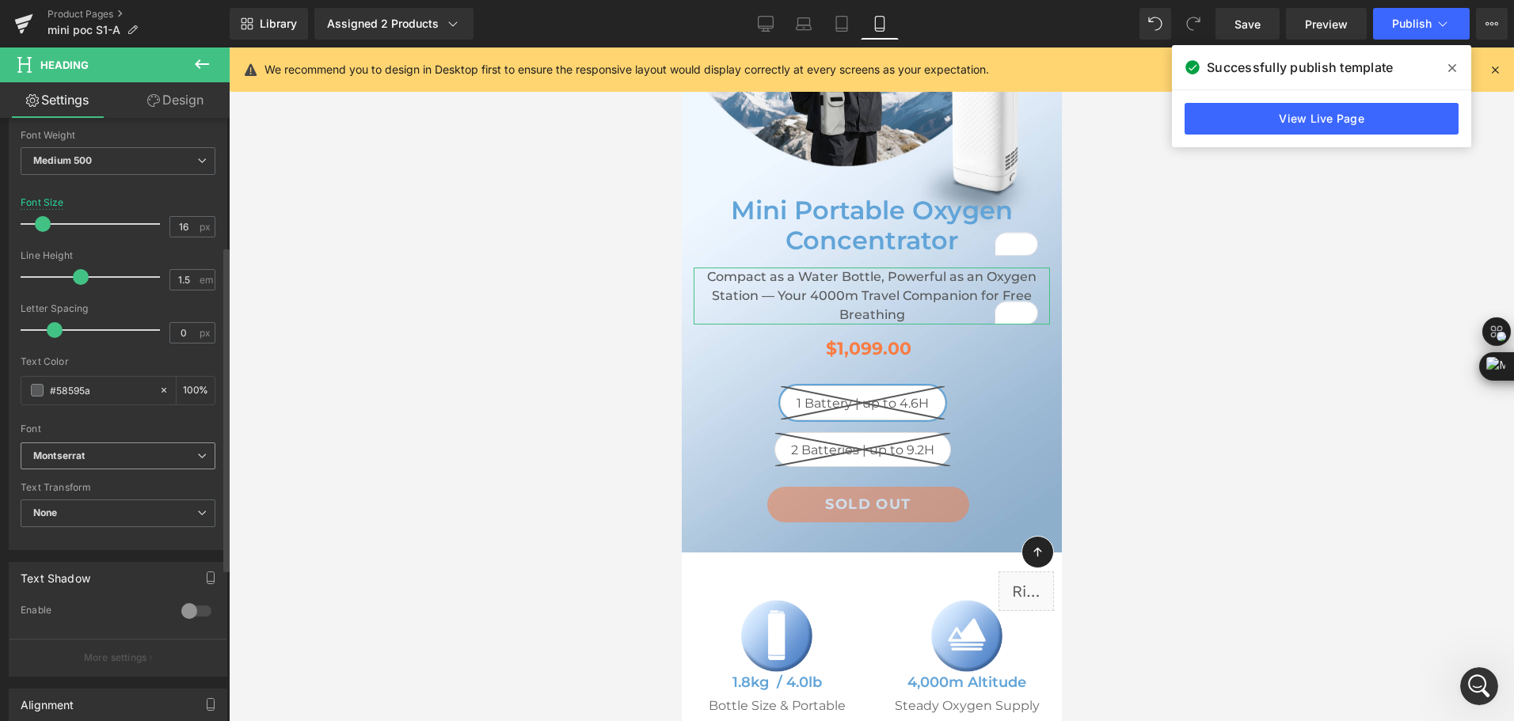
click at [102, 456] on b "Montserrat" at bounding box center [115, 456] width 164 height 13
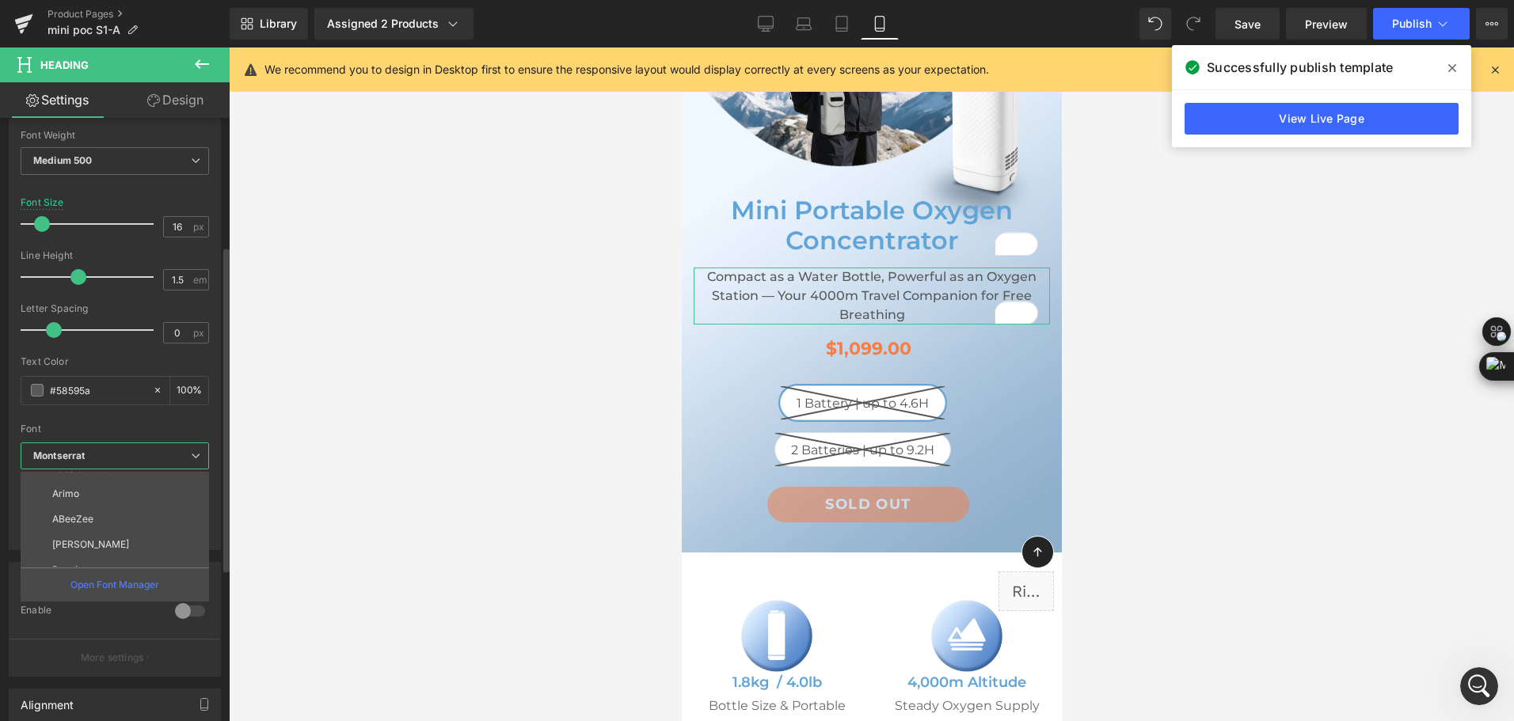
scroll to position [462, 0]
click at [135, 546] on li "[PERSON_NAME]" at bounding box center [119, 554] width 196 height 25
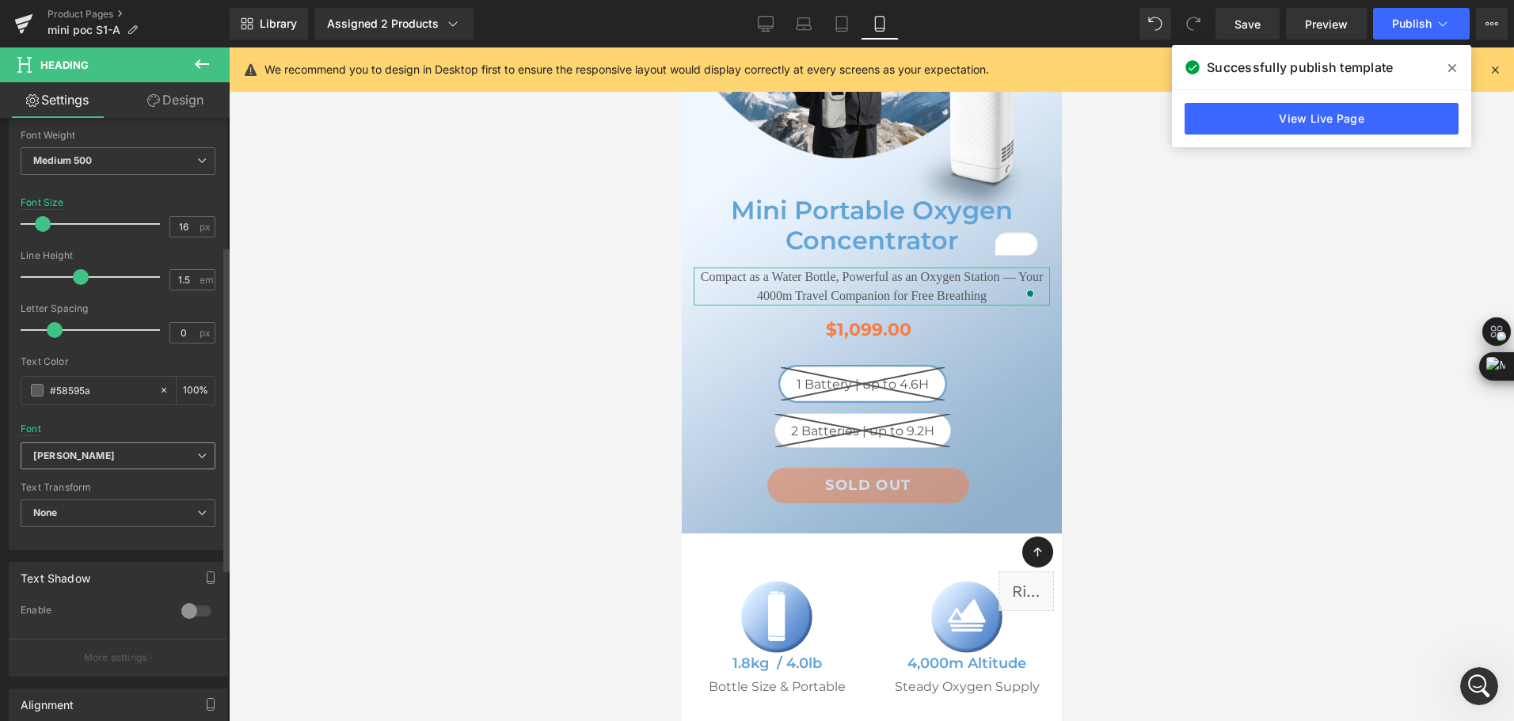
click at [131, 469] on span "[PERSON_NAME]" at bounding box center [118, 457] width 195 height 28
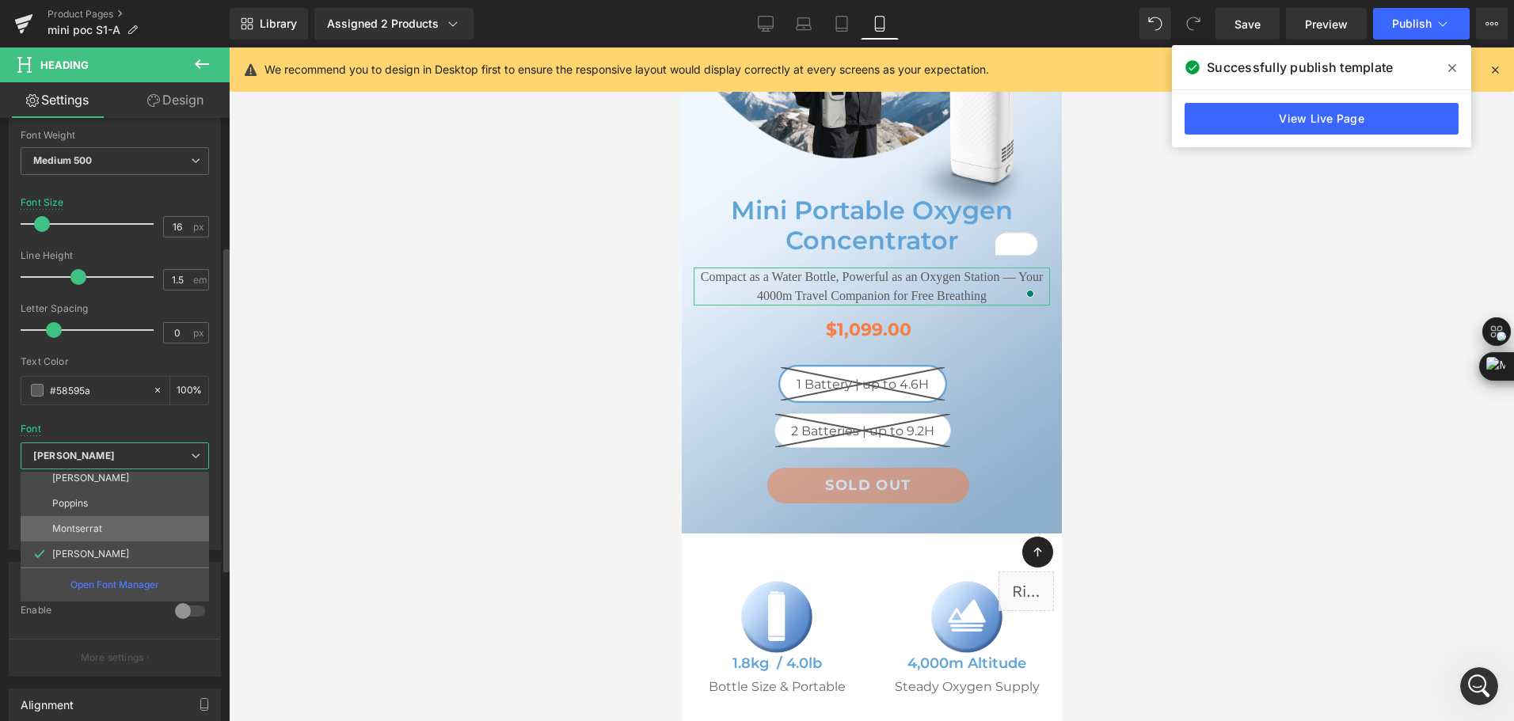
click at [133, 530] on li "Montserrat" at bounding box center [119, 528] width 196 height 25
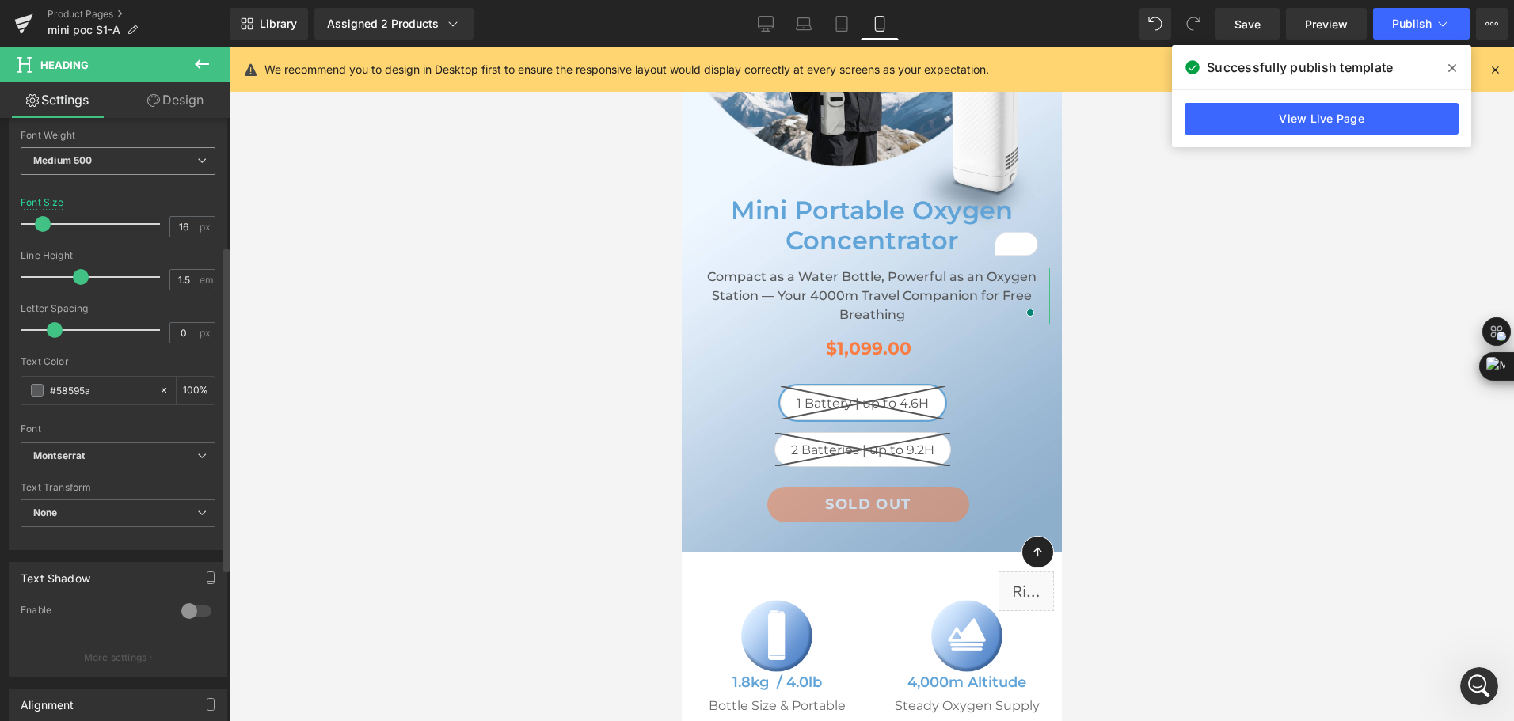
click at [153, 177] on div "Medium 500 Thin 100 Semi Thin 200 Light 300 Regular 400 Medium 500 Semi Bold 60…" at bounding box center [118, 165] width 195 height 36
click at [134, 162] on span "Medium 500" at bounding box center [118, 161] width 195 height 28
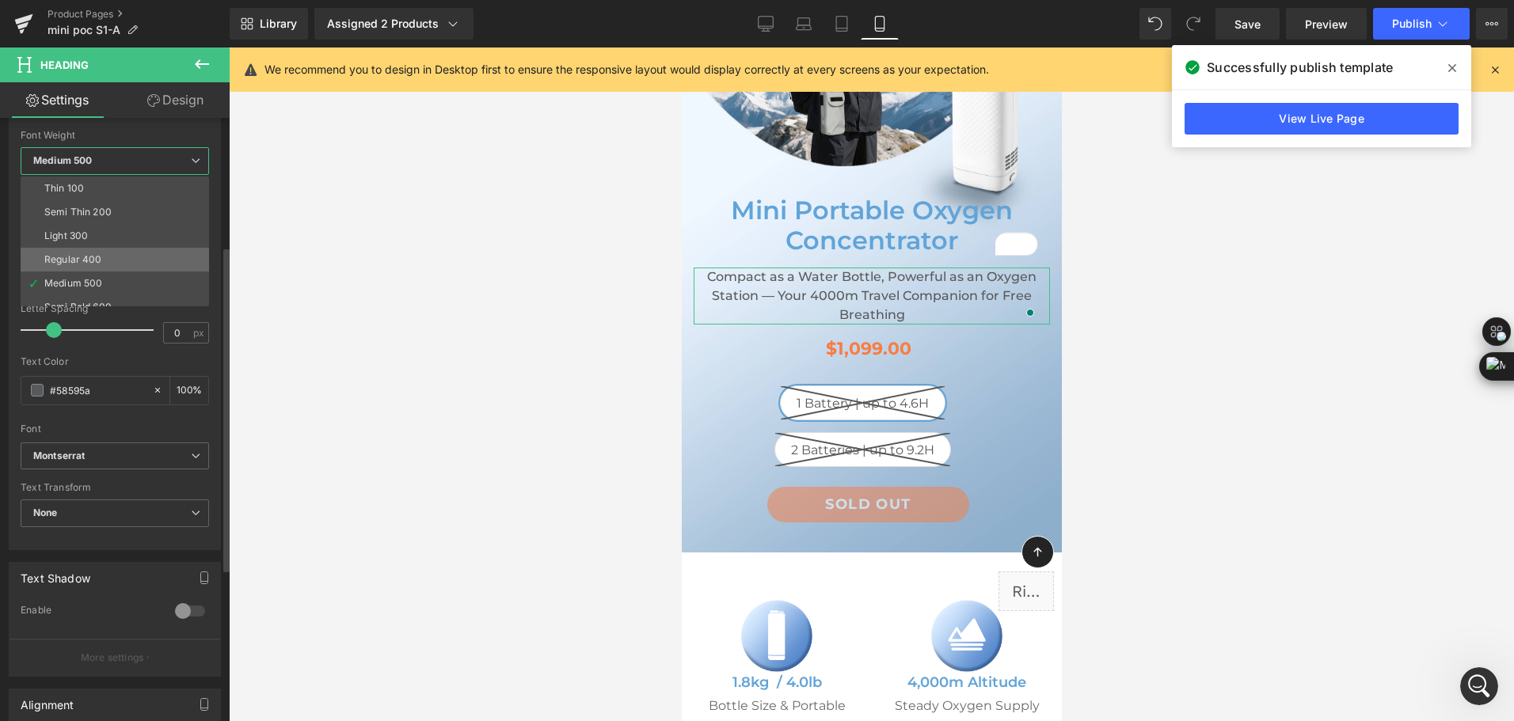
click at [105, 255] on li "Regular 400" at bounding box center [119, 260] width 196 height 24
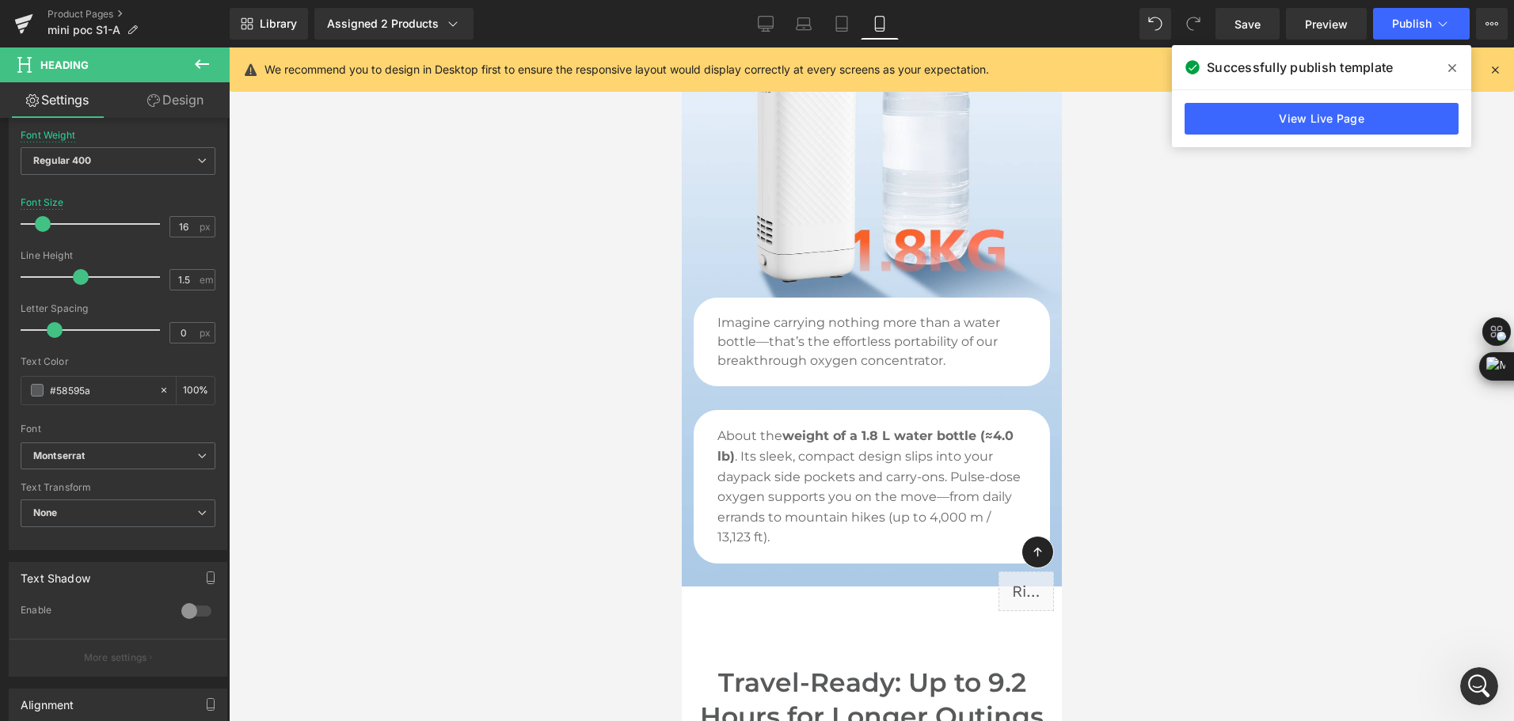
scroll to position [1346, 0]
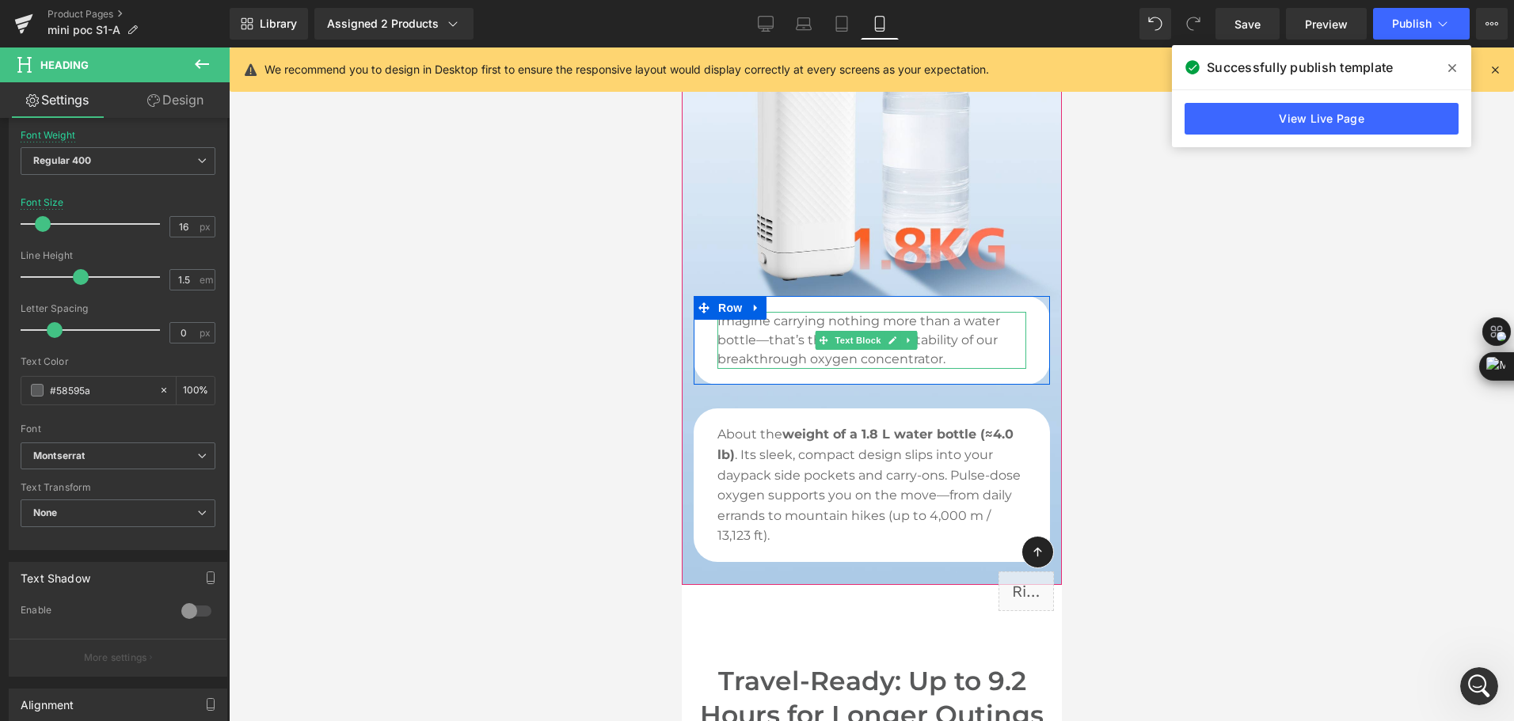
click at [765, 325] on p "Imagine carrying nothing more than a water bottle—that’s the effortless portabi…" at bounding box center [871, 340] width 309 height 57
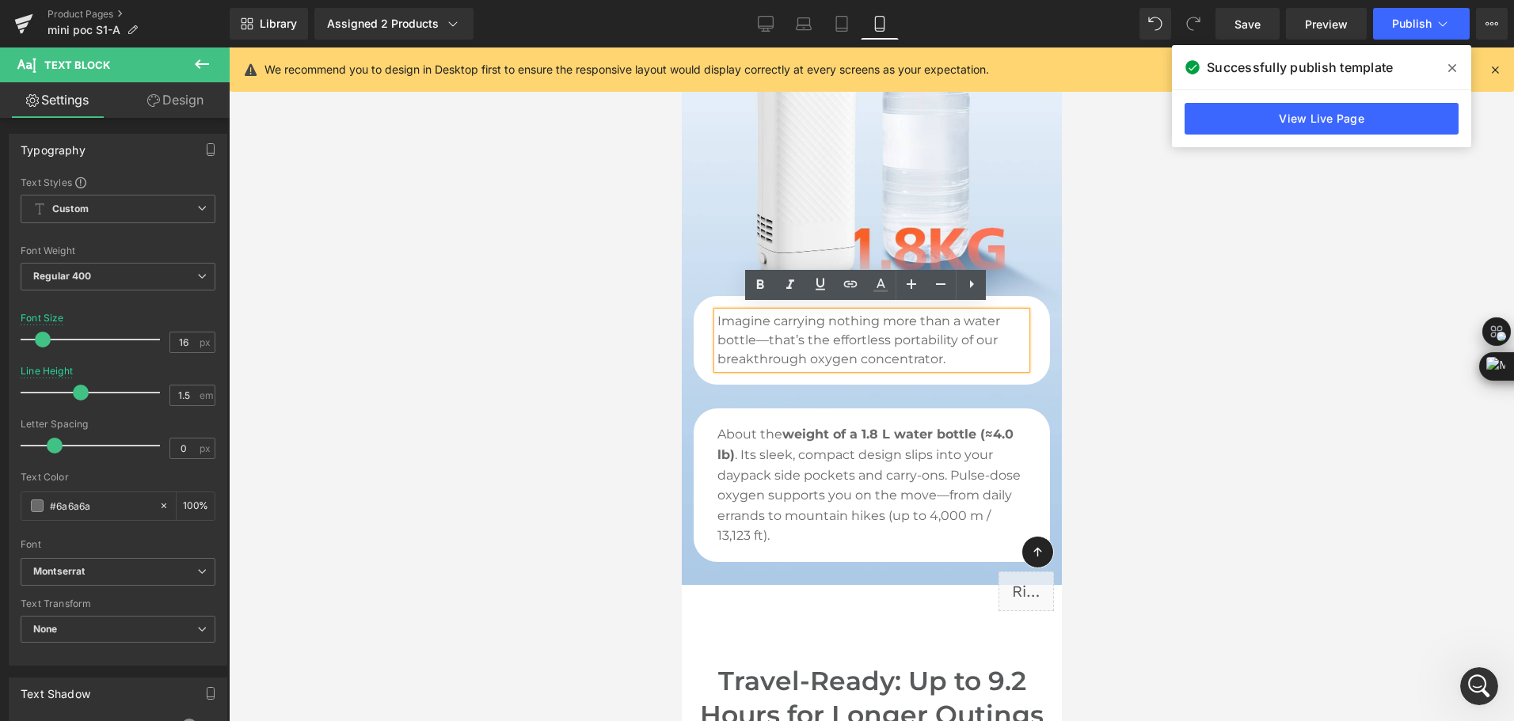
click at [760, 339] on p "Imagine carrying nothing more than a water bottle—that’s the effortless portabi…" at bounding box center [871, 340] width 309 height 57
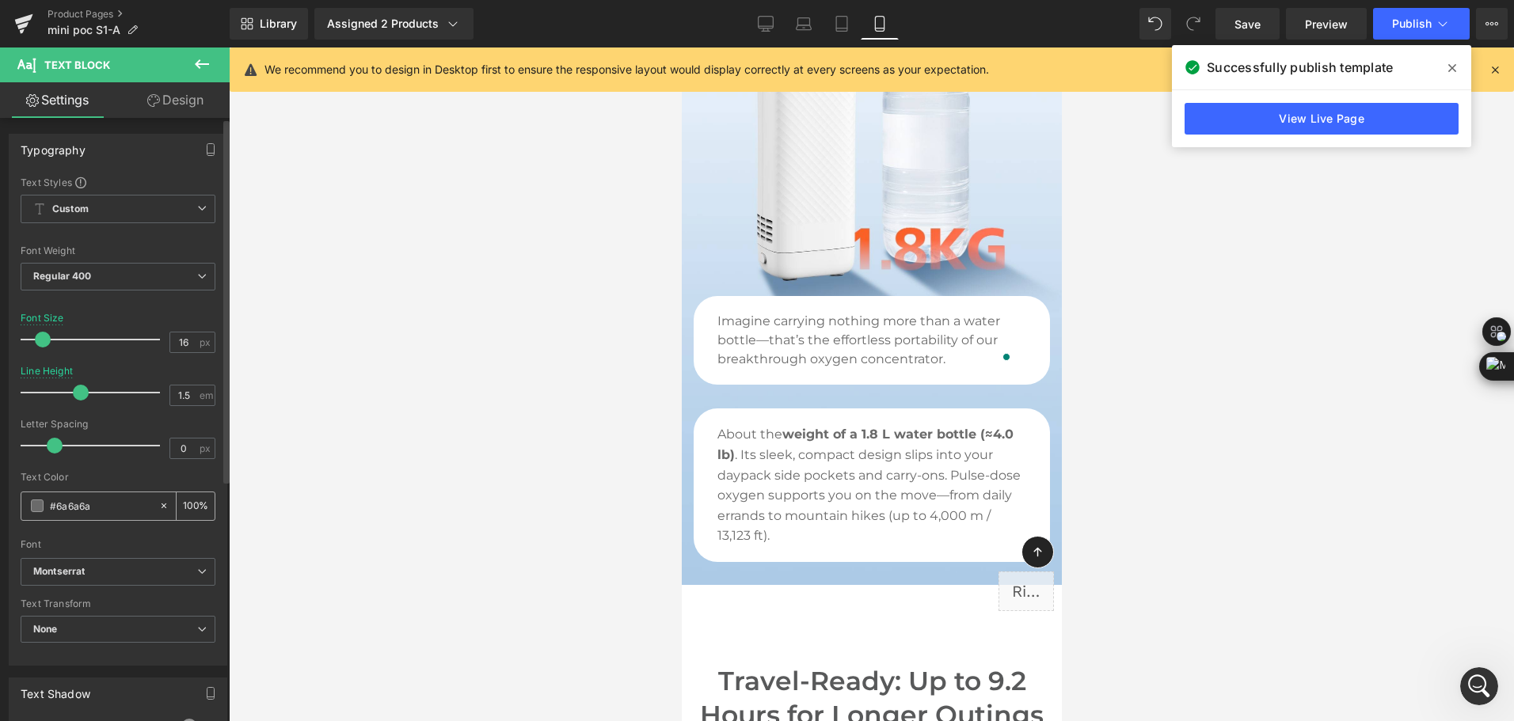
click at [151, 507] on div "#6a6a6a" at bounding box center [89, 506] width 137 height 28
click at [153, 582] on span "Montserrat" at bounding box center [118, 572] width 195 height 28
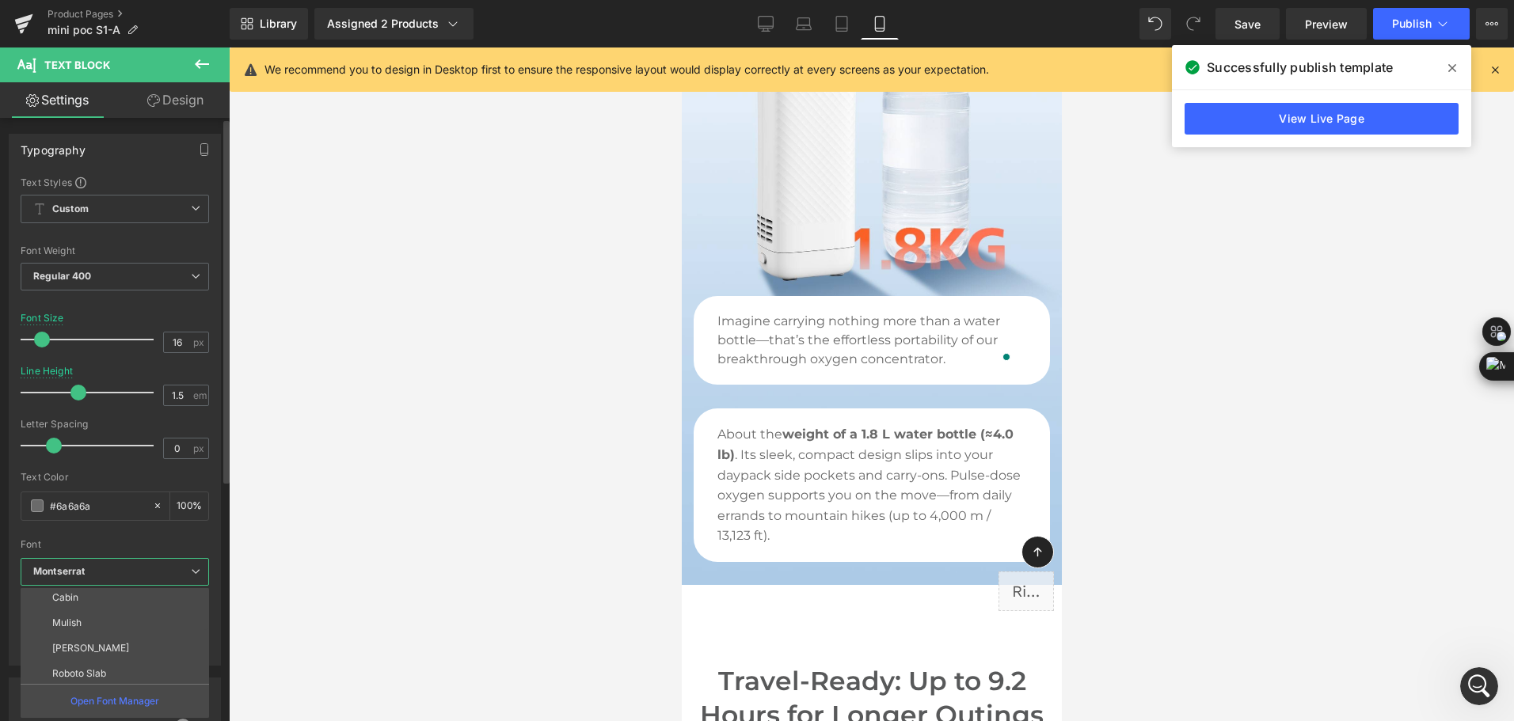
scroll to position [238, 0]
click at [337, 491] on div at bounding box center [871, 385] width 1285 height 674
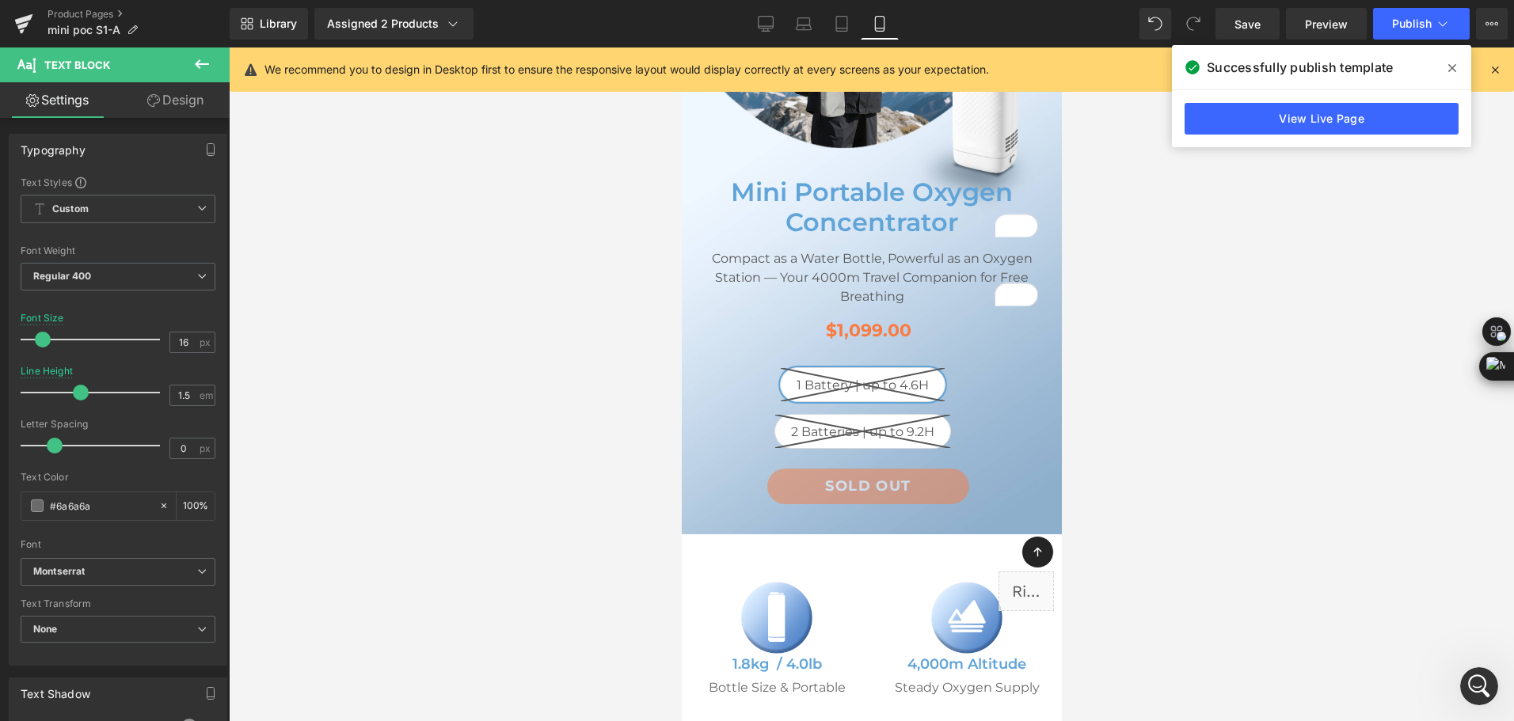
scroll to position [79, 0]
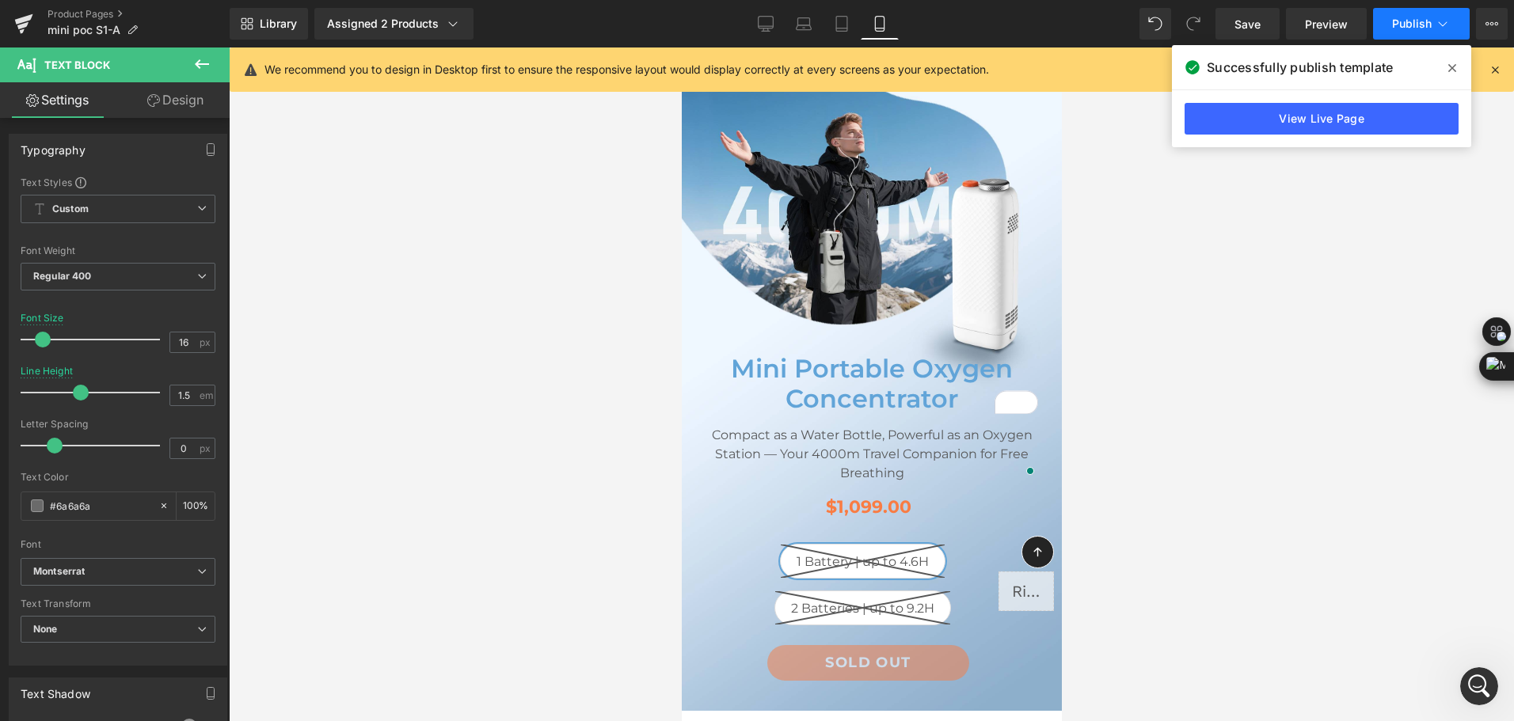
click at [1426, 15] on button "Publish" at bounding box center [1421, 24] width 97 height 32
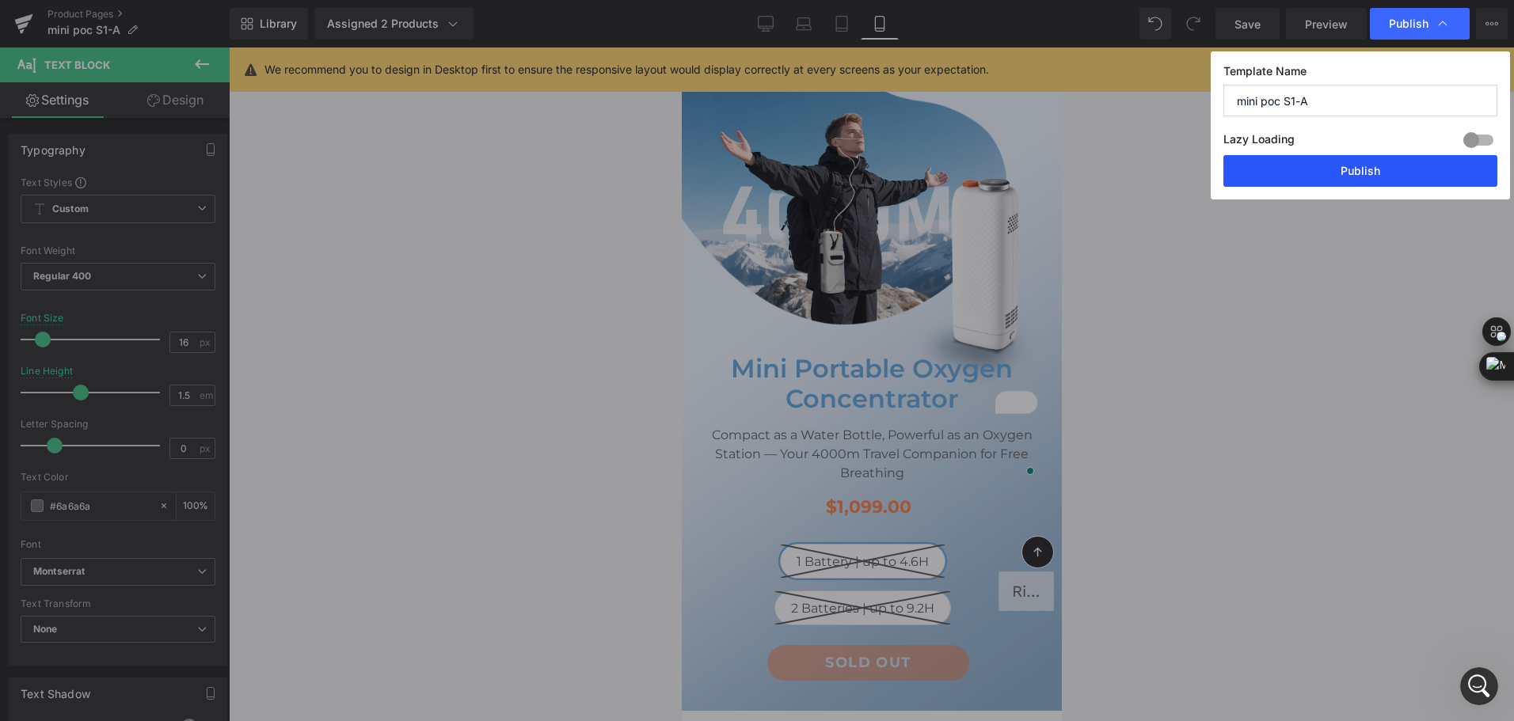
click at [1401, 171] on button "Publish" at bounding box center [1360, 171] width 274 height 32
